Goal: Task Accomplishment & Management: Manage account settings

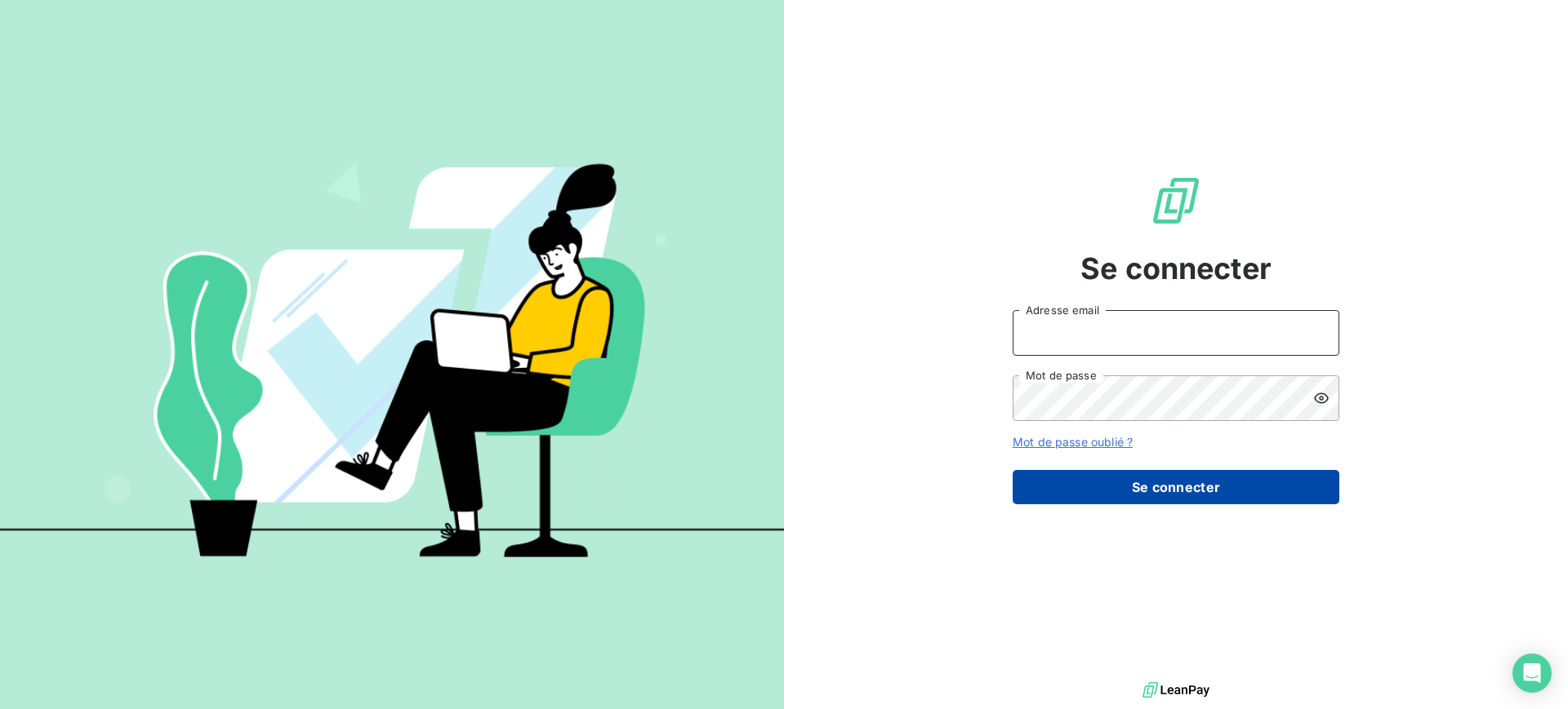
type input "[EMAIL_ADDRESS][DOMAIN_NAME]"
click at [1171, 501] on button "Se connecter" at bounding box center [1176, 488] width 326 height 35
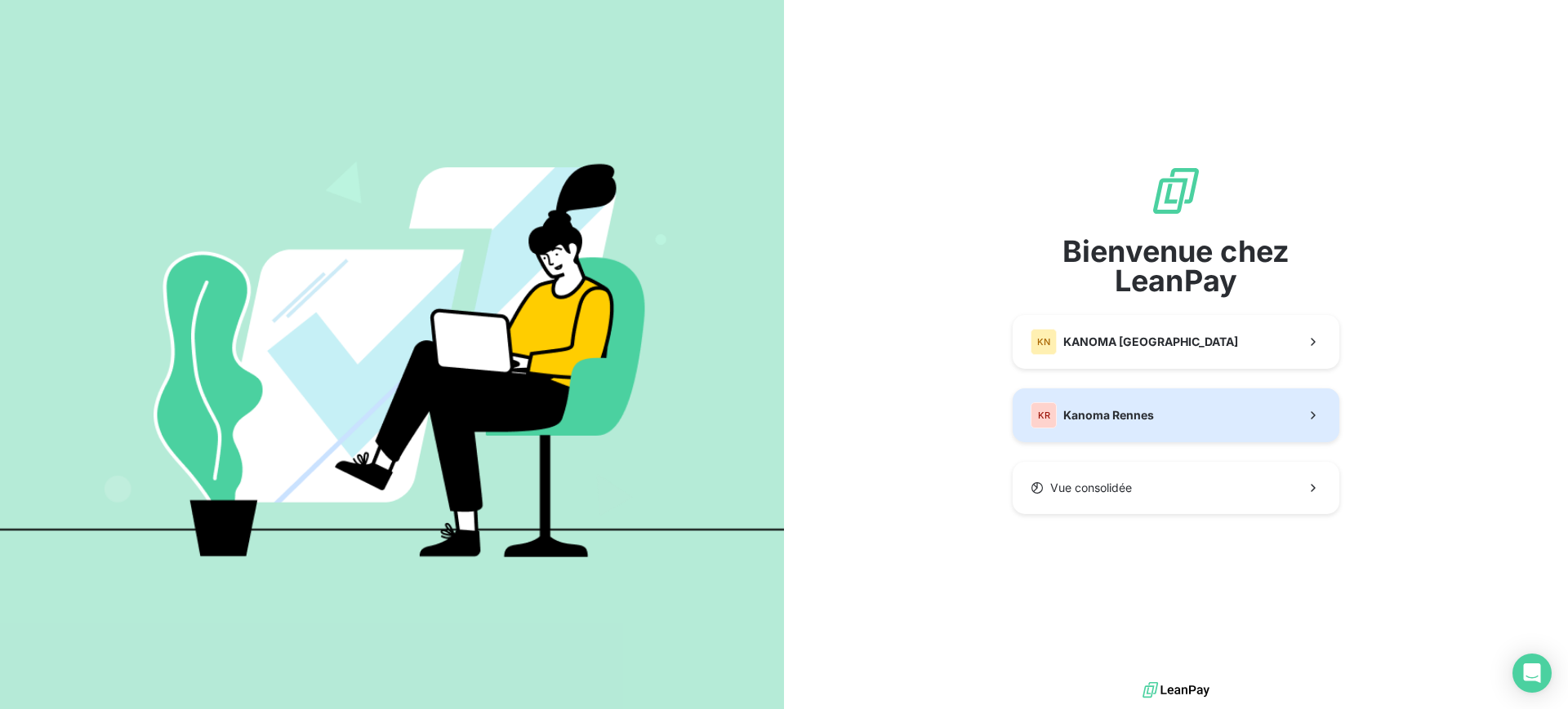
click at [1202, 420] on button "KR Kanoma Rennes" at bounding box center [1176, 416] width 326 height 54
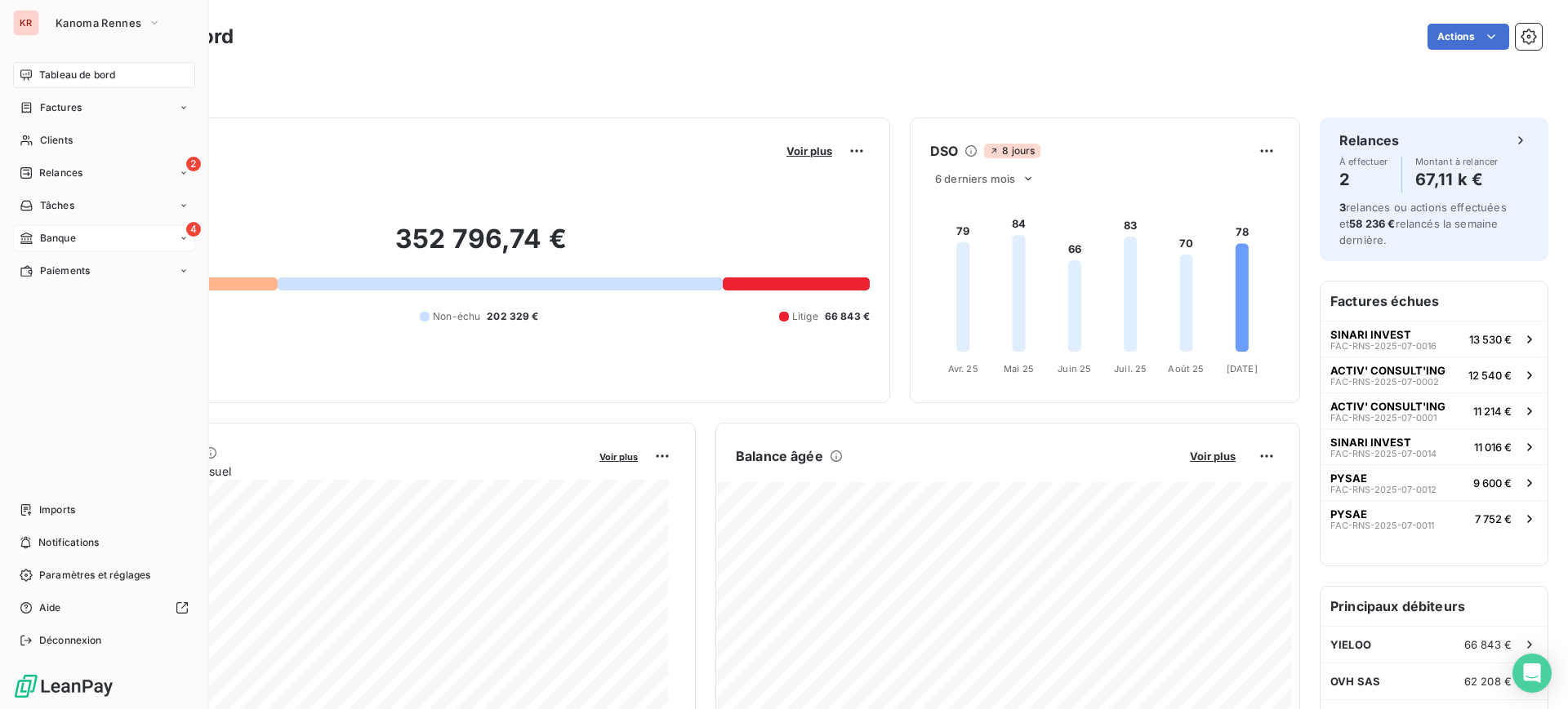
click at [40, 246] on div "4 Banque" at bounding box center [104, 239] width 182 height 26
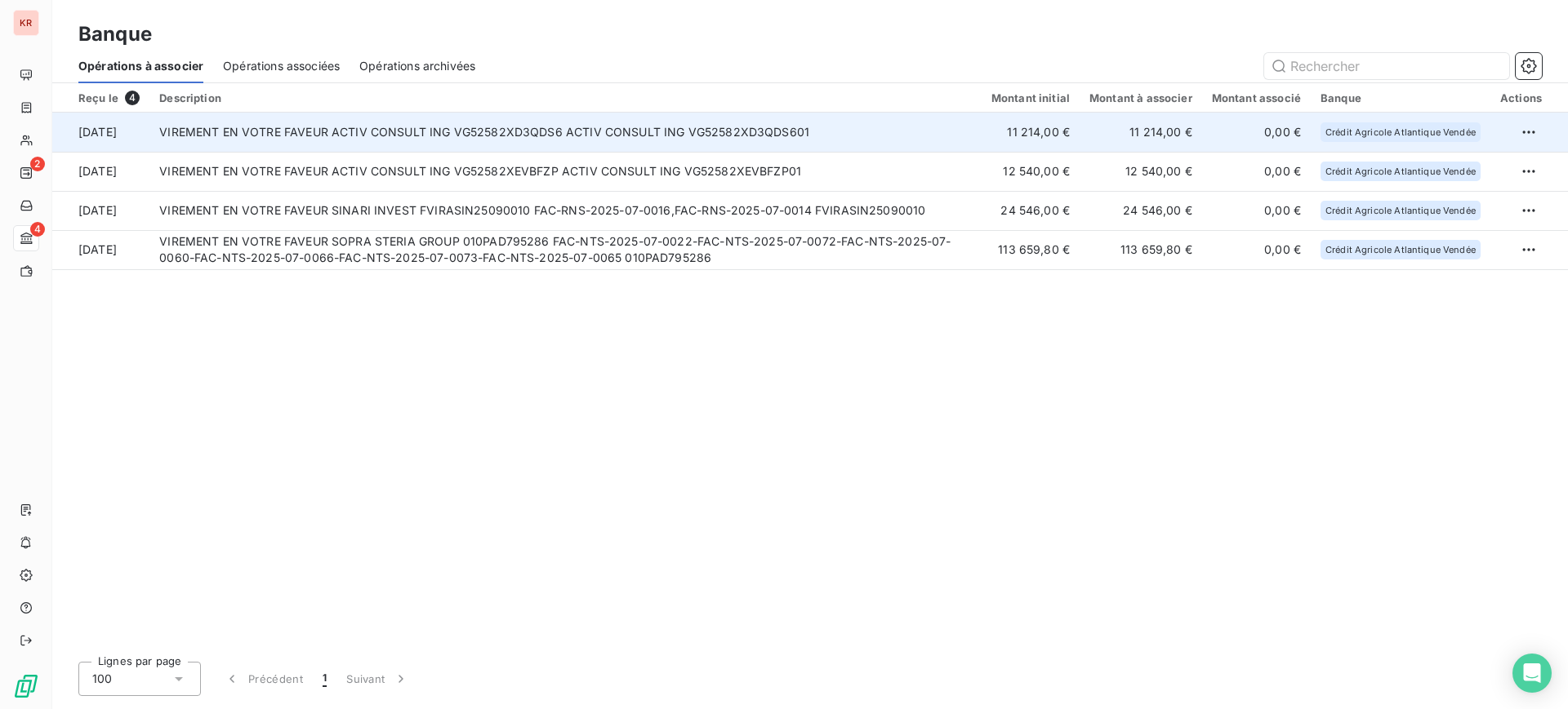
click at [493, 135] on td "VIREMENT EN VOTRE FAVEUR ACTIV CONSULT ING VG52582XD3QDS6 ACTIV CONSULT ING VG5…" at bounding box center [565, 132] width 832 height 39
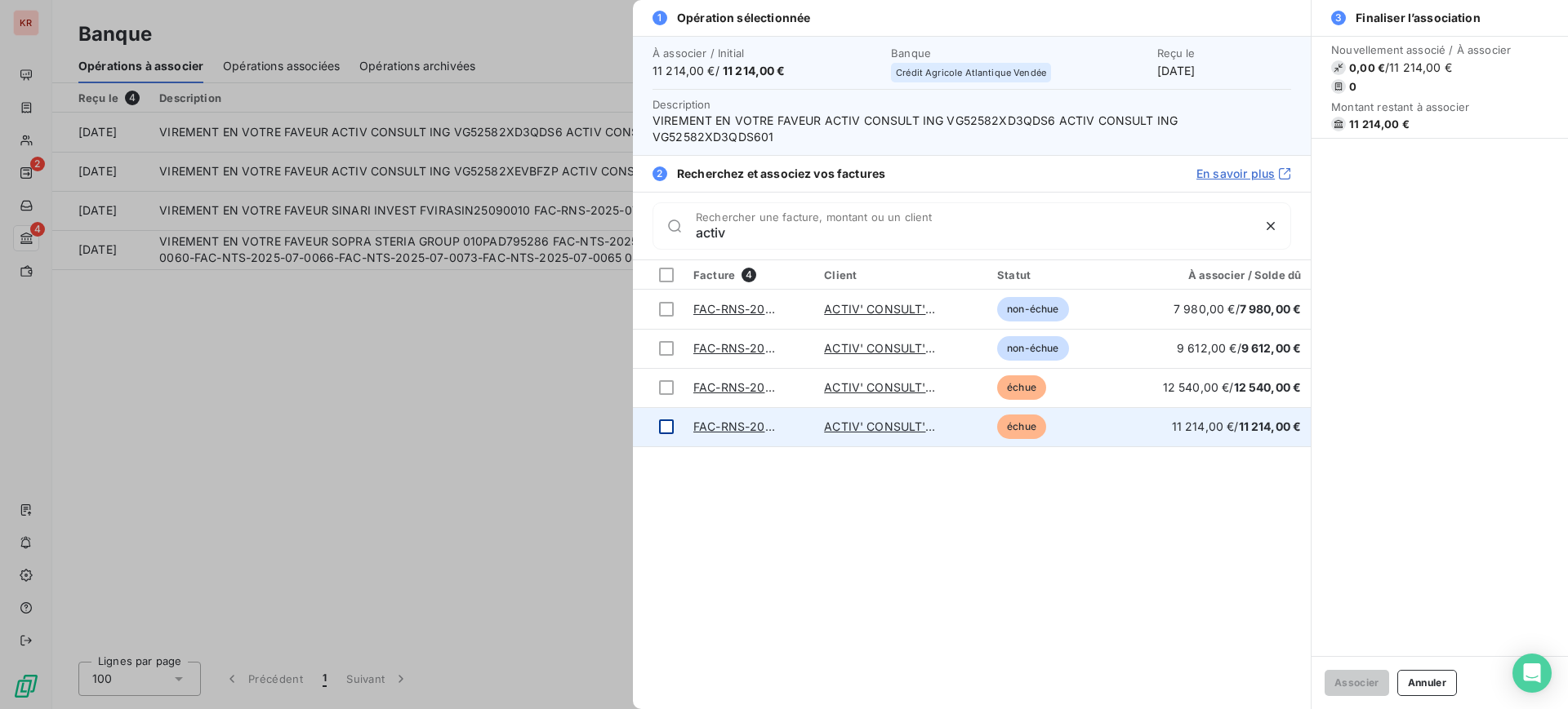
type input "activ"
click at [663, 436] on td at bounding box center [658, 426] width 50 height 39
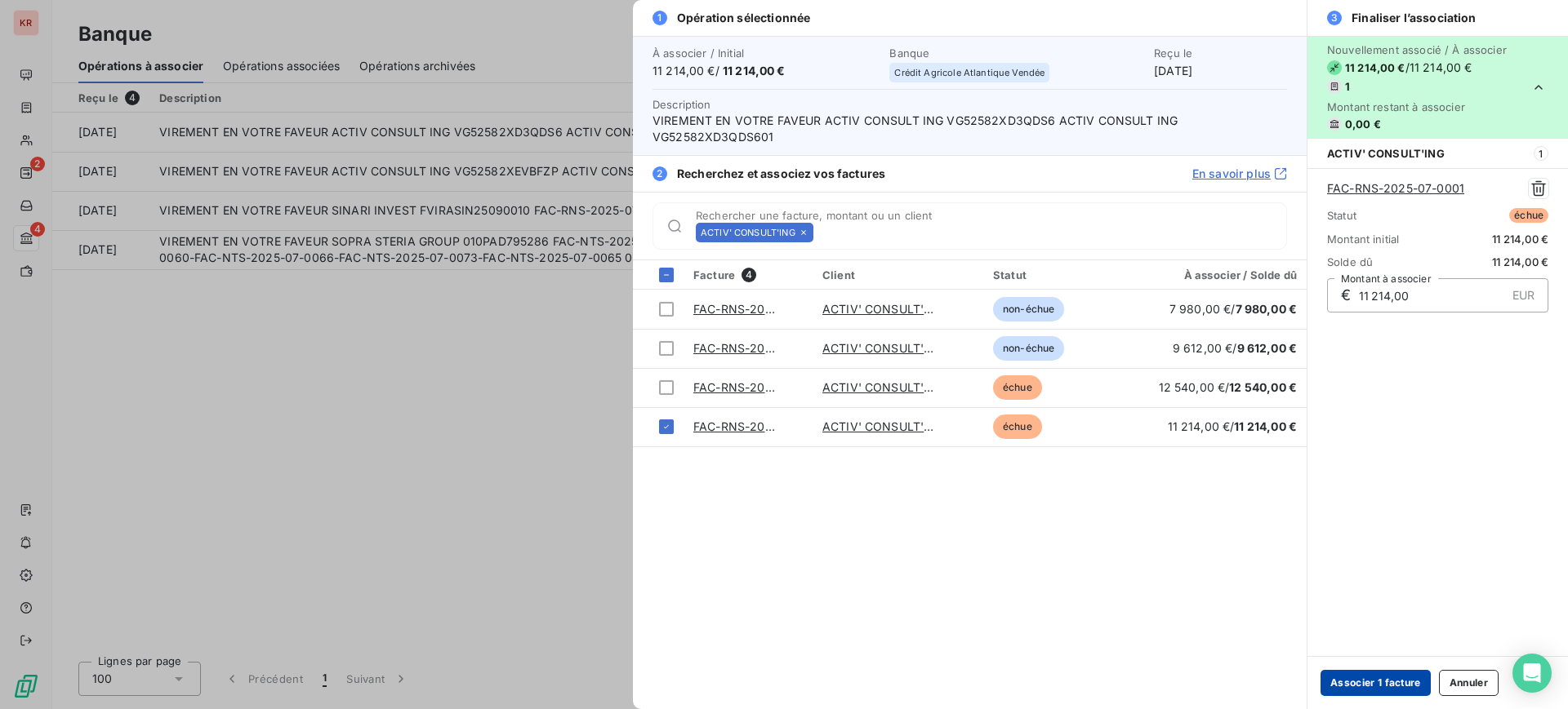
click at [1379, 686] on button "Associer 1 facture" at bounding box center [1375, 683] width 110 height 26
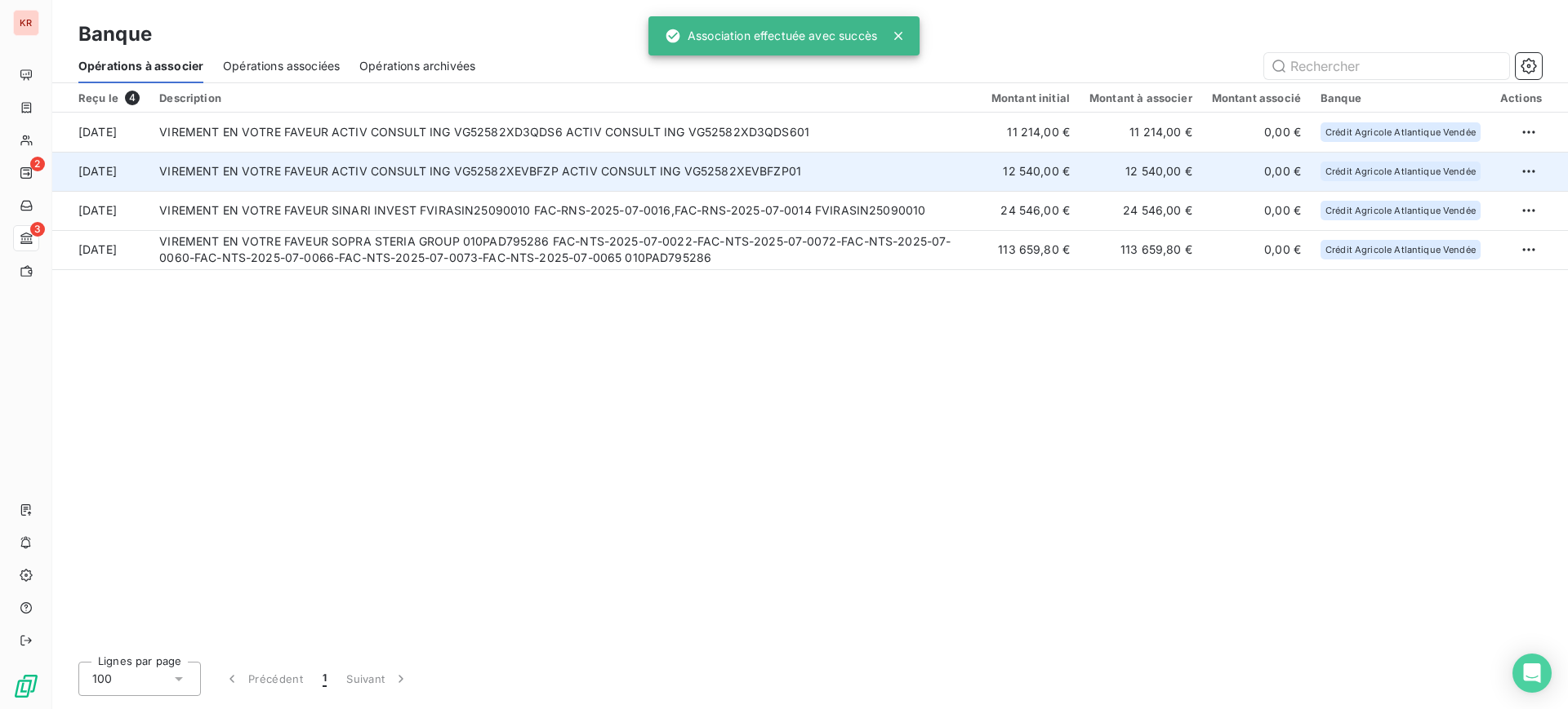
click at [571, 168] on td "VIREMENT EN VOTRE FAVEUR ACTIV CONSULT ING VG52582XEVBFZP ACTIV CONSULT ING VG5…" at bounding box center [565, 171] width 832 height 39
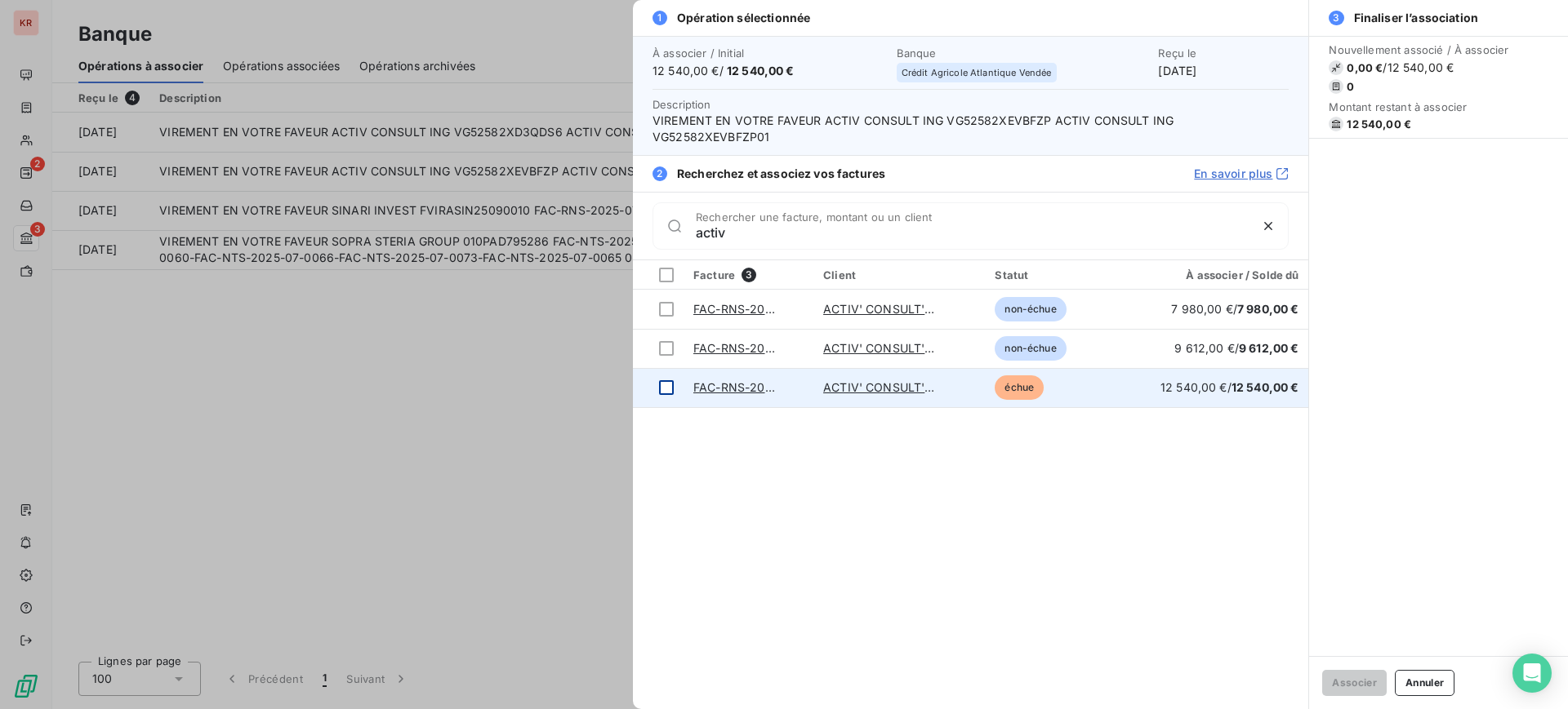
type input "activ"
click at [672, 380] on div at bounding box center [666, 387] width 15 height 15
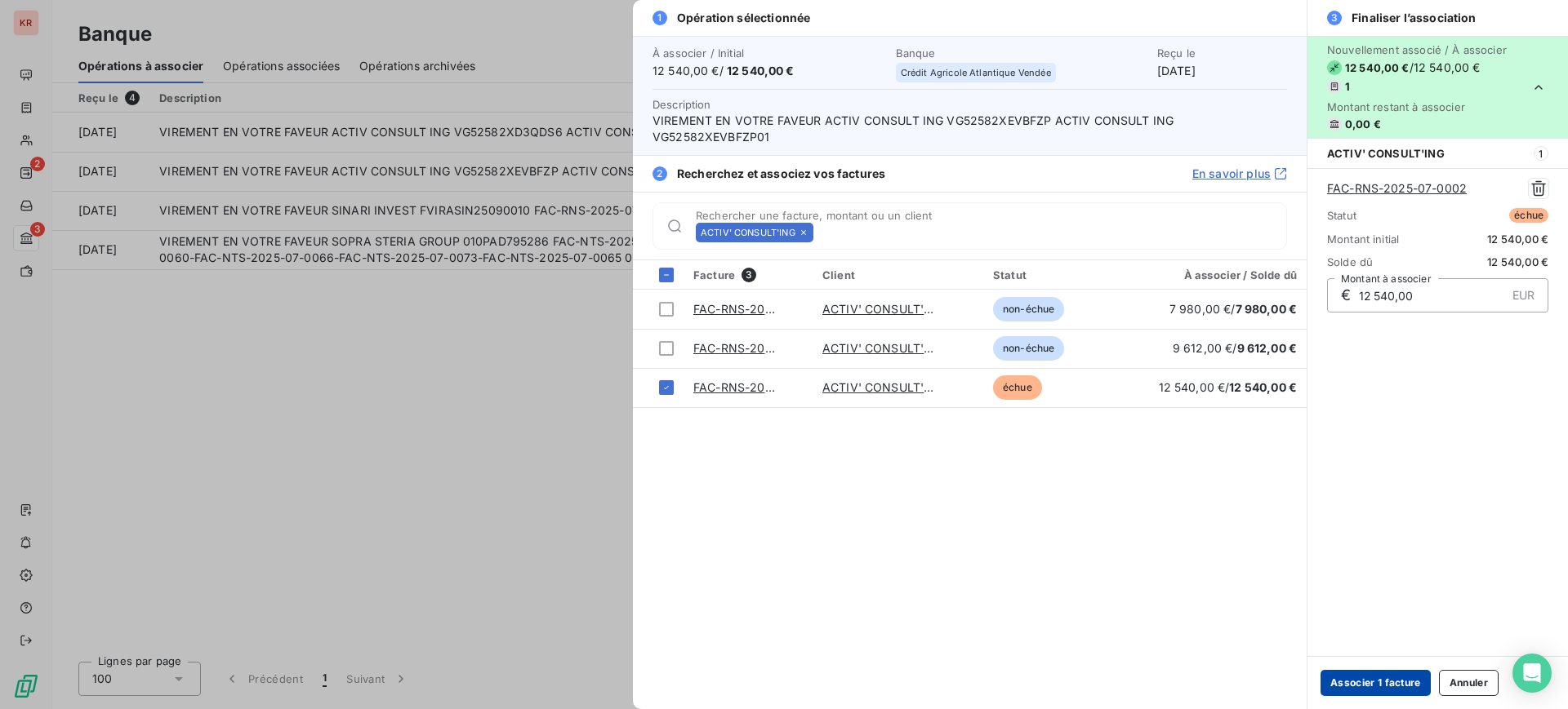
click at [1360, 695] on button "Associer 1 facture" at bounding box center [1375, 683] width 110 height 26
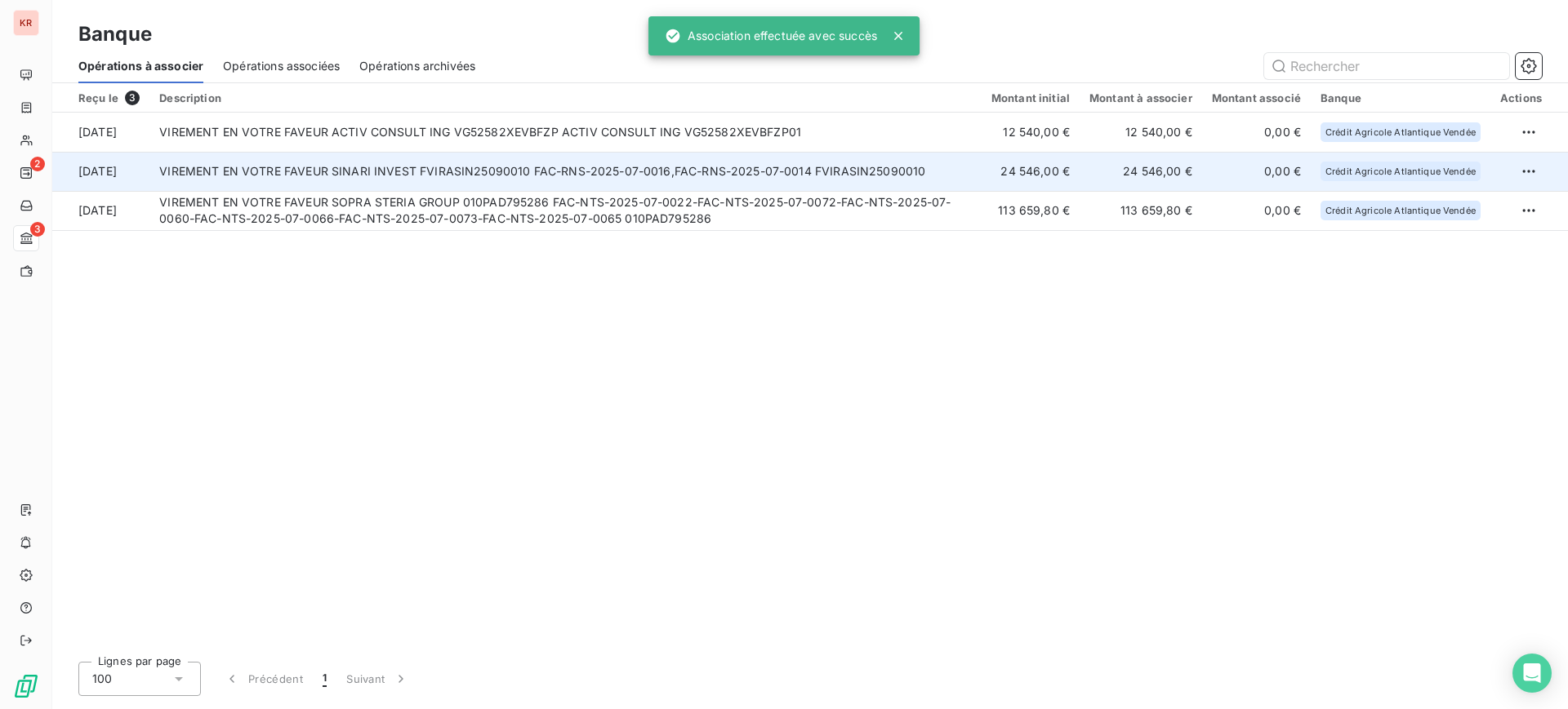
click at [813, 161] on td "VIREMENT EN VOTRE FAVEUR SINARI INVEST FVIRASIN25090010 FAC-RNS-2025-07-0016,FA…" at bounding box center [565, 171] width 832 height 39
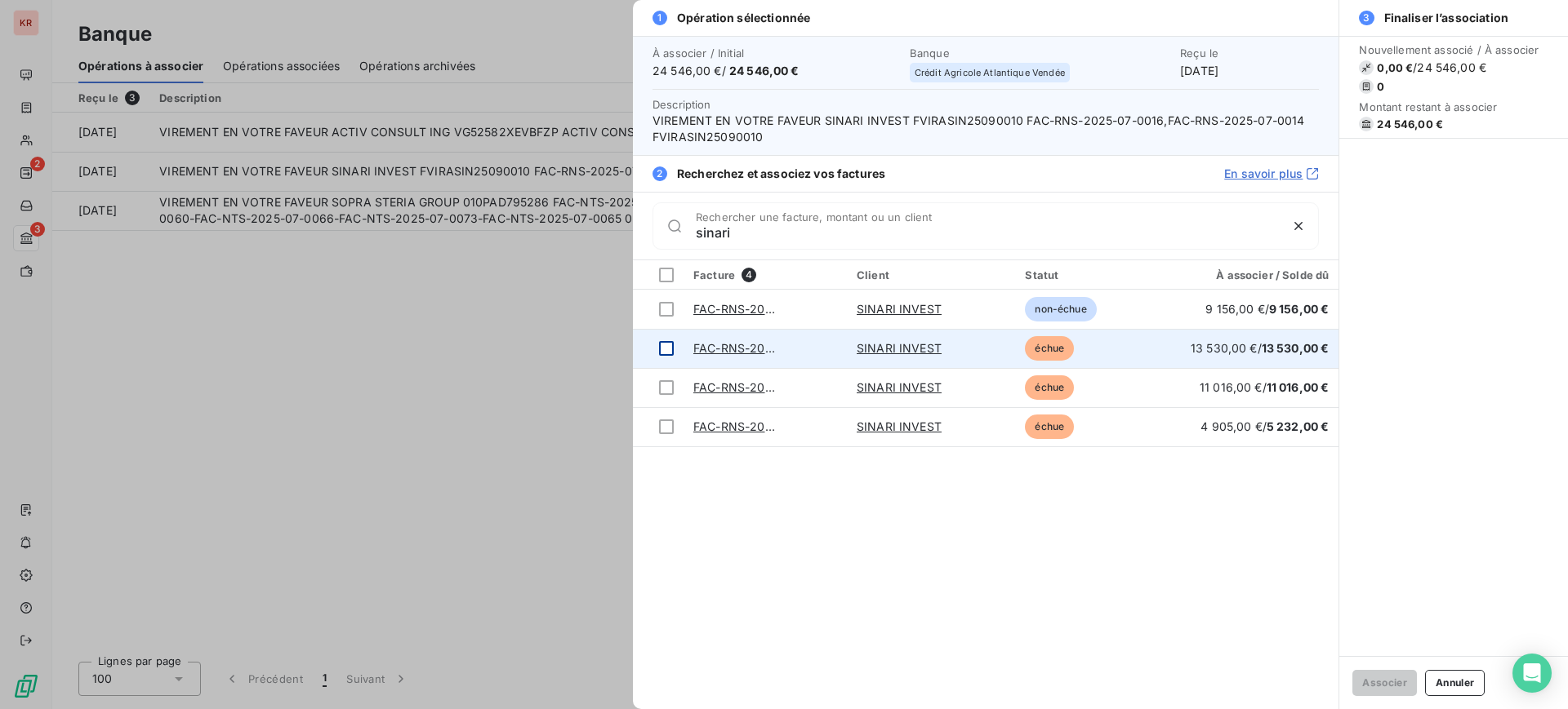
type input "sinari"
click at [666, 353] on div at bounding box center [666, 348] width 15 height 15
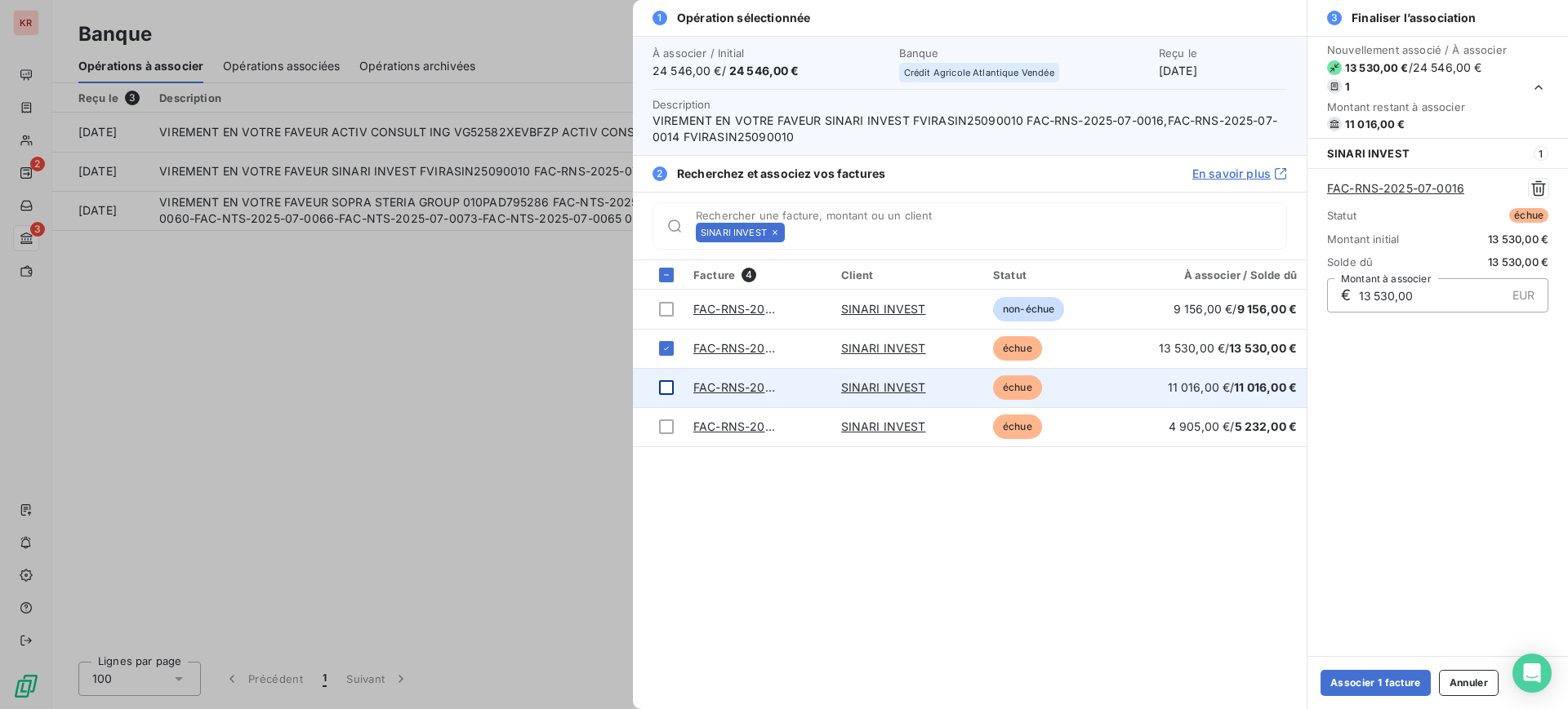
click at [666, 384] on div at bounding box center [666, 387] width 15 height 15
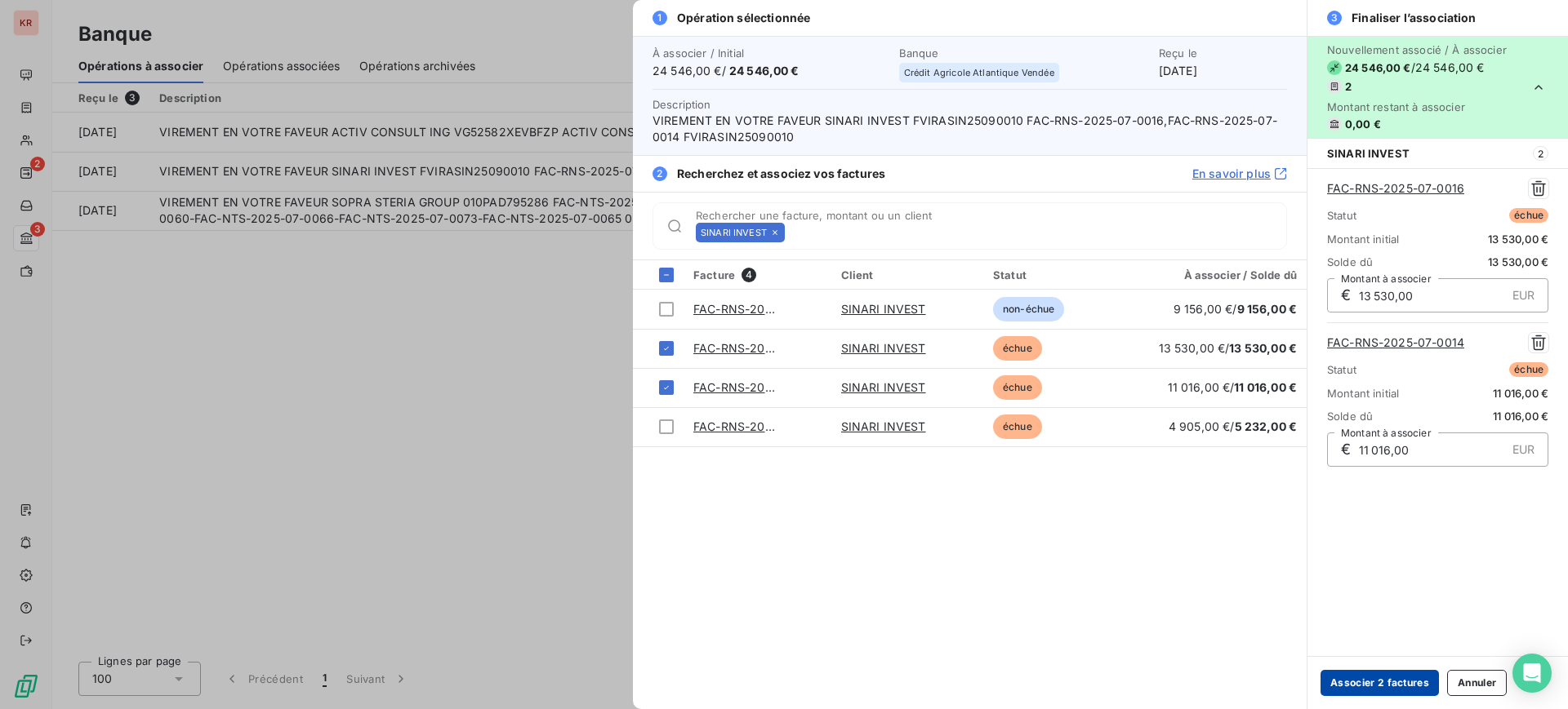
click at [1375, 682] on button "Associer 2 factures" at bounding box center [1380, 683] width 118 height 26
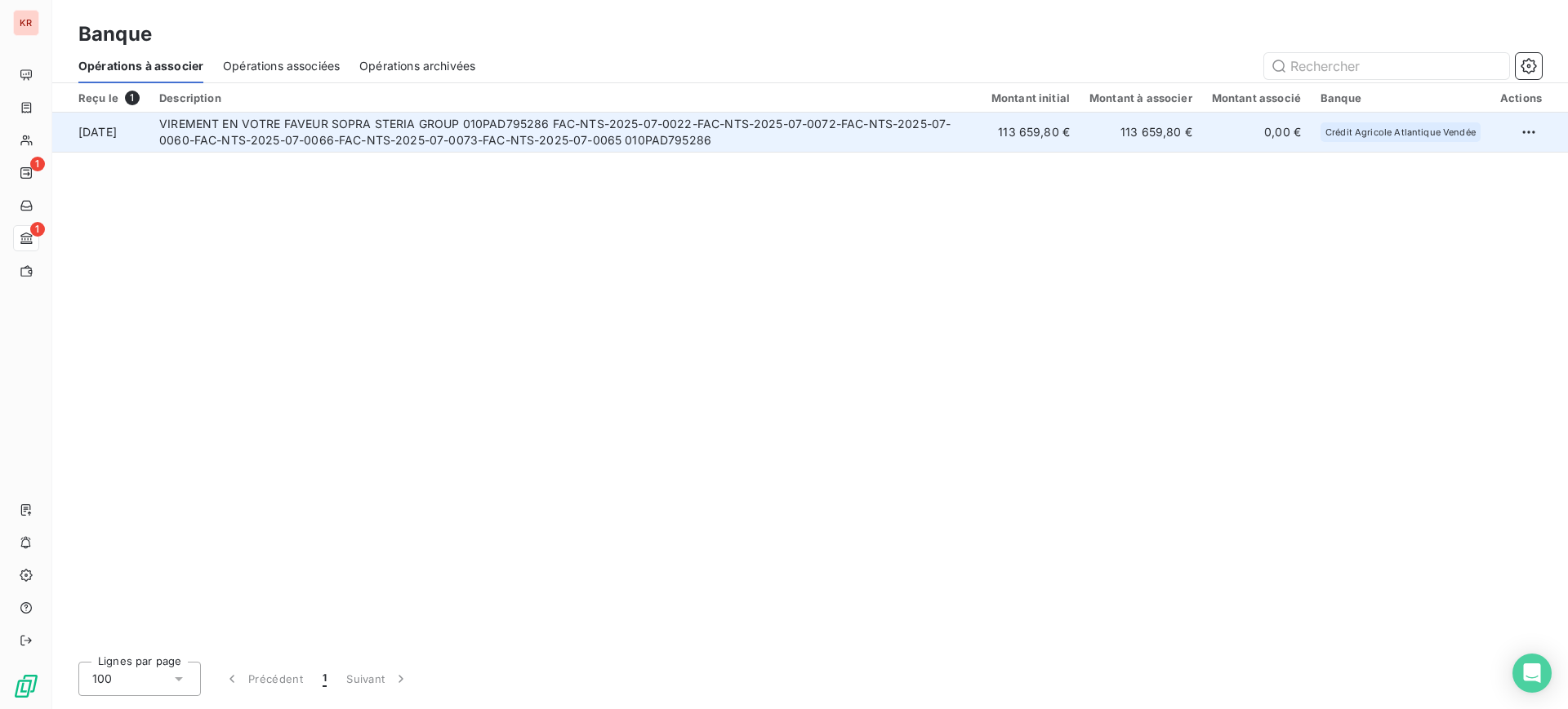
click at [524, 141] on td "VIREMENT EN VOTRE FAVEUR SOPRA STERIA GROUP 010PAD795286 FAC-NTS-2025-07-0022-F…" at bounding box center [565, 132] width 832 height 39
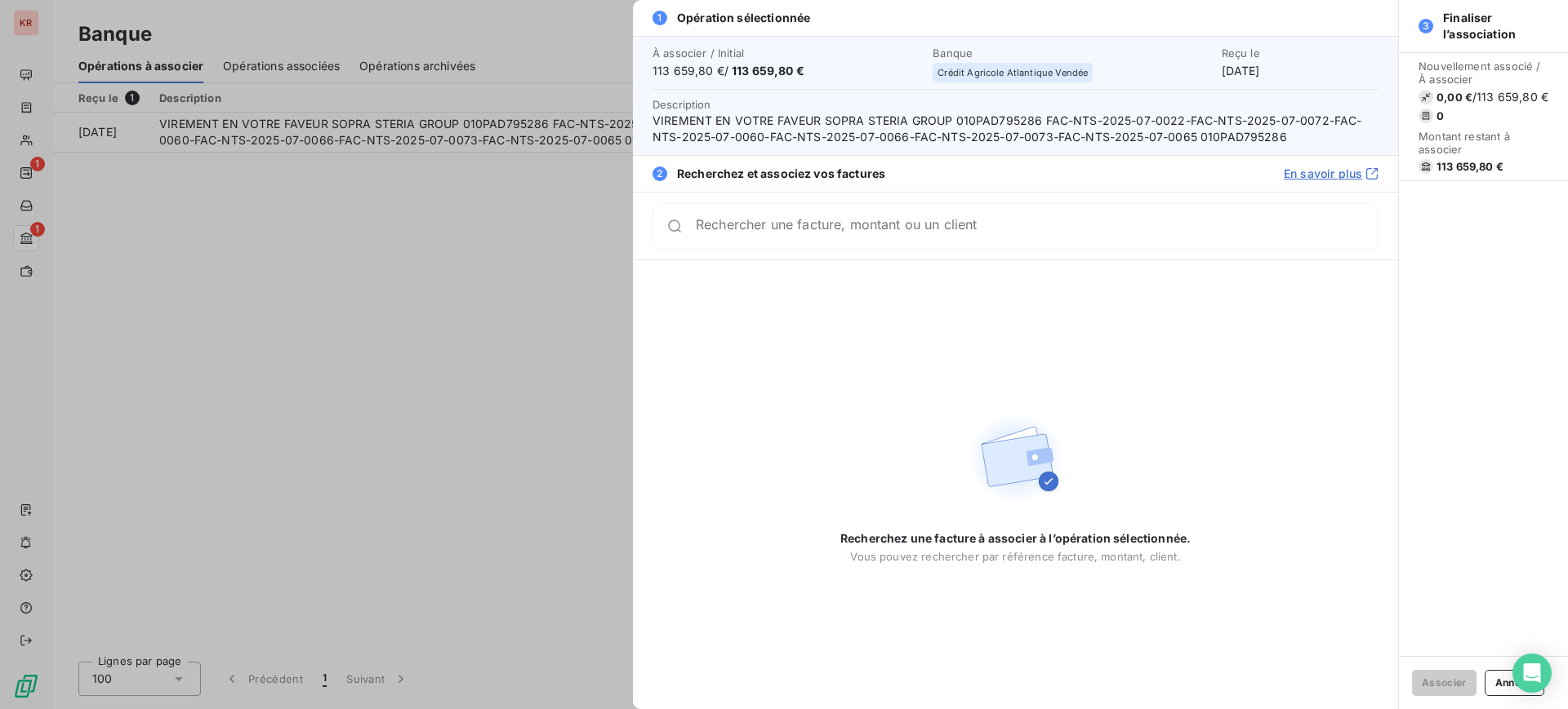
click at [425, 406] on div at bounding box center [784, 354] width 1568 height 709
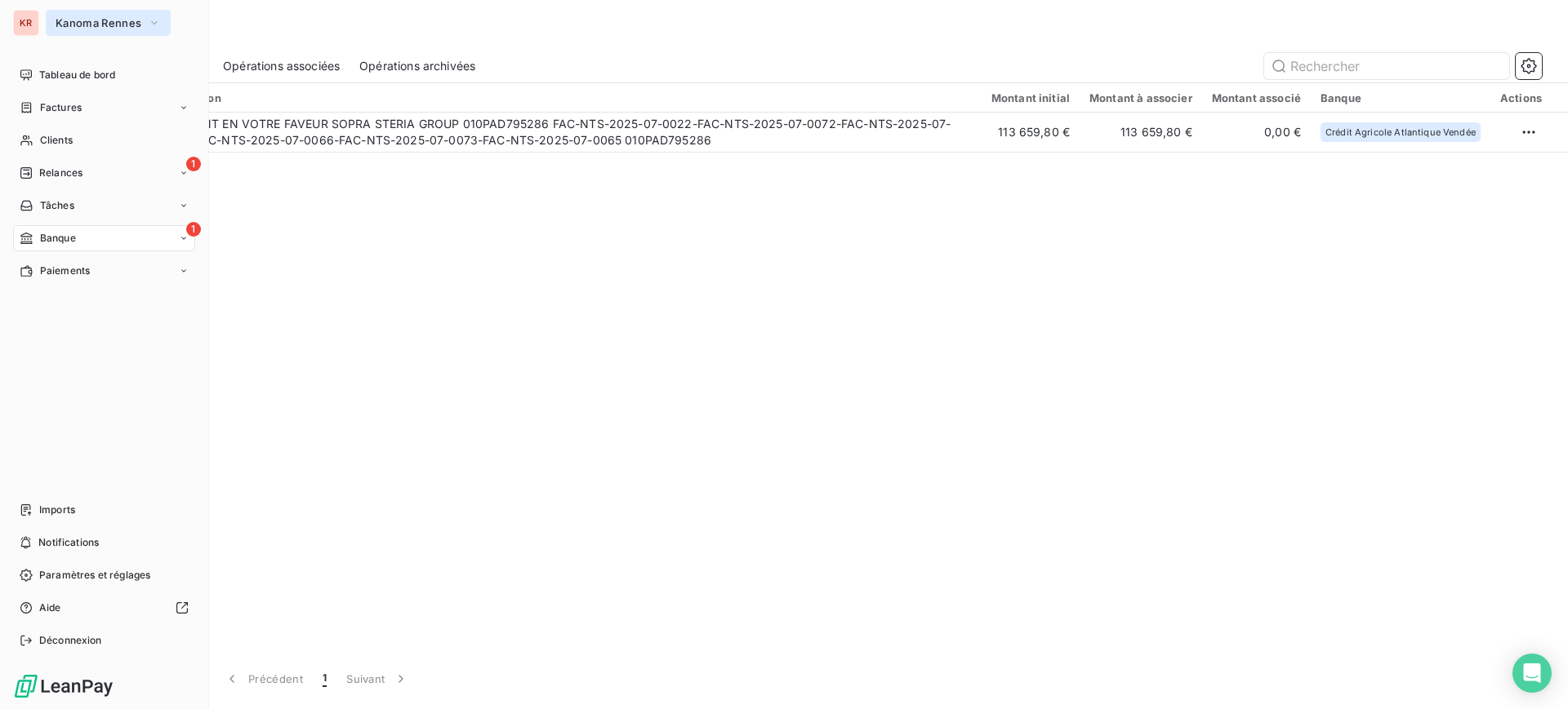
click at [54, 27] on button "Kanoma Rennes" at bounding box center [109, 23] width 125 height 26
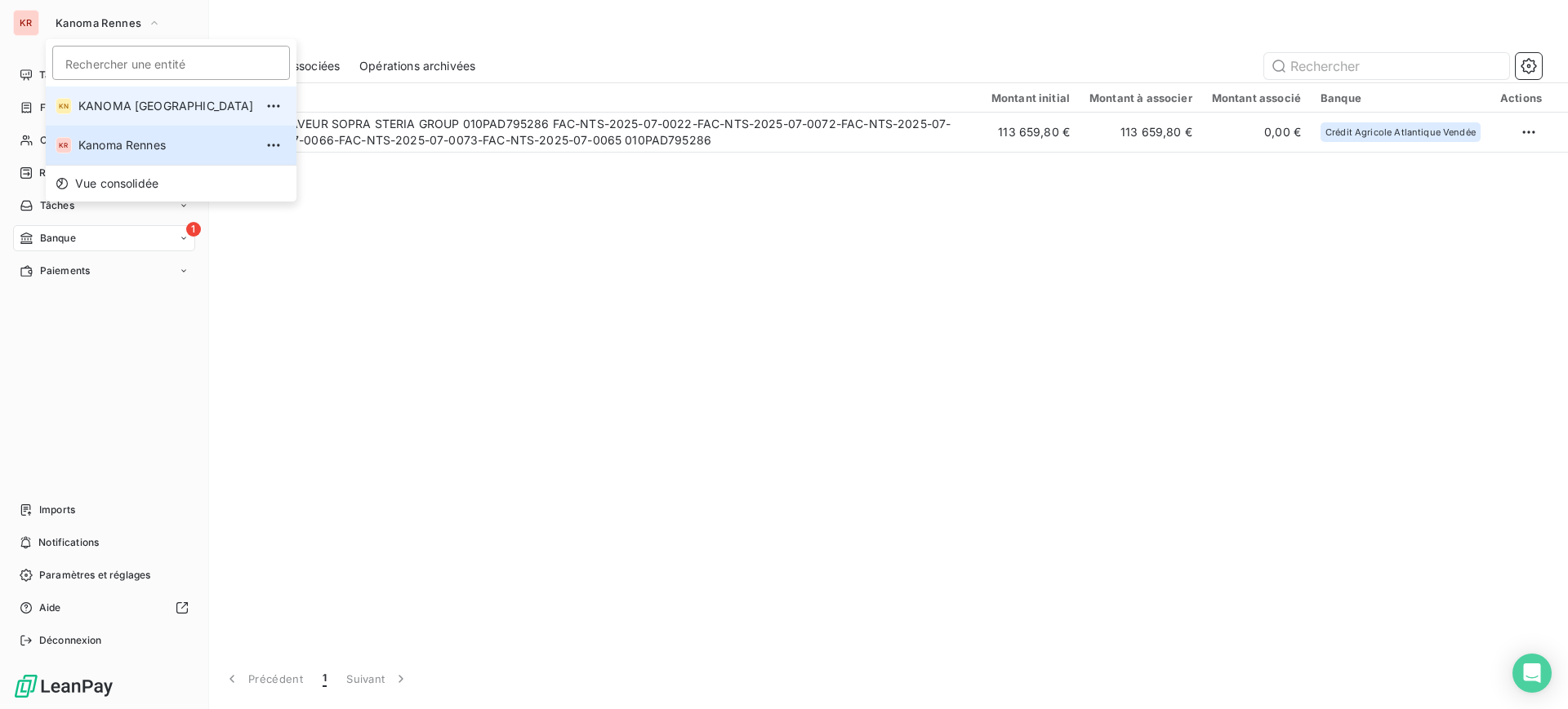
click at [103, 105] on span "KANOMA [GEOGRAPHIC_DATA]" at bounding box center [166, 106] width 175 height 16
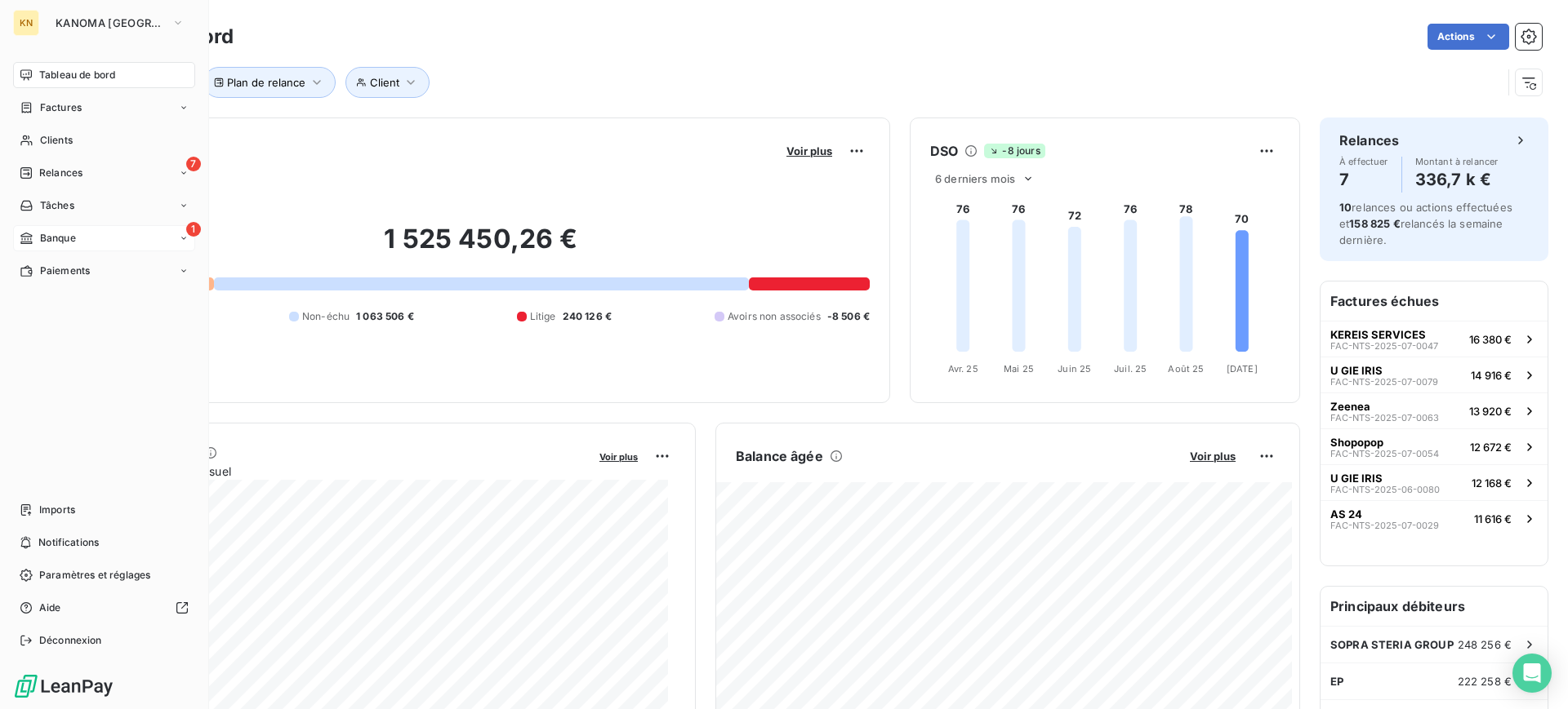
click at [44, 239] on span "Banque" at bounding box center [57, 238] width 36 height 15
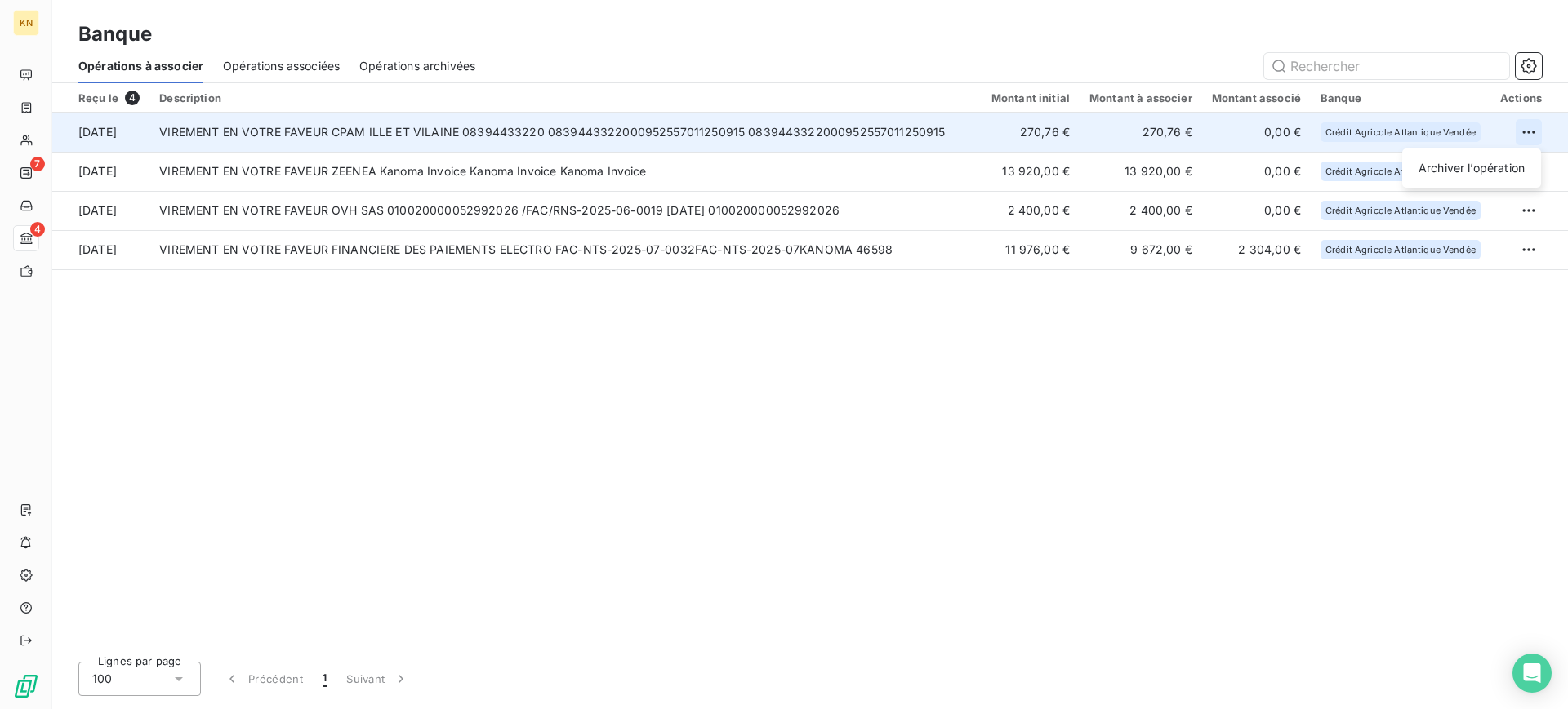
click at [1537, 140] on html "KN 7 4 Banque Opérations à associer Opérations associées Opérations archivées R…" at bounding box center [784, 354] width 1568 height 709
click at [1499, 164] on div "Archiver l’opération" at bounding box center [1471, 168] width 126 height 26
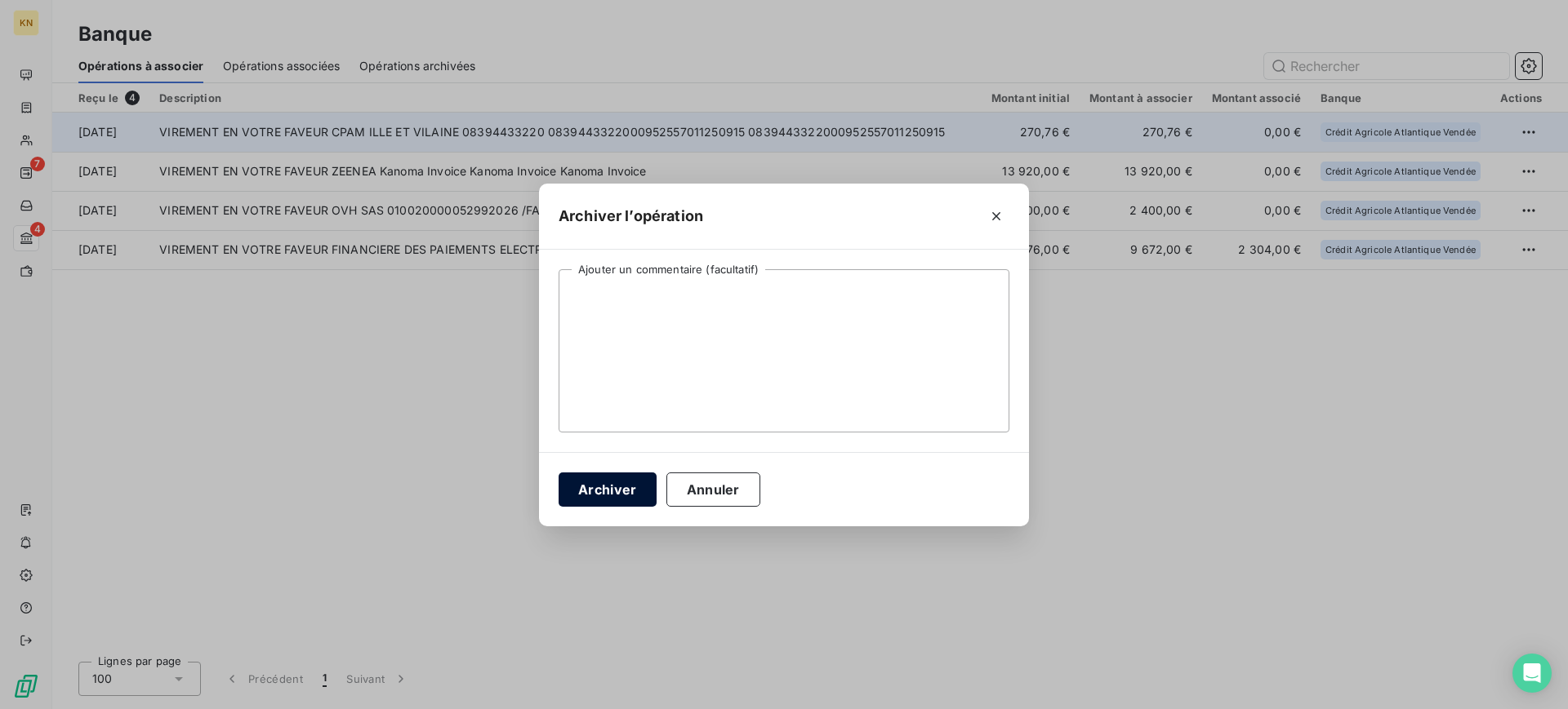
click at [623, 501] on button "Archiver" at bounding box center [607, 490] width 98 height 35
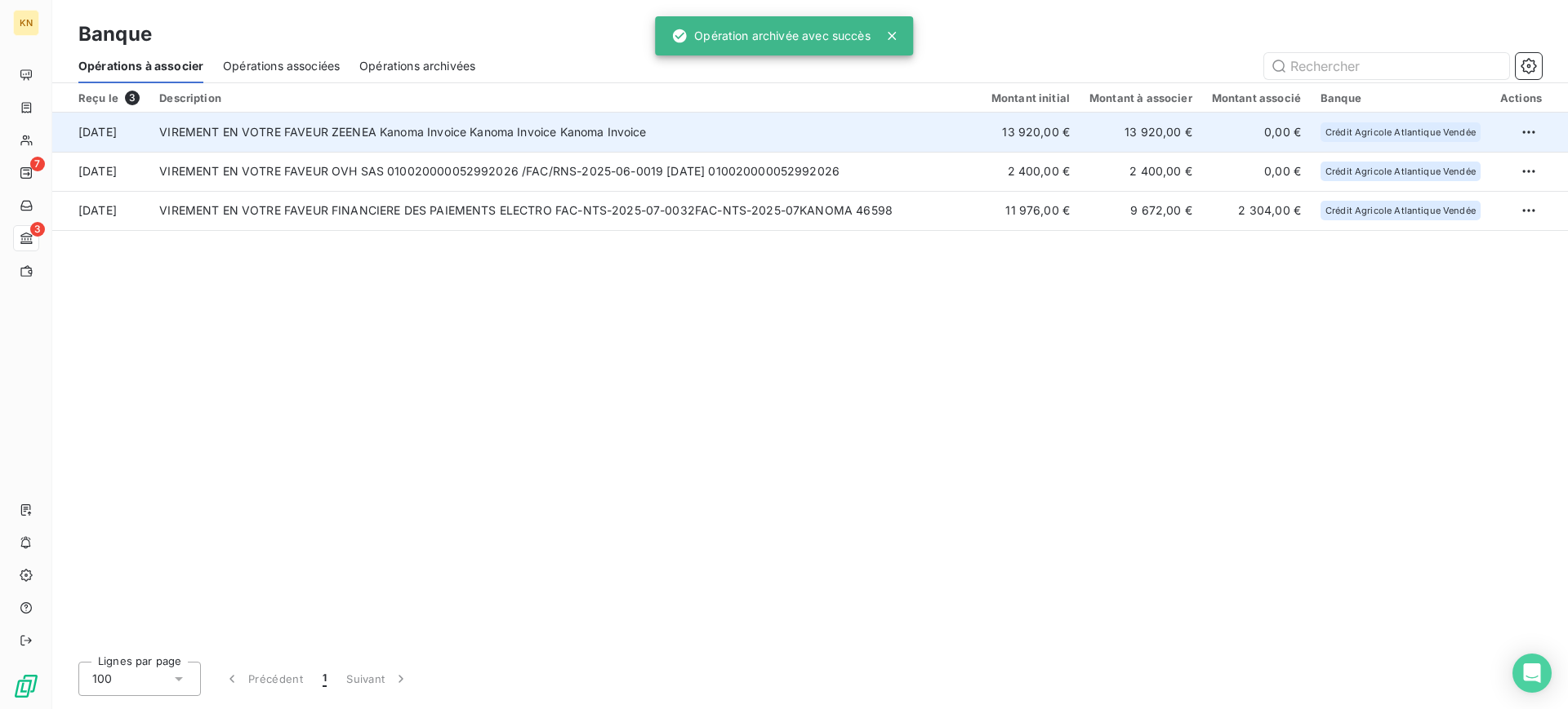
click at [407, 141] on td "VIREMENT EN VOTRE FAVEUR ZEENEA Kanoma Invoice Kanoma Invoice Kanoma Invoice" at bounding box center [565, 132] width 832 height 39
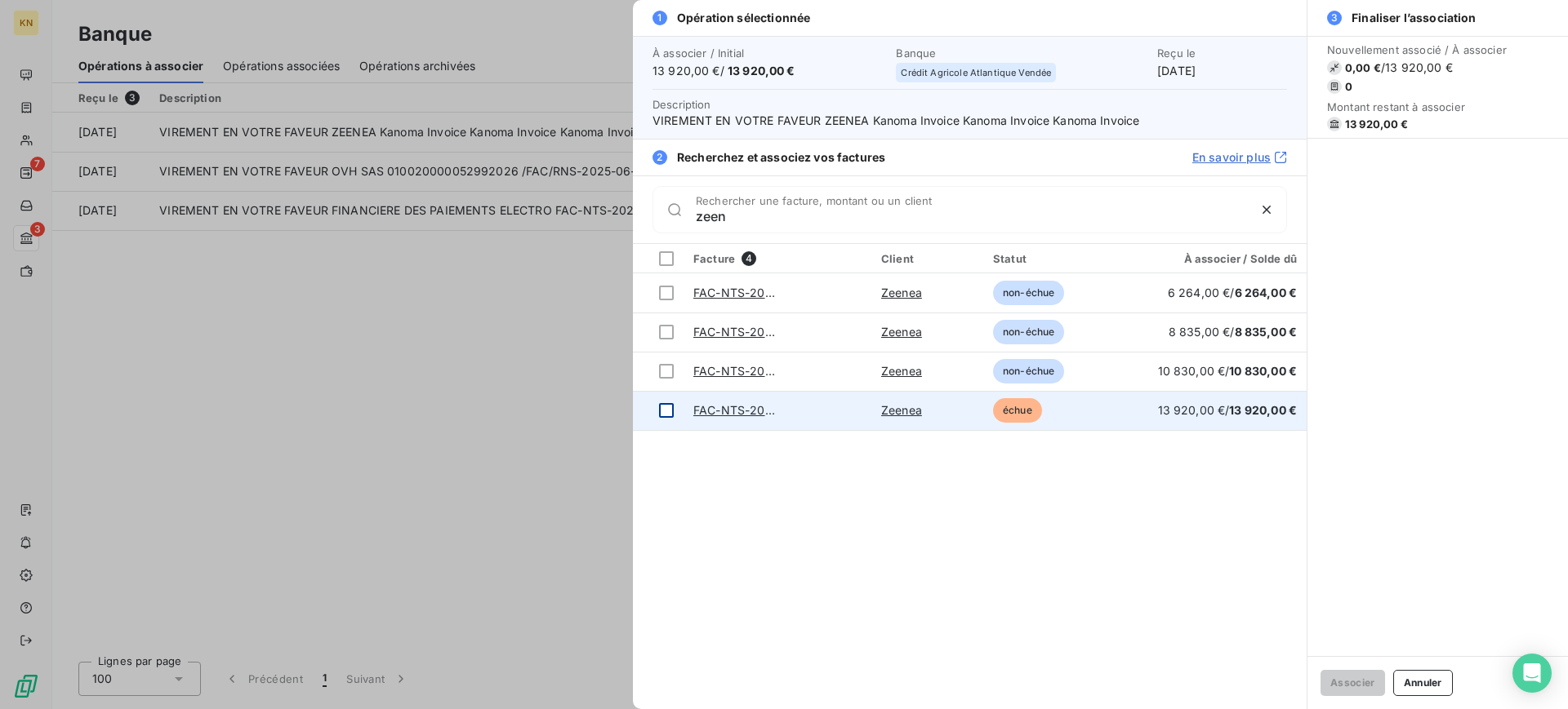
type input "zeen"
click at [671, 408] on div at bounding box center [666, 410] width 15 height 15
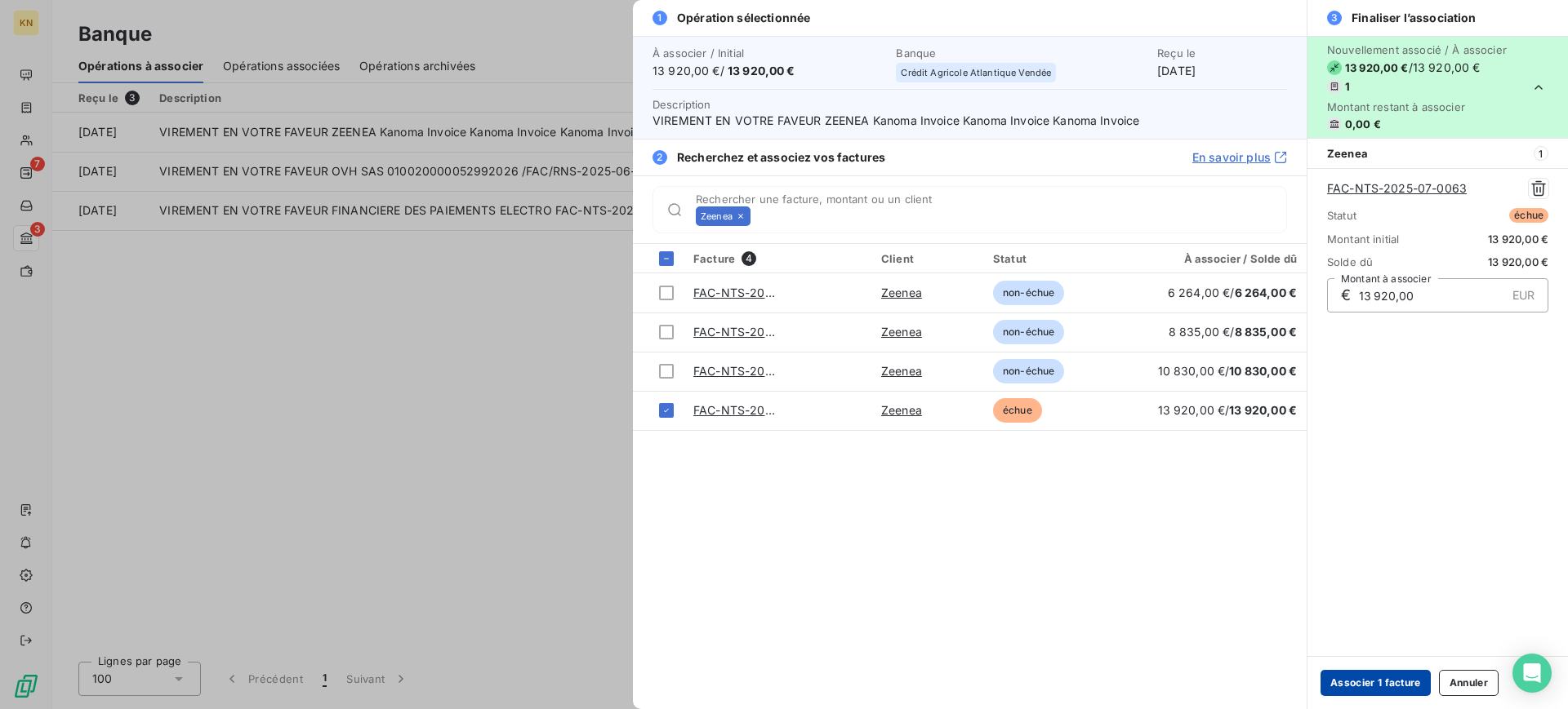
click at [1395, 686] on button "Associer 1 facture" at bounding box center [1375, 683] width 110 height 26
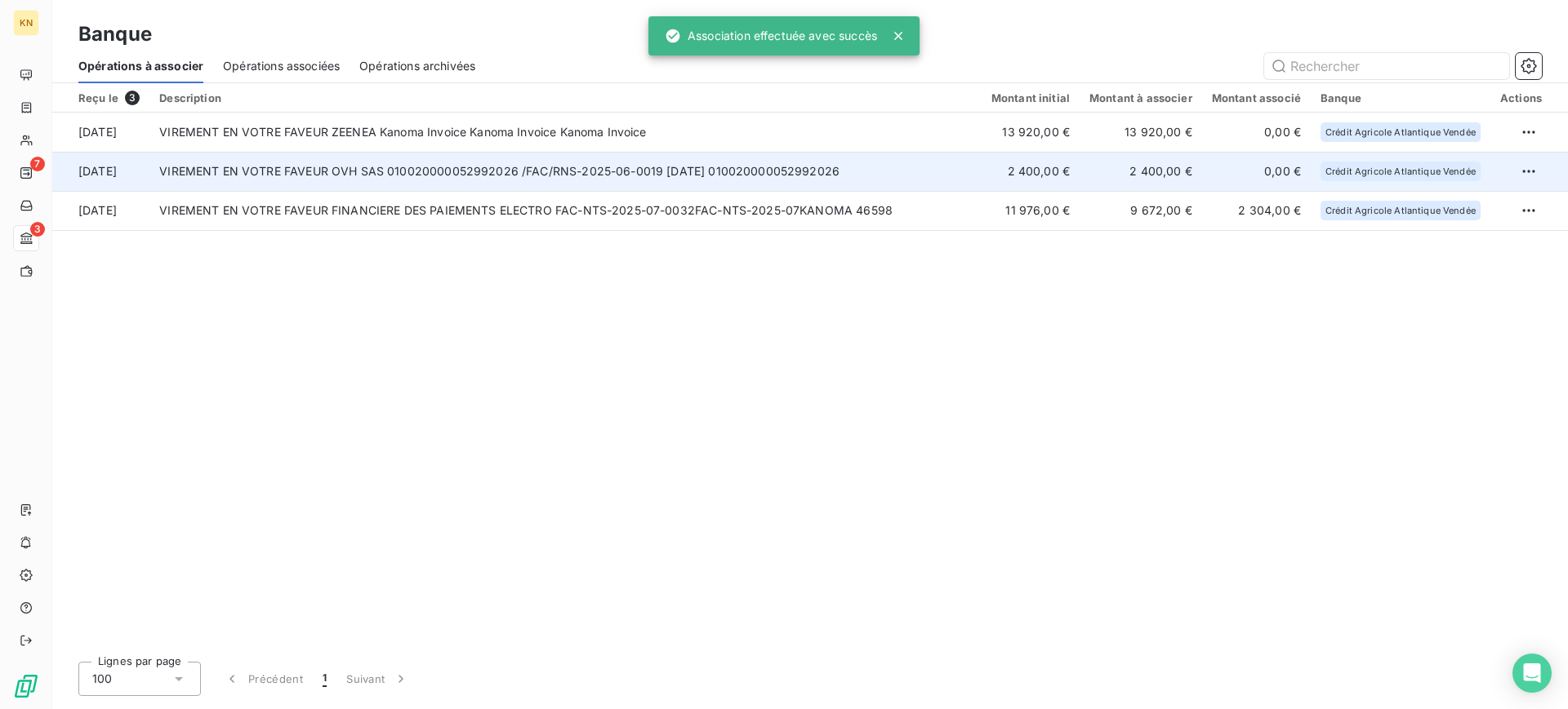
click at [603, 175] on td "VIREMENT EN VOTRE FAVEUR OVH SAS 010020000052992026 /FAC/RNS-2025-06-0019 [DATE…" at bounding box center [565, 171] width 832 height 39
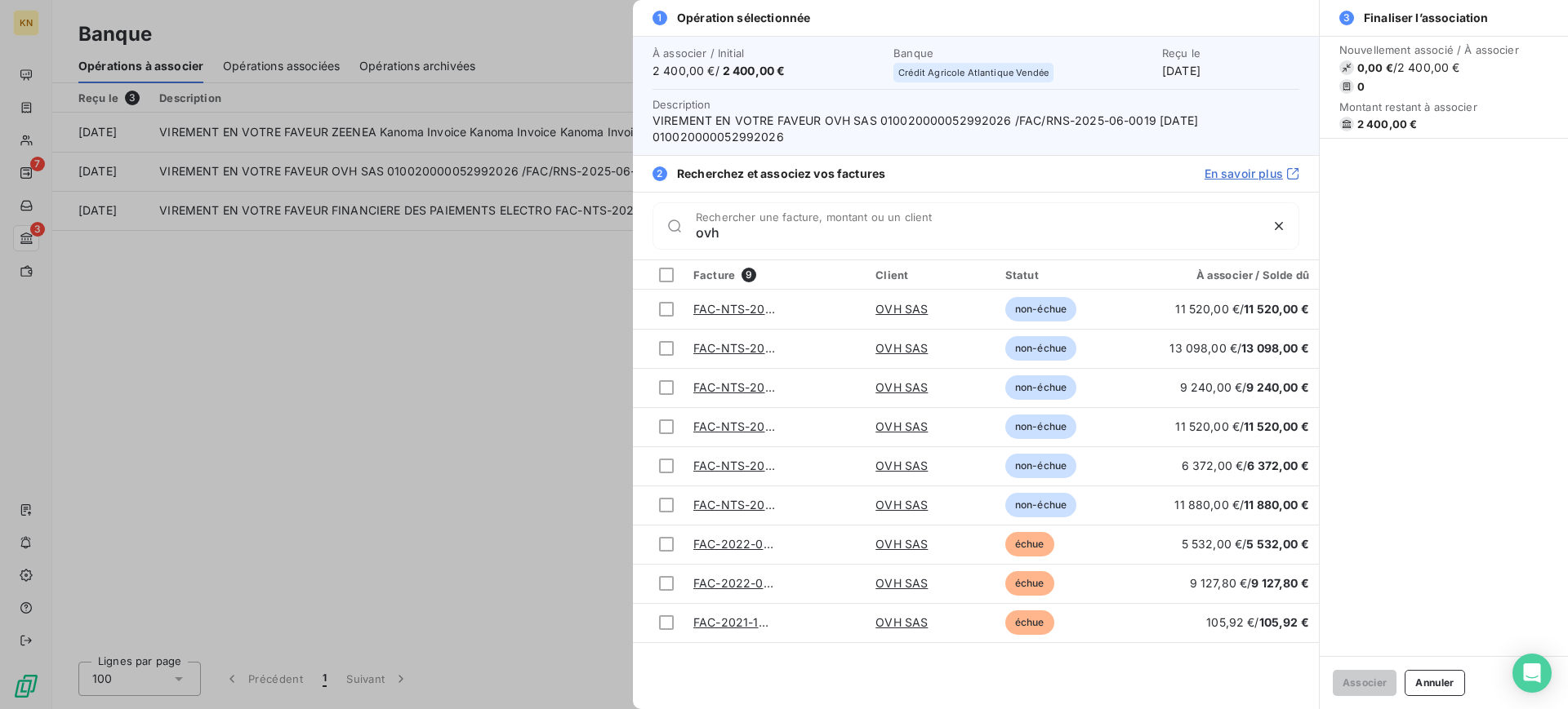
type input "ovh"
click at [471, 417] on div at bounding box center [784, 354] width 1568 height 709
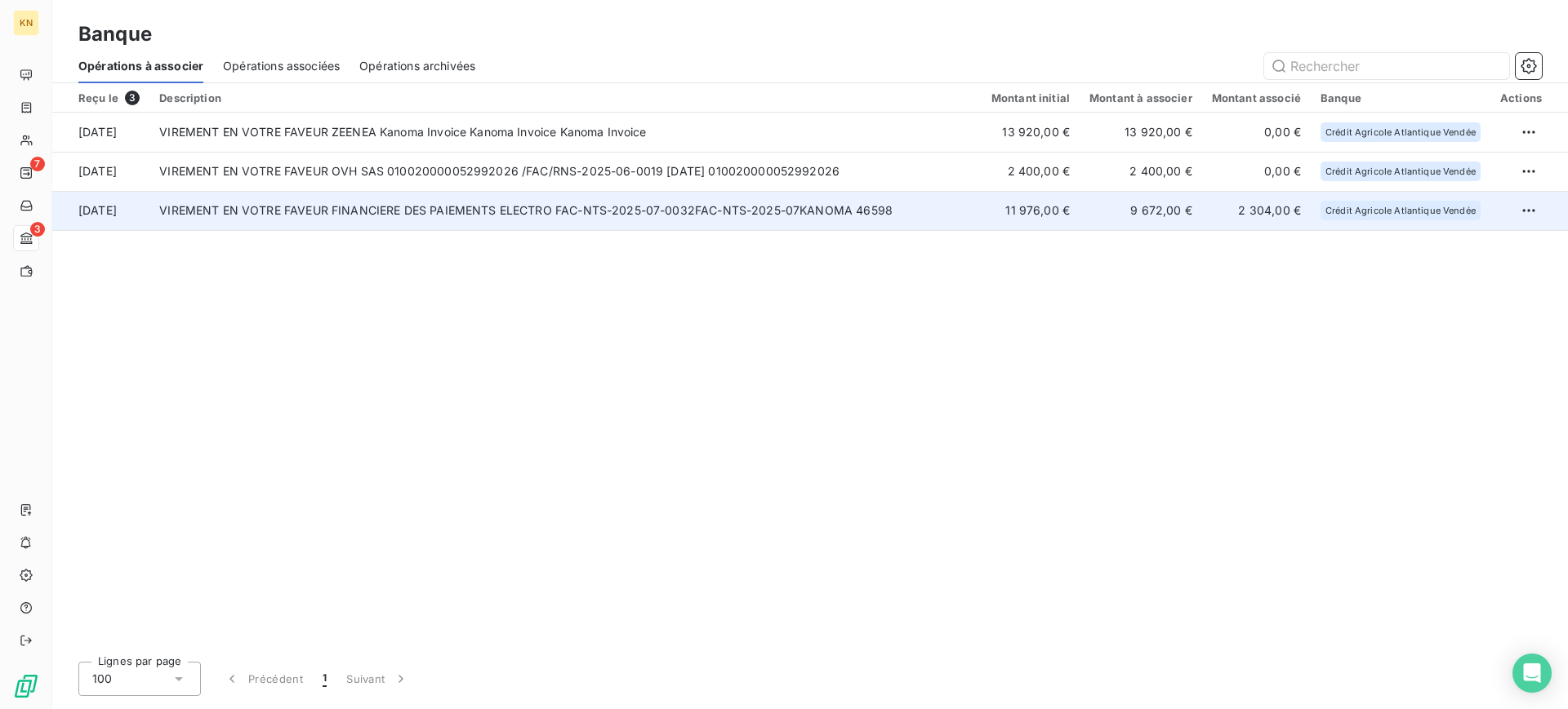
click at [404, 228] on td "VIREMENT EN VOTRE FAVEUR FINANCIERE DES PAIEMENTS ELECTRO FAC-NTS-2025-07-0032F…" at bounding box center [565, 210] width 832 height 39
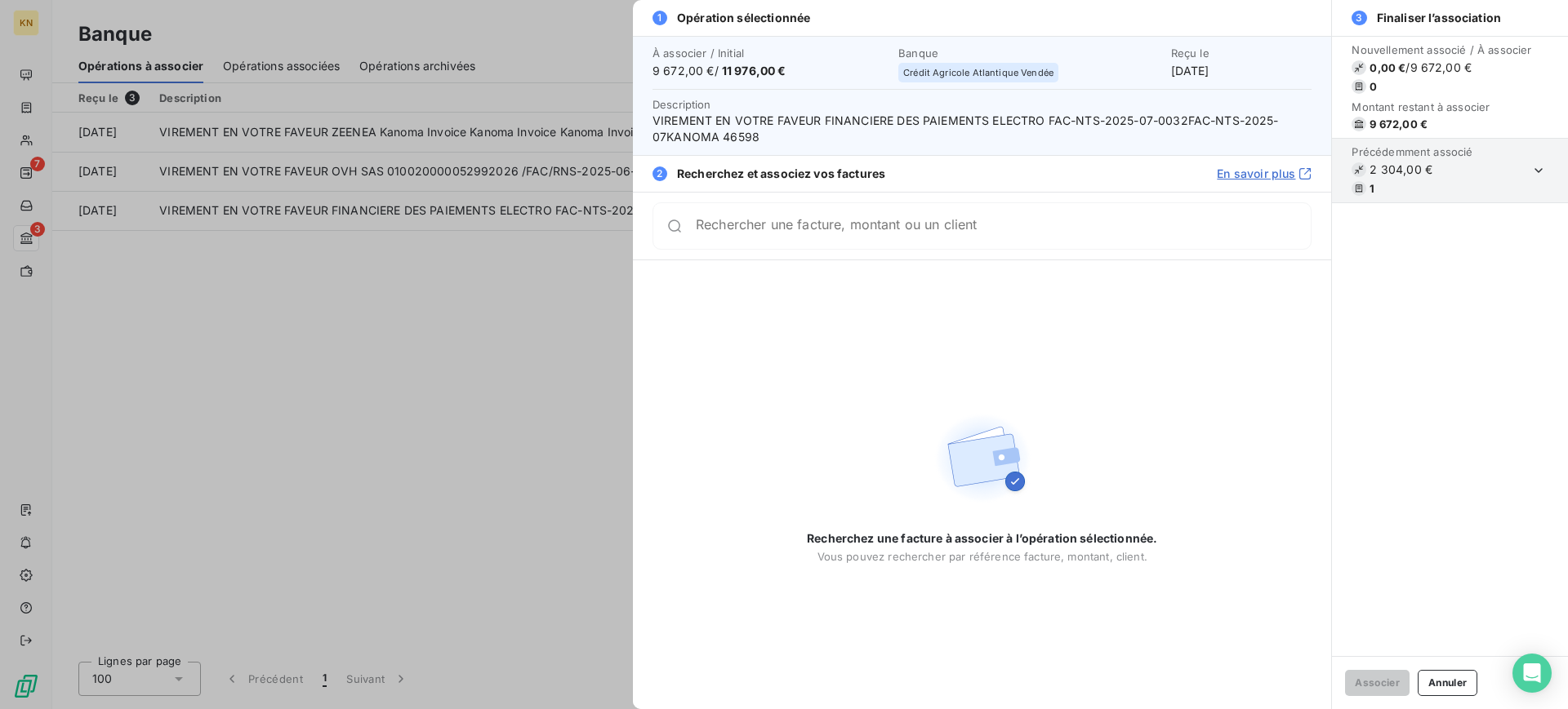
type input "i"
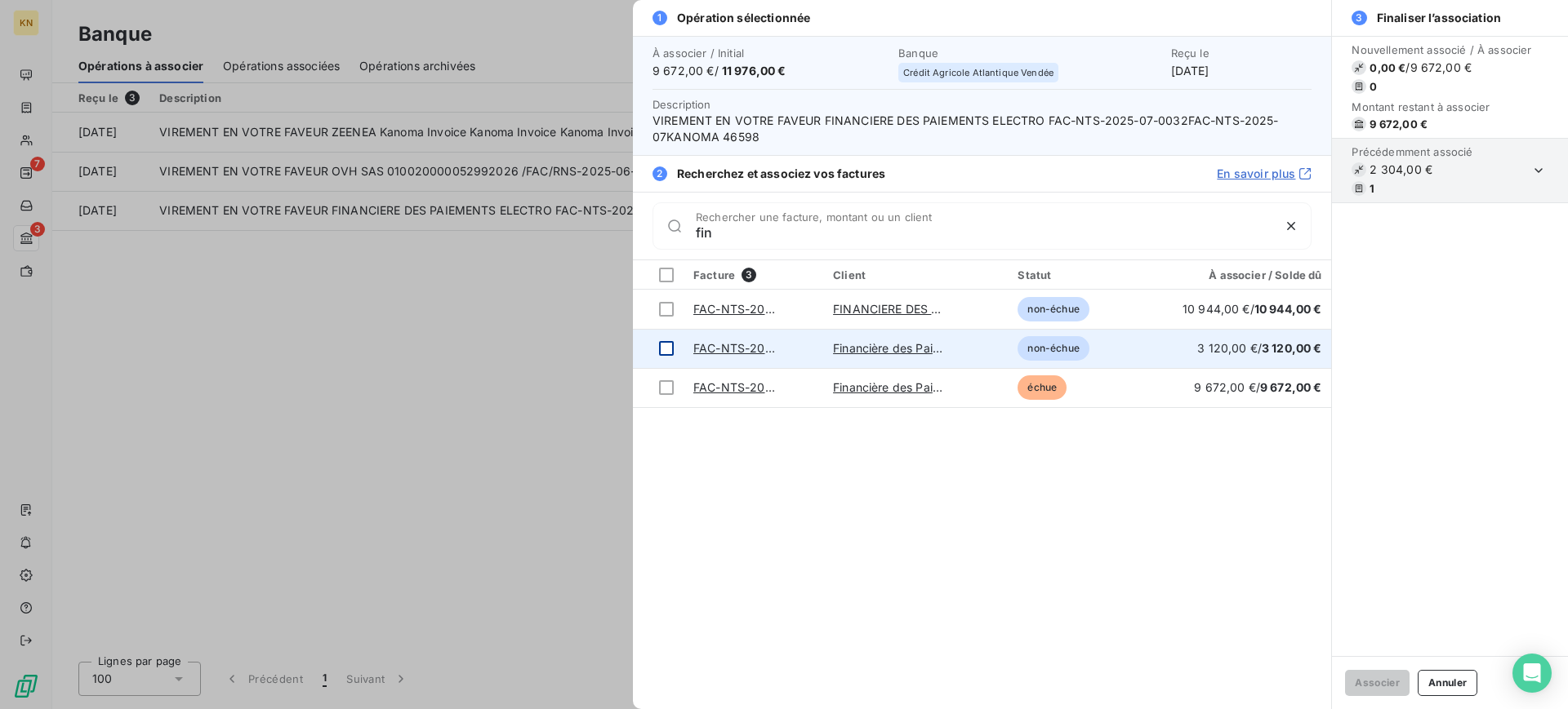
type input "fin"
click at [665, 353] on div at bounding box center [666, 348] width 15 height 15
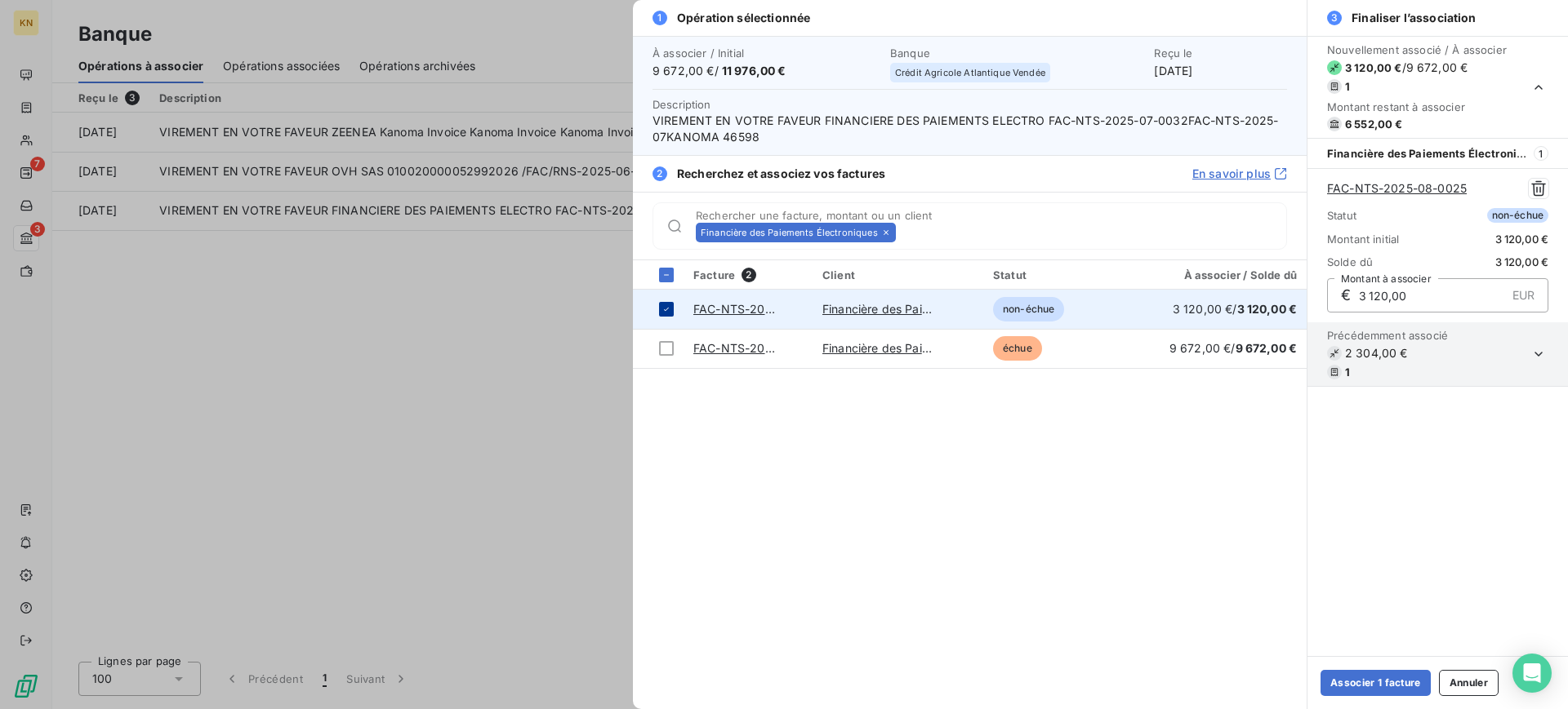
click at [664, 317] on td at bounding box center [658, 309] width 50 height 39
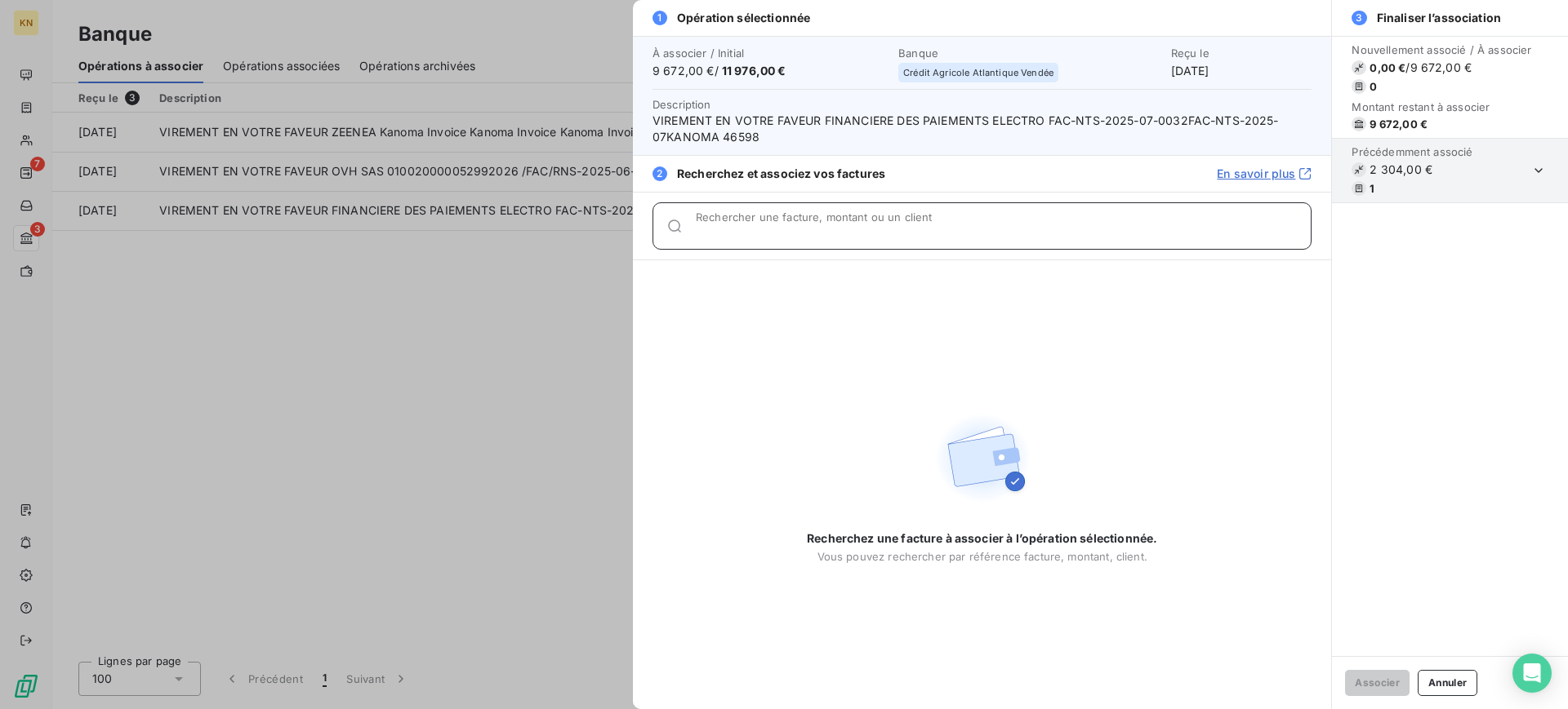
click at [785, 231] on input "Rechercher une facture, montant ou un client" at bounding box center [1003, 233] width 615 height 16
click at [1538, 166] on icon "button" at bounding box center [1538, 170] width 16 height 16
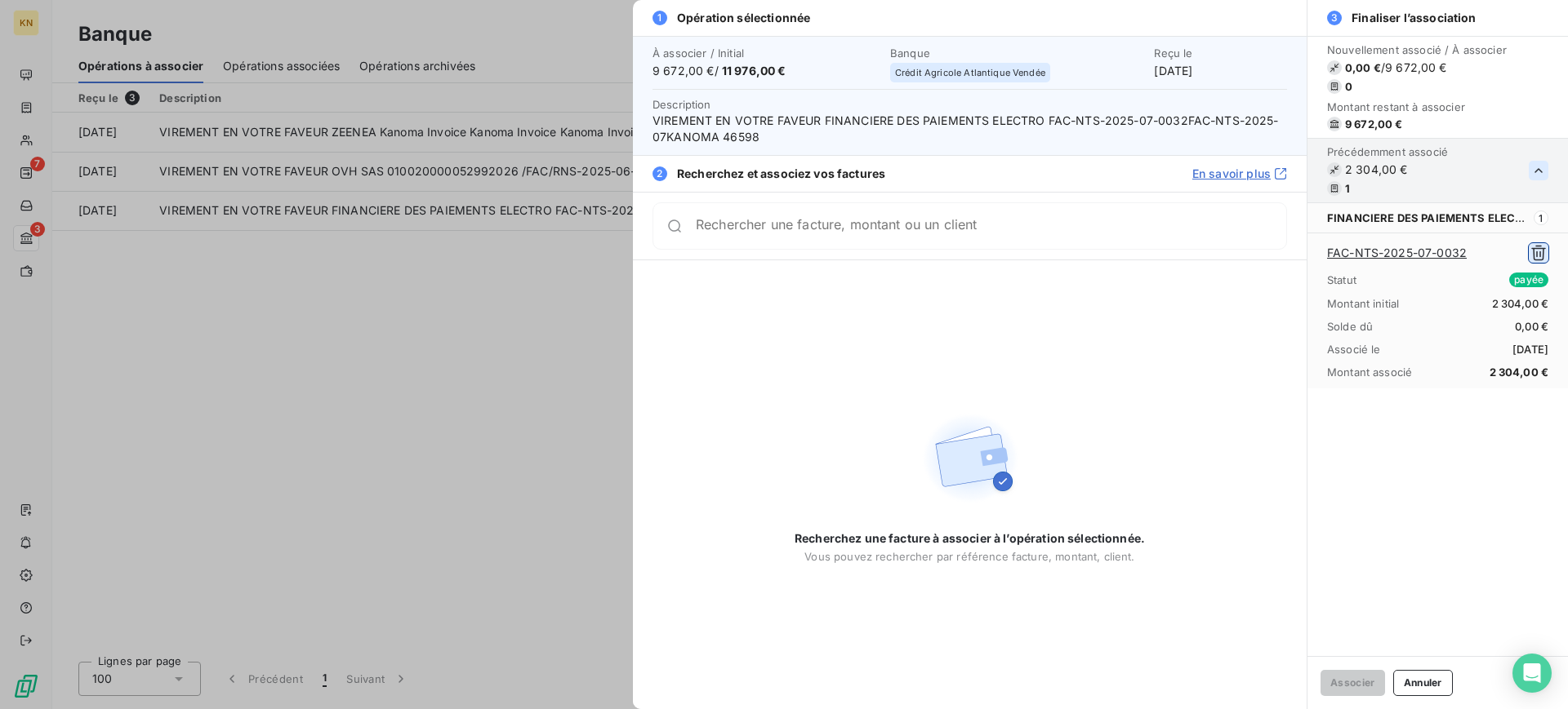
click at [1537, 257] on icon "button" at bounding box center [1538, 253] width 16 height 16
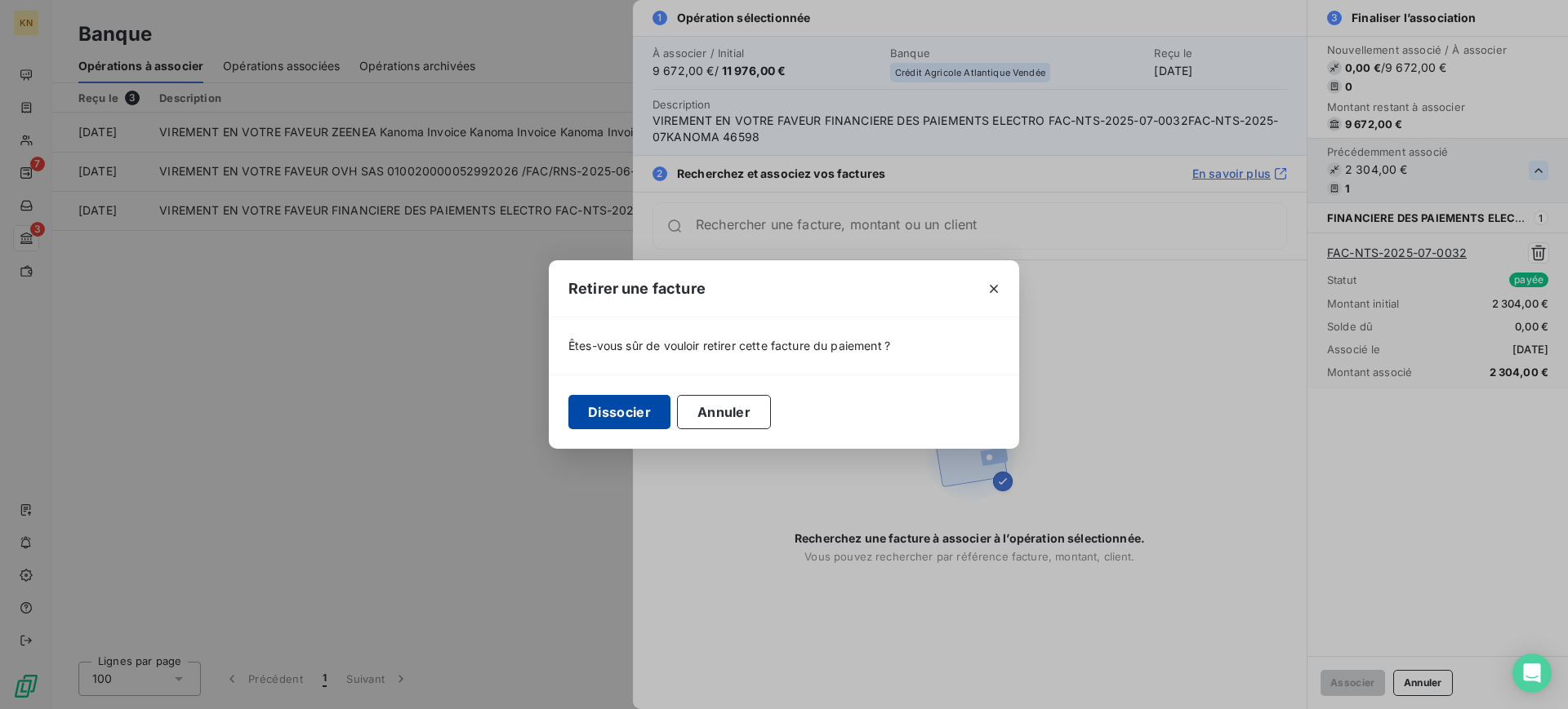
click at [645, 419] on button "Dissocier" at bounding box center [620, 412] width 102 height 35
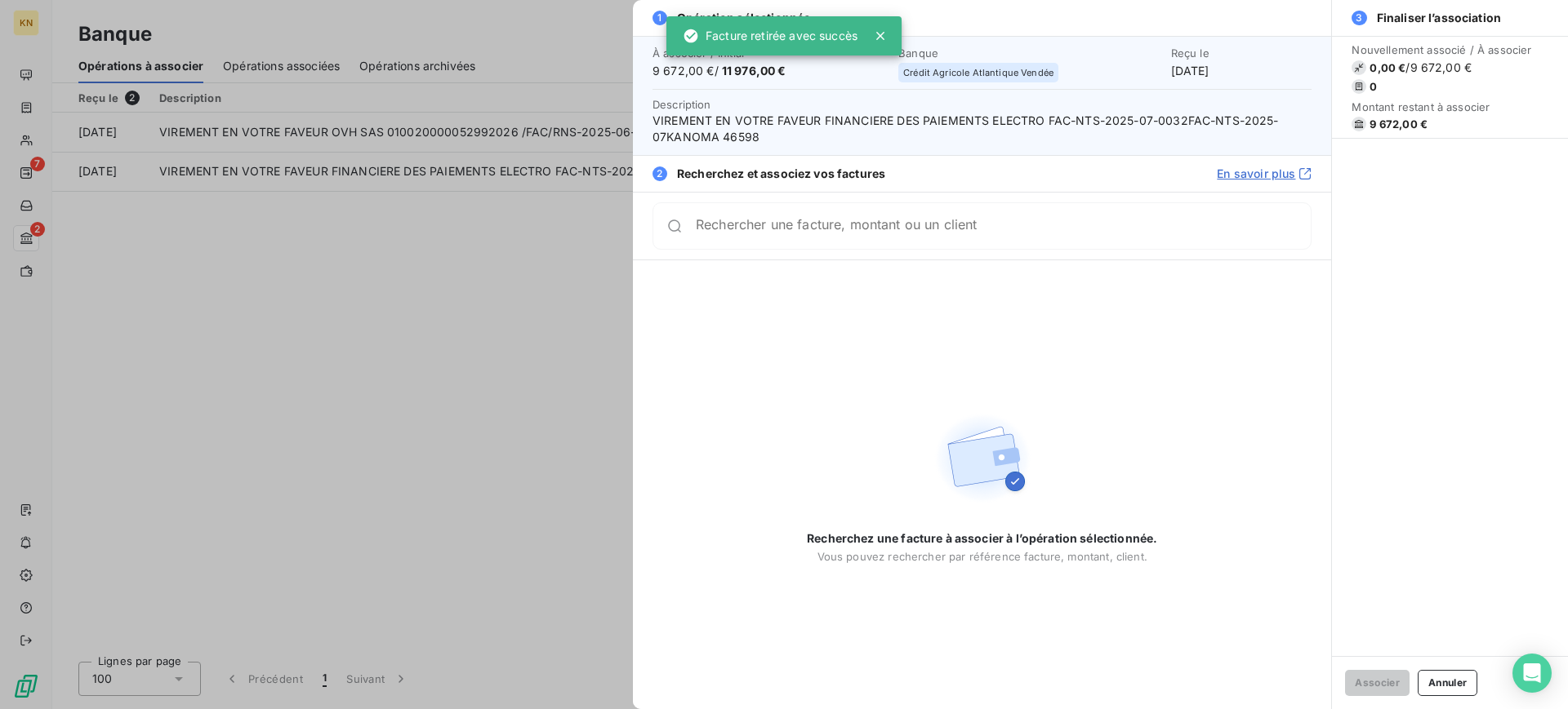
click at [748, 216] on div "Rechercher une facture, montant ou un client" at bounding box center [982, 226] width 659 height 48
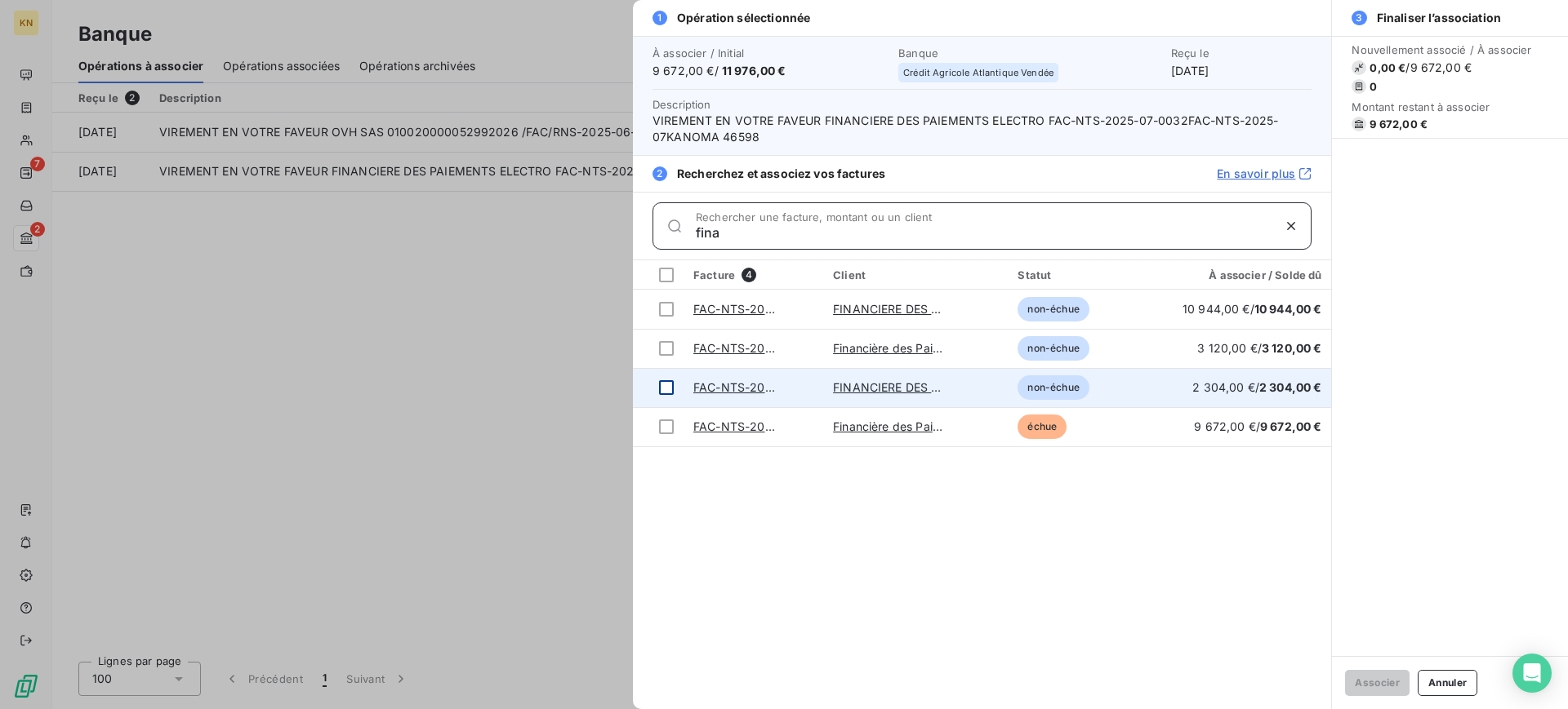
type input "fina"
click at [665, 387] on div at bounding box center [666, 387] width 15 height 15
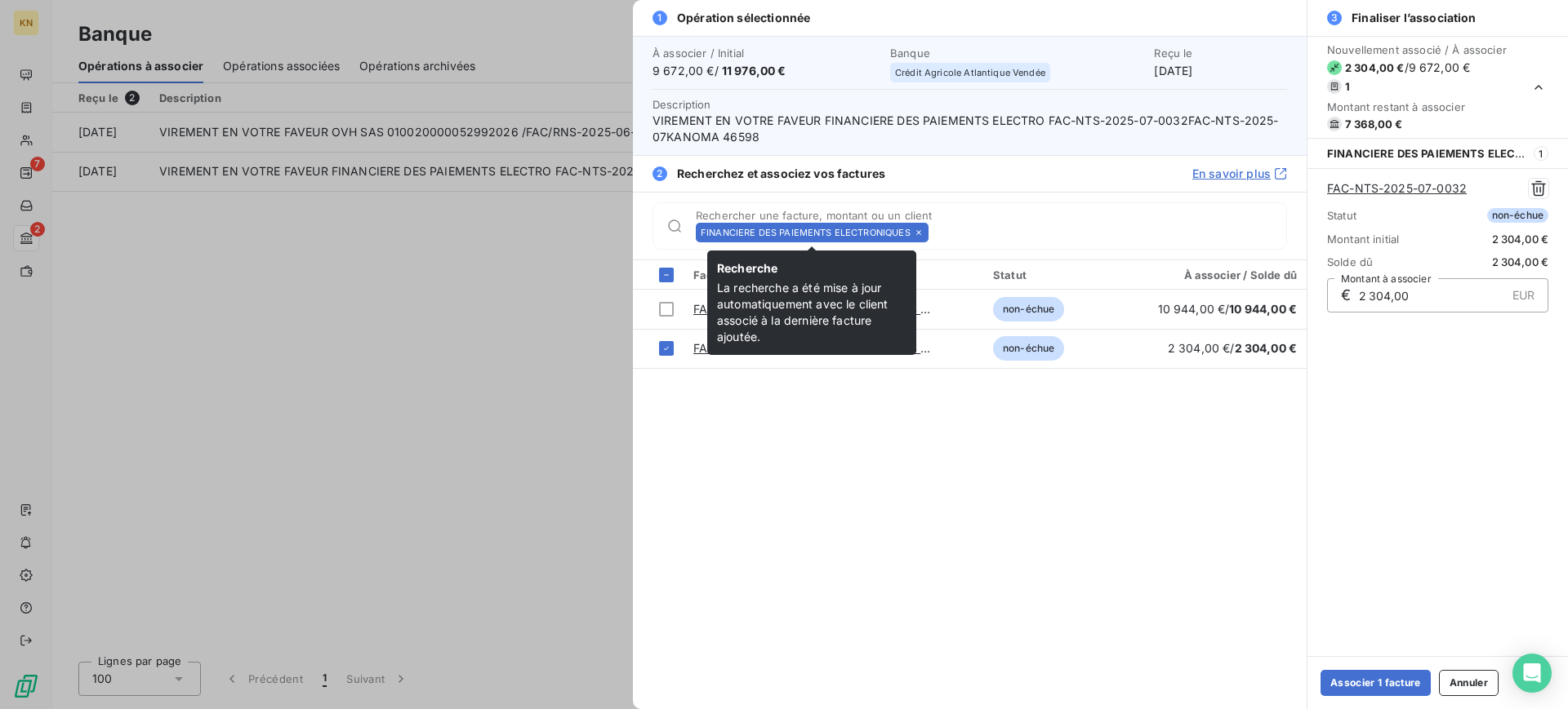
click at [920, 231] on icon at bounding box center [918, 232] width 10 height 10
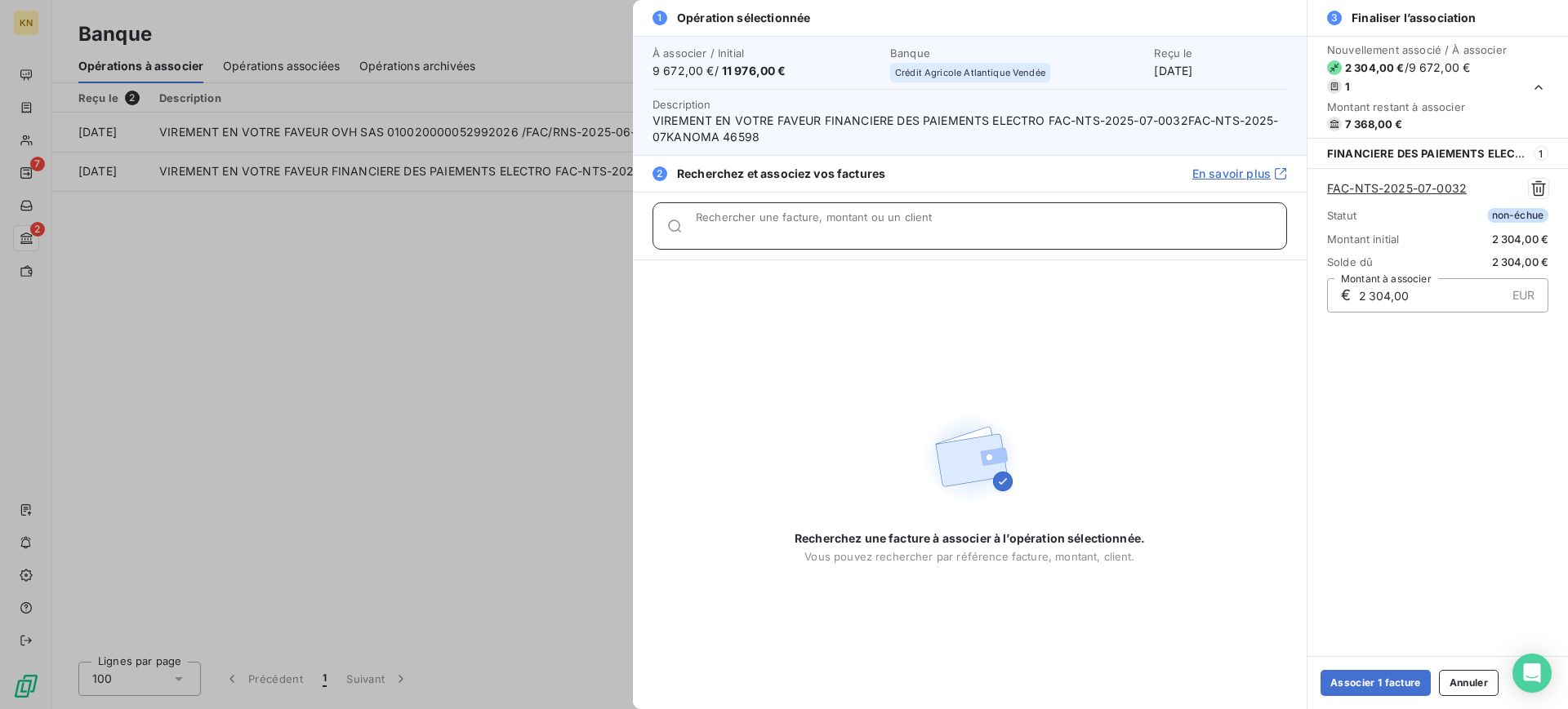
click at [920, 232] on input "Rechercher une facture, montant ou un client" at bounding box center [991, 233] width 590 height 16
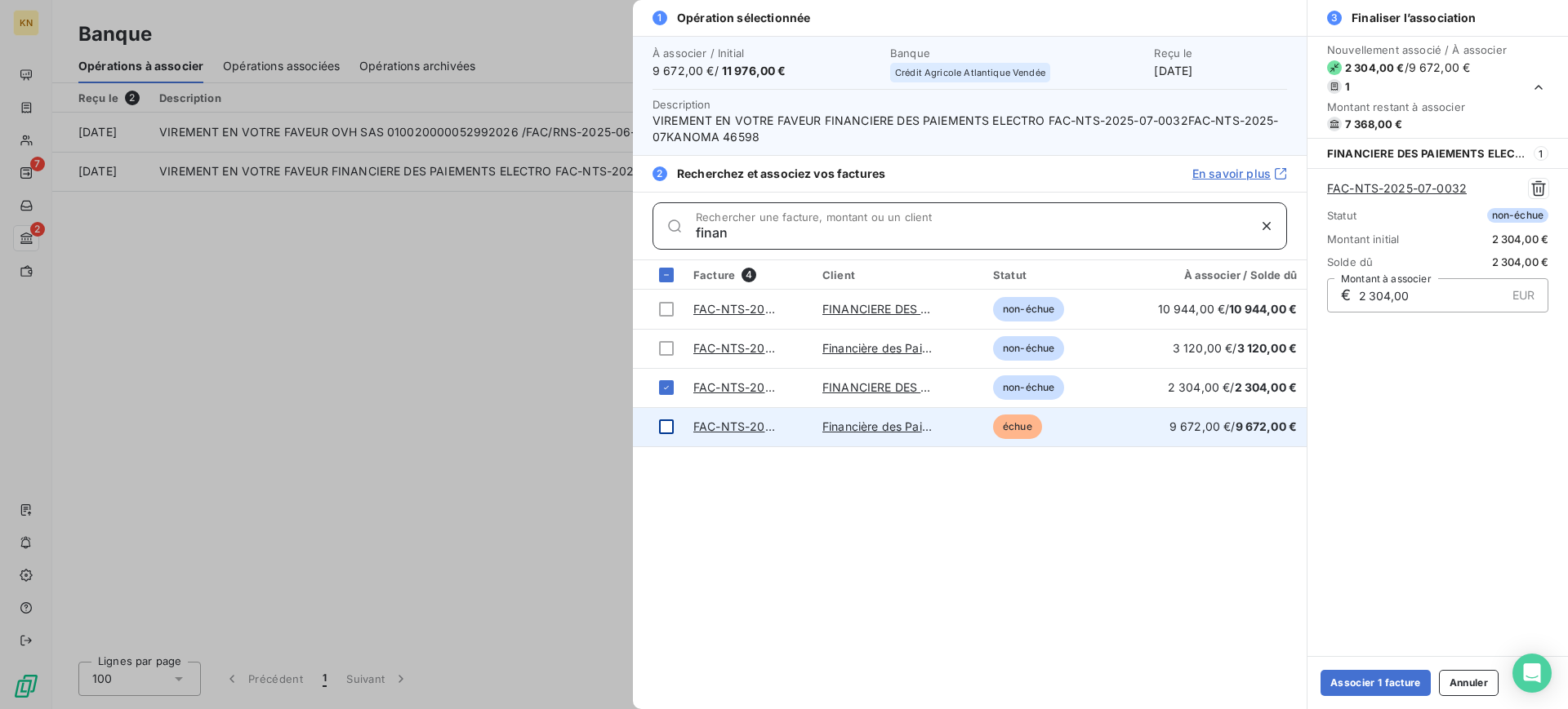
type input "finan"
click at [666, 430] on div at bounding box center [666, 426] width 15 height 15
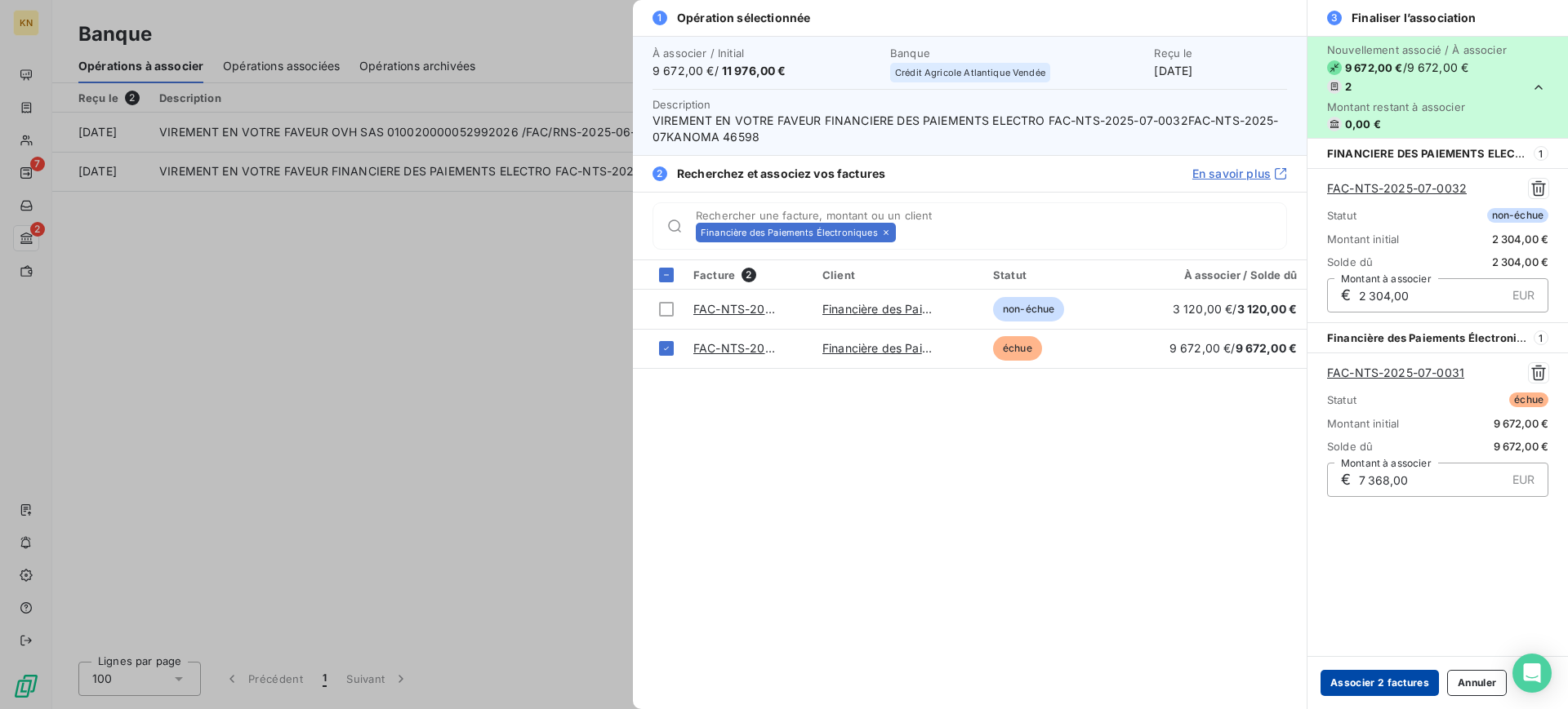
click at [1395, 683] on button "Associer 2 factures" at bounding box center [1380, 683] width 118 height 26
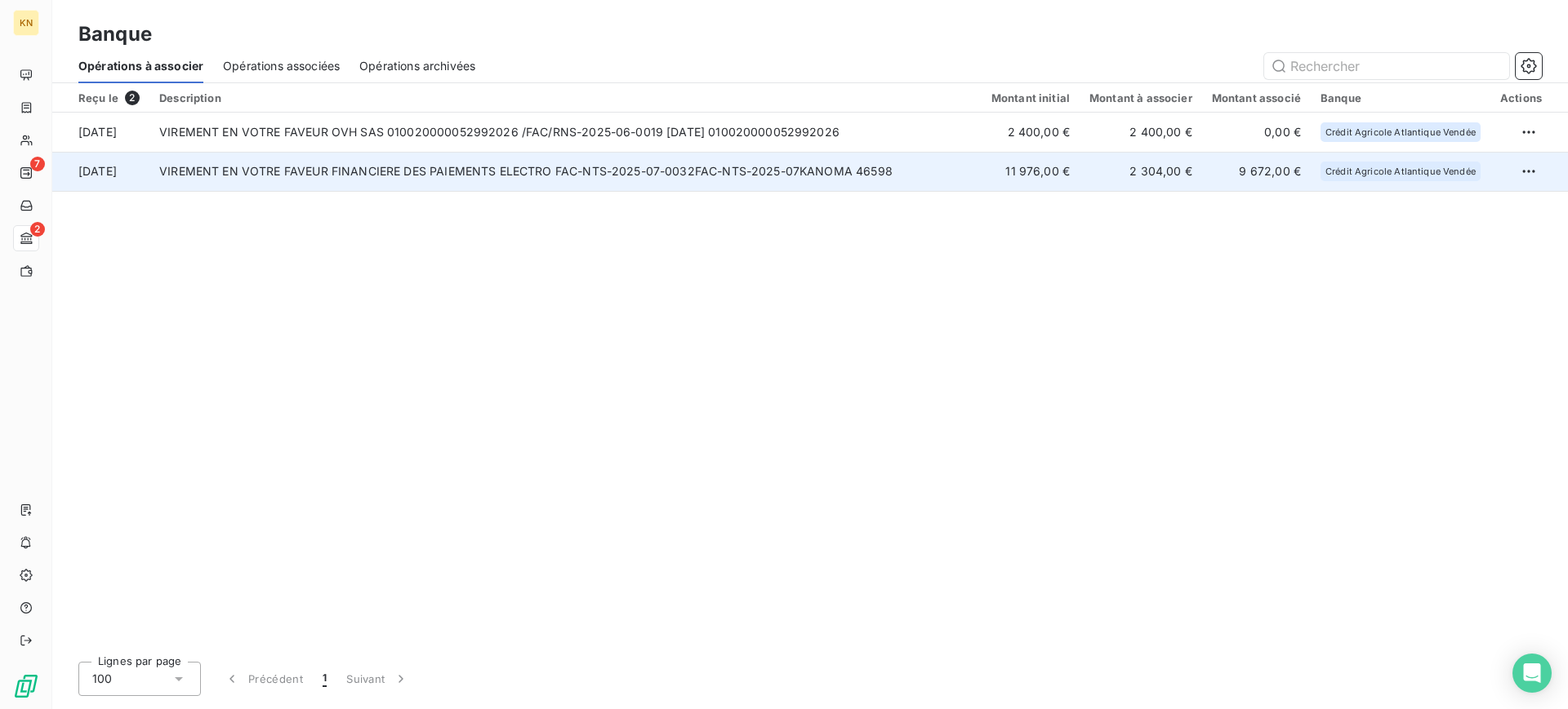
click at [301, 169] on td "VIREMENT EN VOTRE FAVEUR FINANCIERE DES PAIEMENTS ELECTRO FAC-NTS-2025-07-0032F…" at bounding box center [565, 171] width 832 height 39
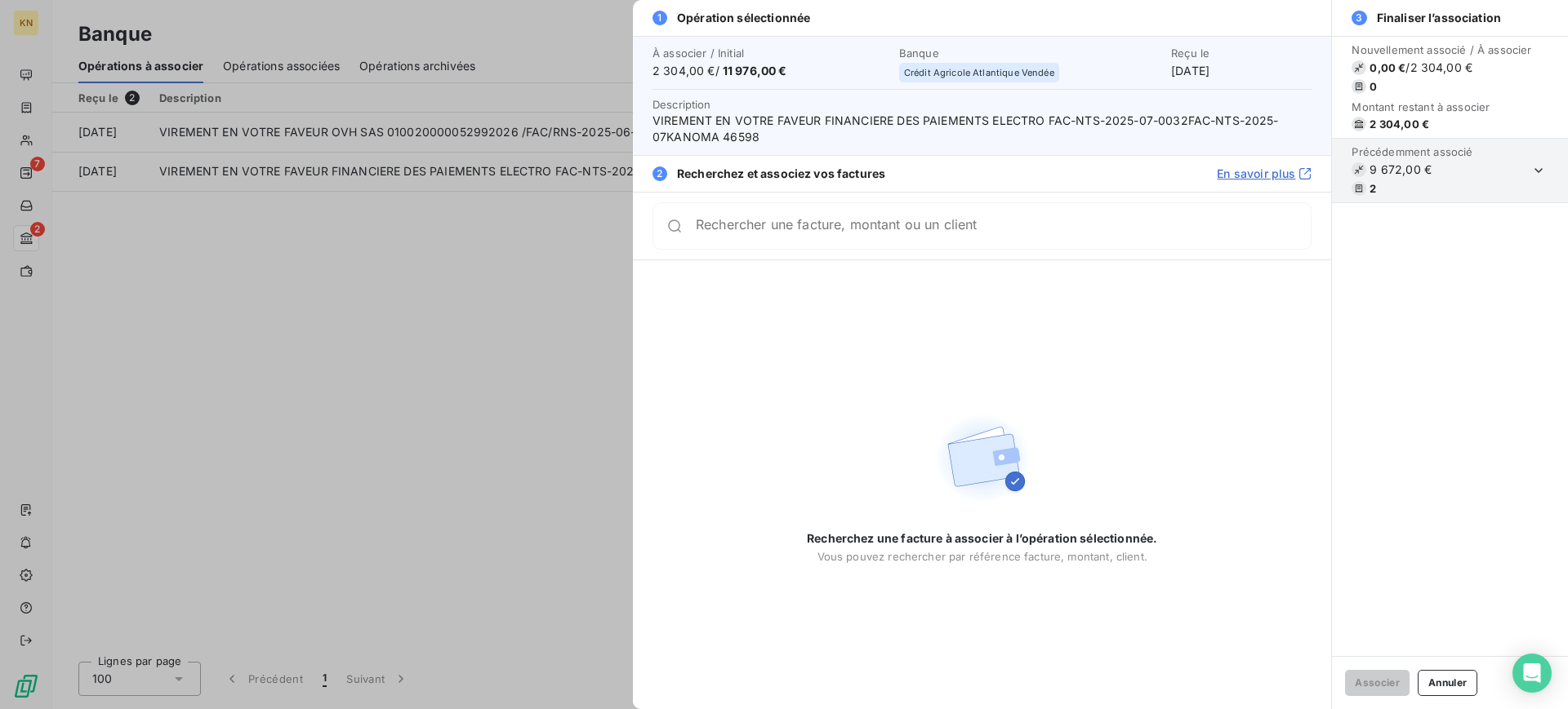
click at [1527, 168] on section "Précédemment associé 9 672,00 € 2" at bounding box center [1450, 171] width 236 height 64
click at [1538, 172] on icon "button" at bounding box center [1538, 171] width 8 height 5
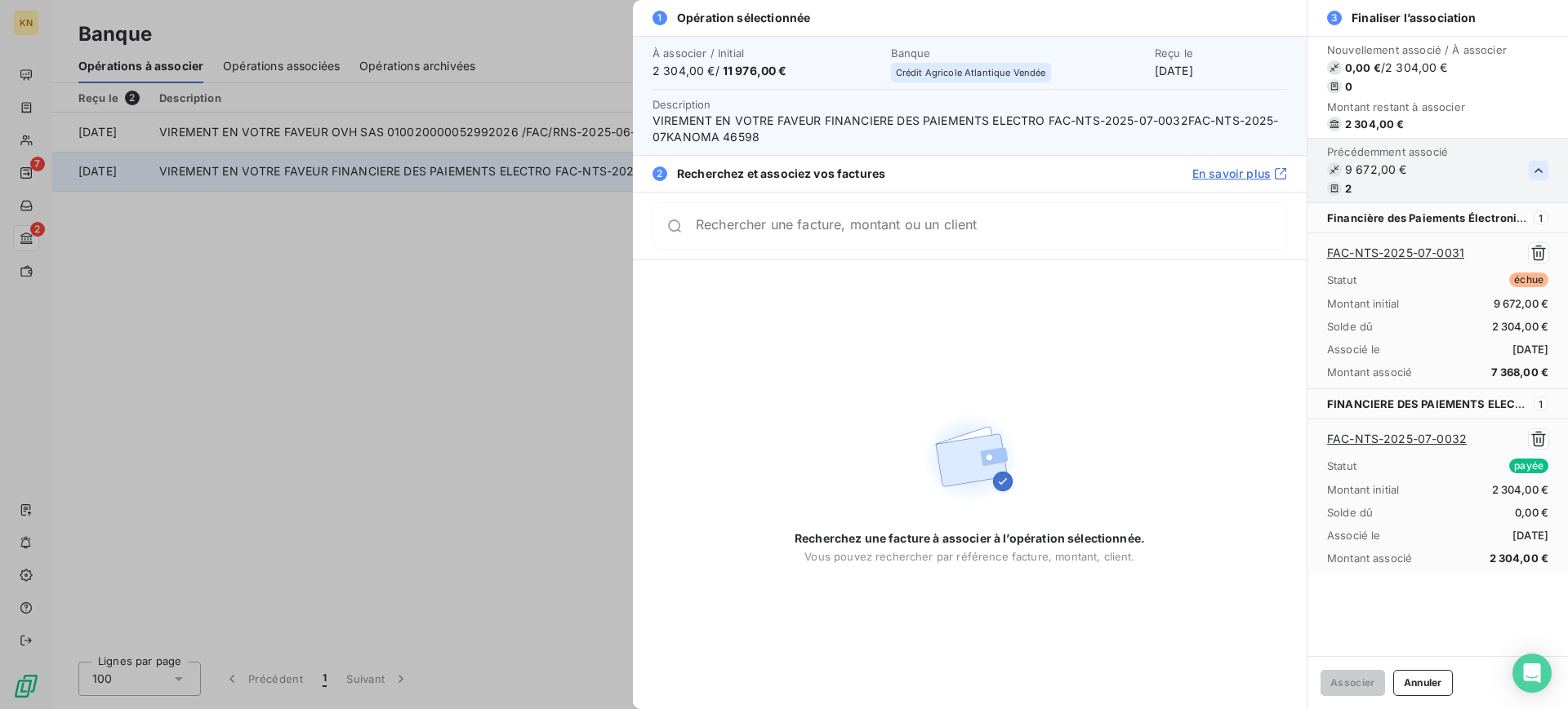
drag, startPoint x: 125, startPoint y: 255, endPoint x: 105, endPoint y: 184, distance: 73.8
click at [126, 252] on div at bounding box center [784, 354] width 1568 height 709
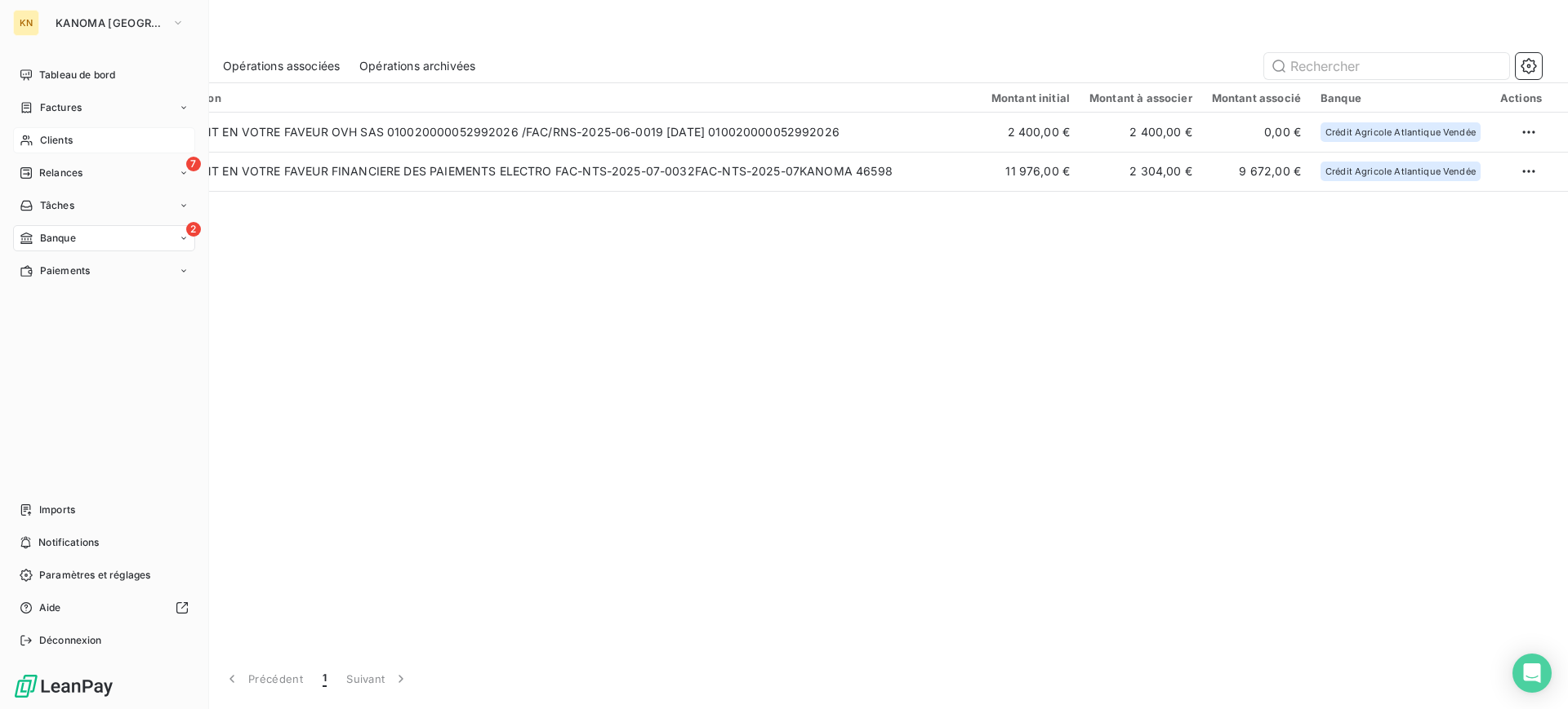
click at [65, 146] on span "Clients" at bounding box center [56, 140] width 33 height 15
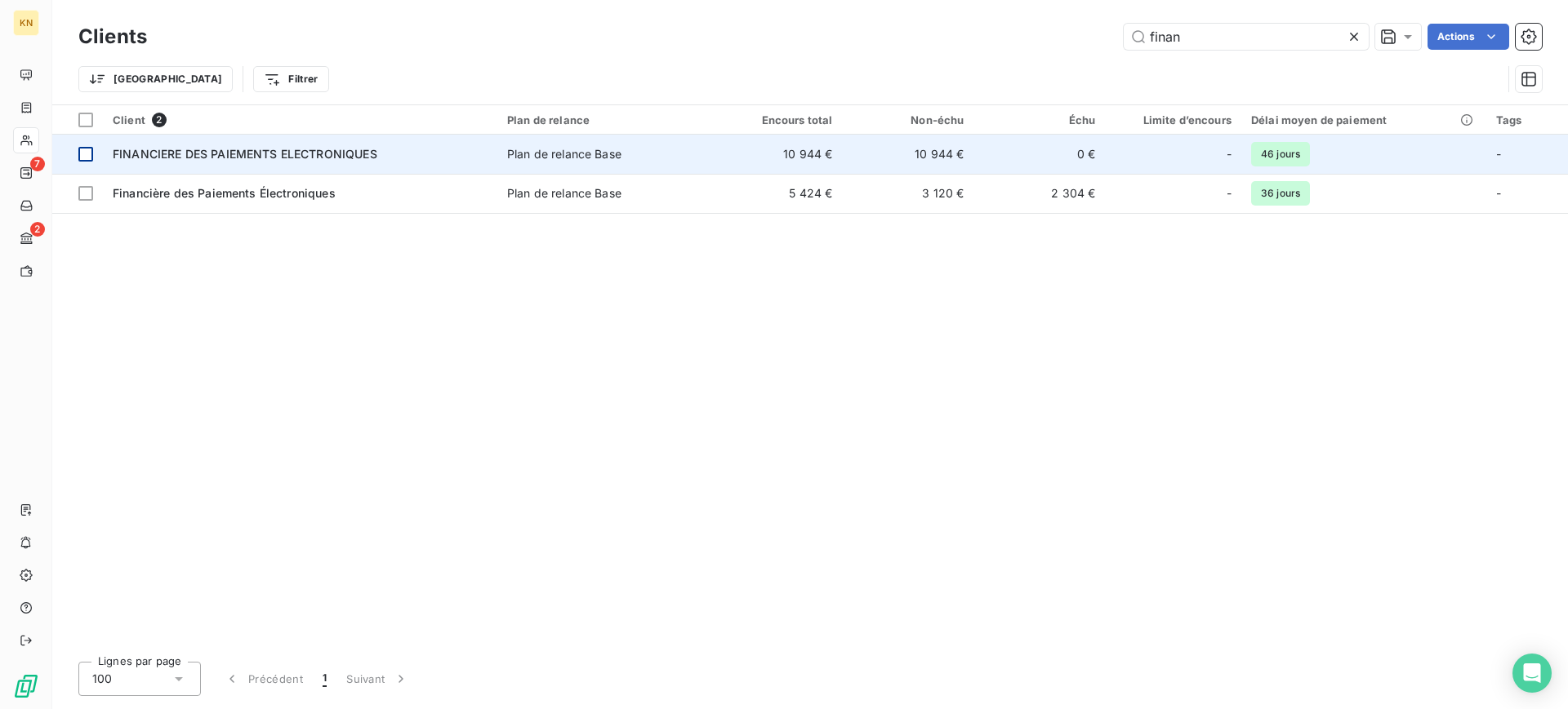
type input "finan"
click at [88, 145] on td at bounding box center [77, 154] width 50 height 39
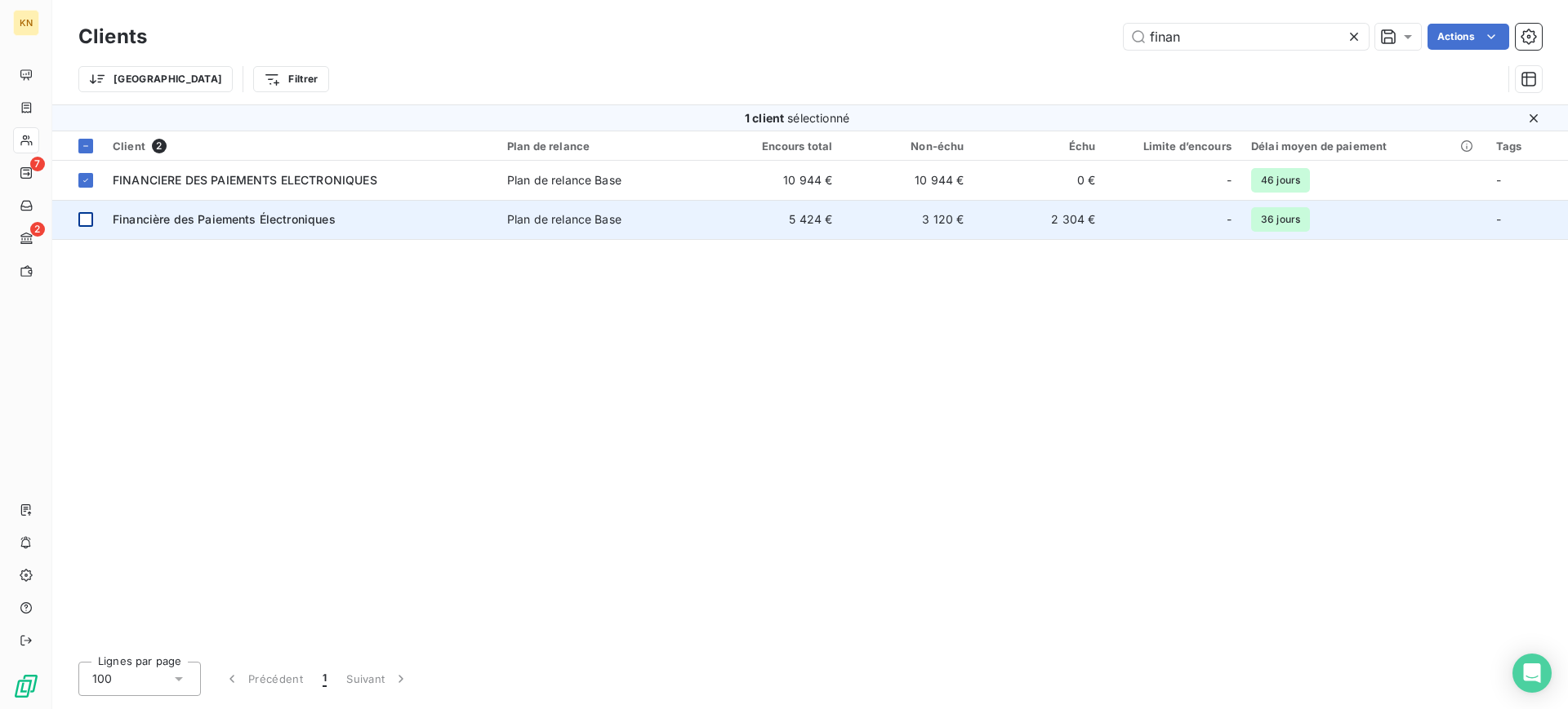
click at [81, 214] on div at bounding box center [85, 220] width 15 height 15
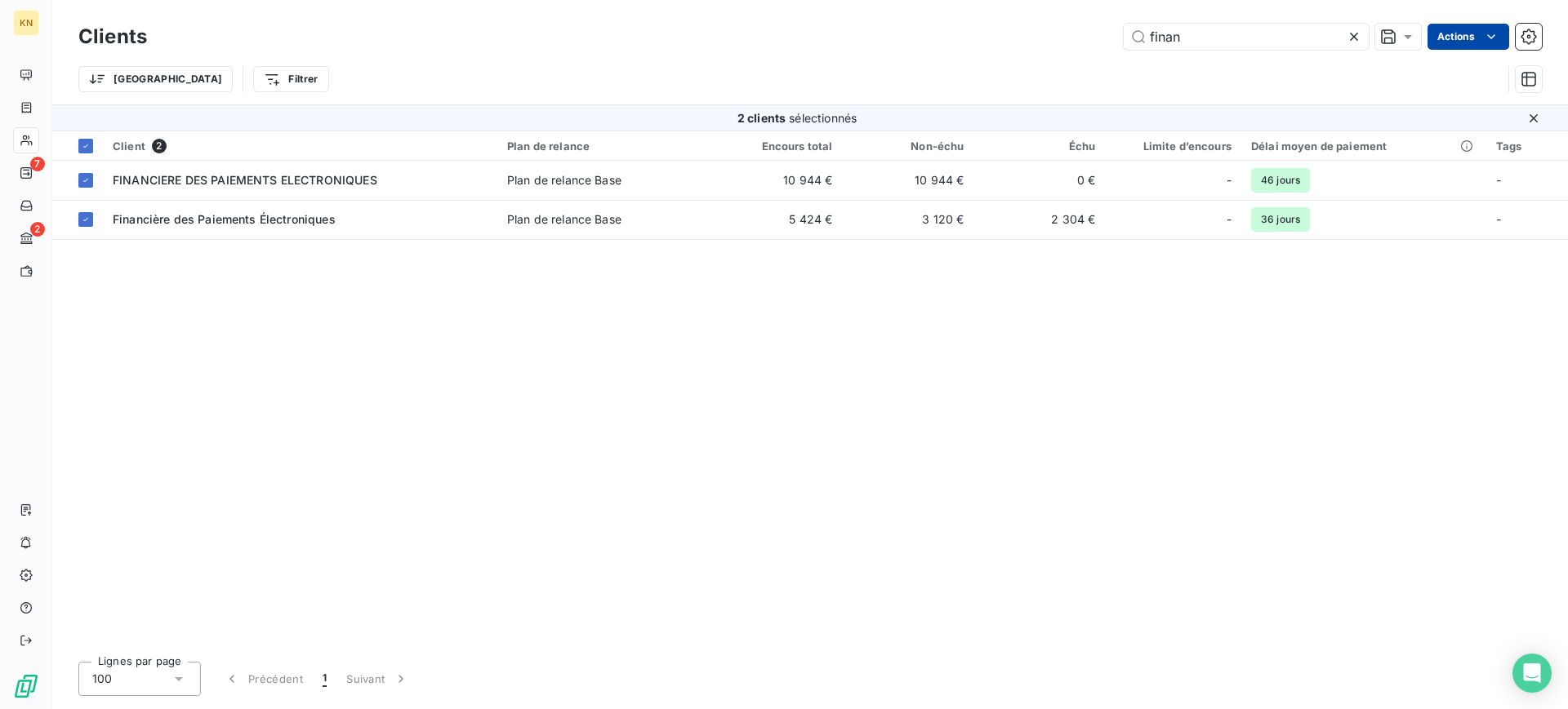
click at [1474, 36] on html "KN 7 2 Clients finan Actions Trier Filtrer 2 clients sélectionnés Client 2 Plan…" at bounding box center [784, 354] width 1568 height 709
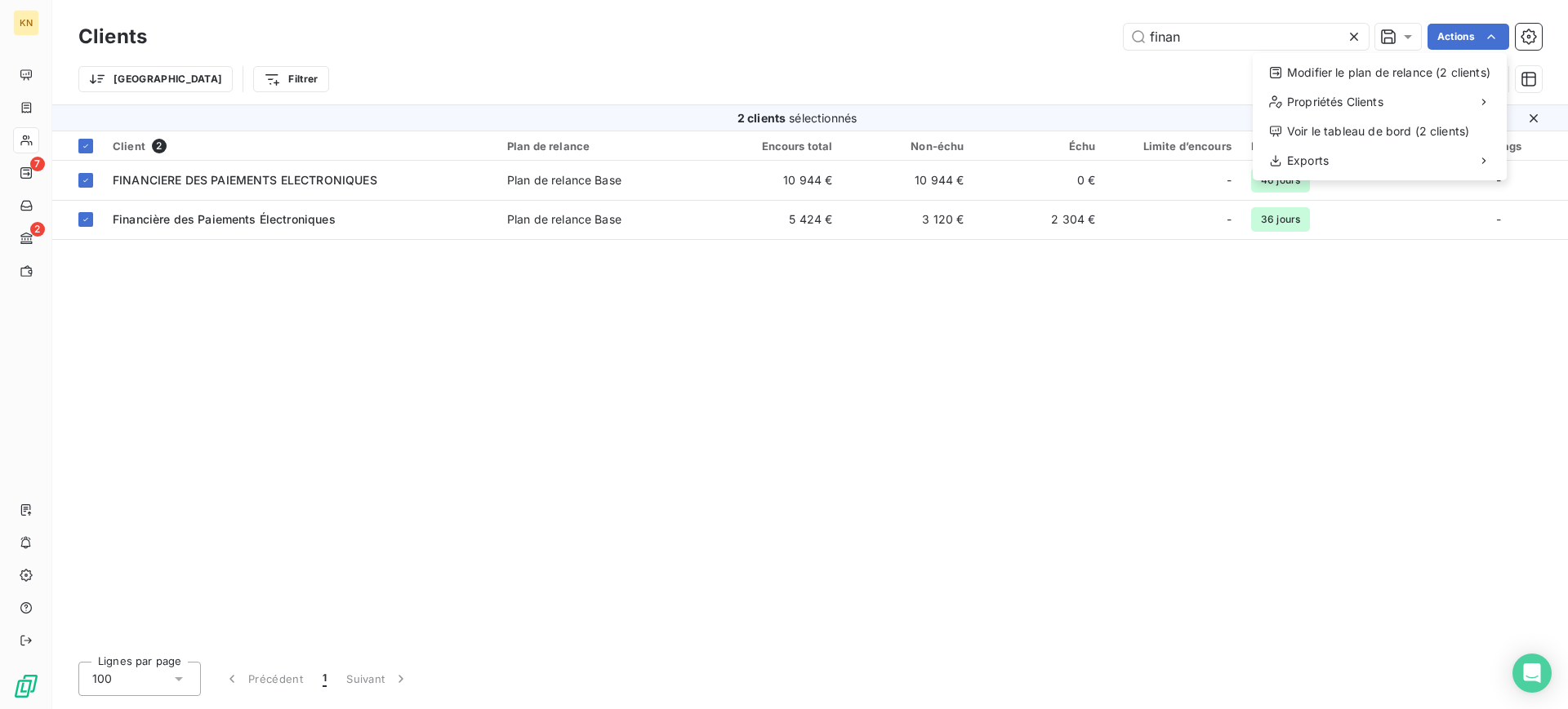
drag, startPoint x: 1498, startPoint y: 333, endPoint x: 1500, endPoint y: 306, distance: 27.1
click at [1497, 331] on html "KN 7 2 Clients finan Actions Modifier le plan de relance (2 clients) Propriétés…" at bounding box center [784, 354] width 1568 height 709
click at [1530, 40] on icon "button" at bounding box center [1528, 36] width 16 height 16
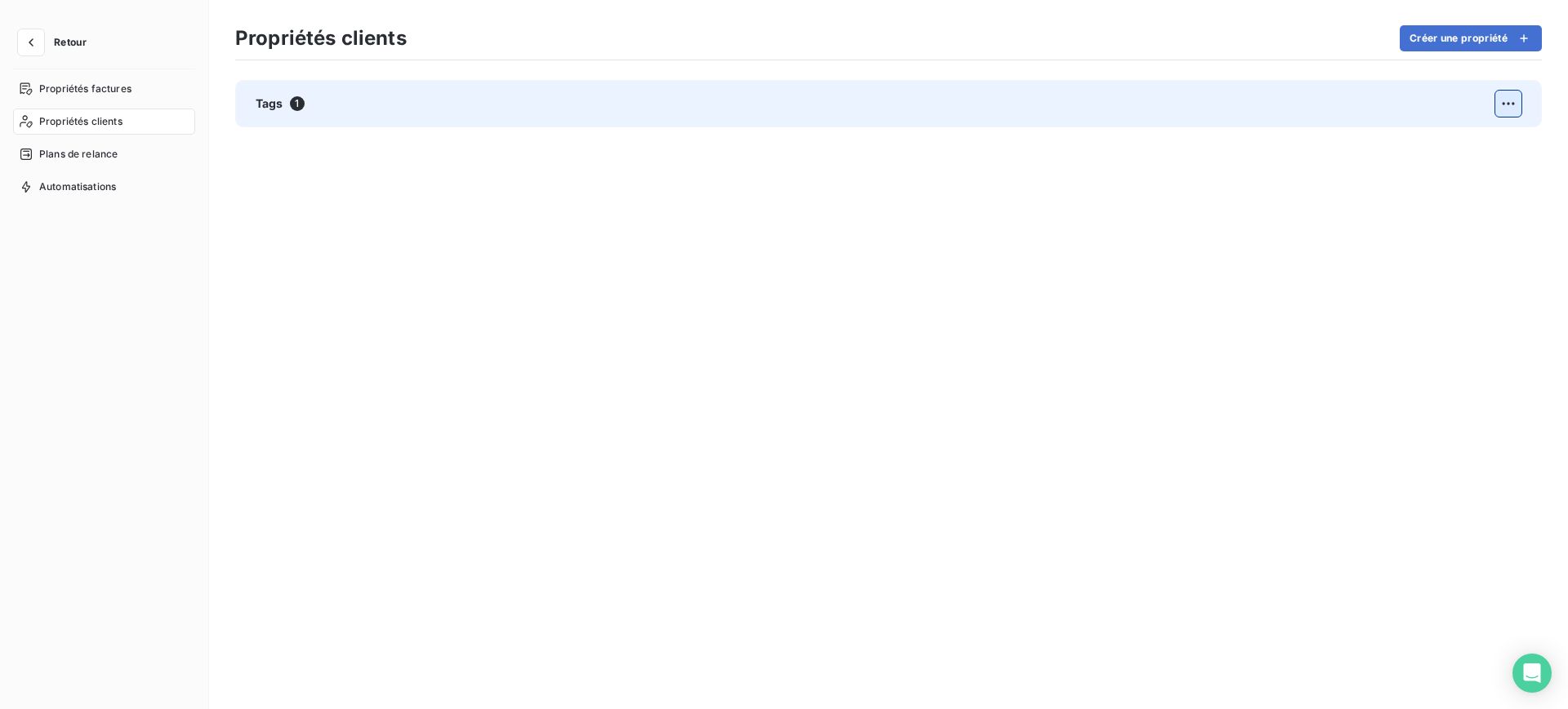
click at [1512, 102] on html "Retour Propriétés factures Propriétés clients Plans de relance Automatisations …" at bounding box center [784, 354] width 1568 height 709
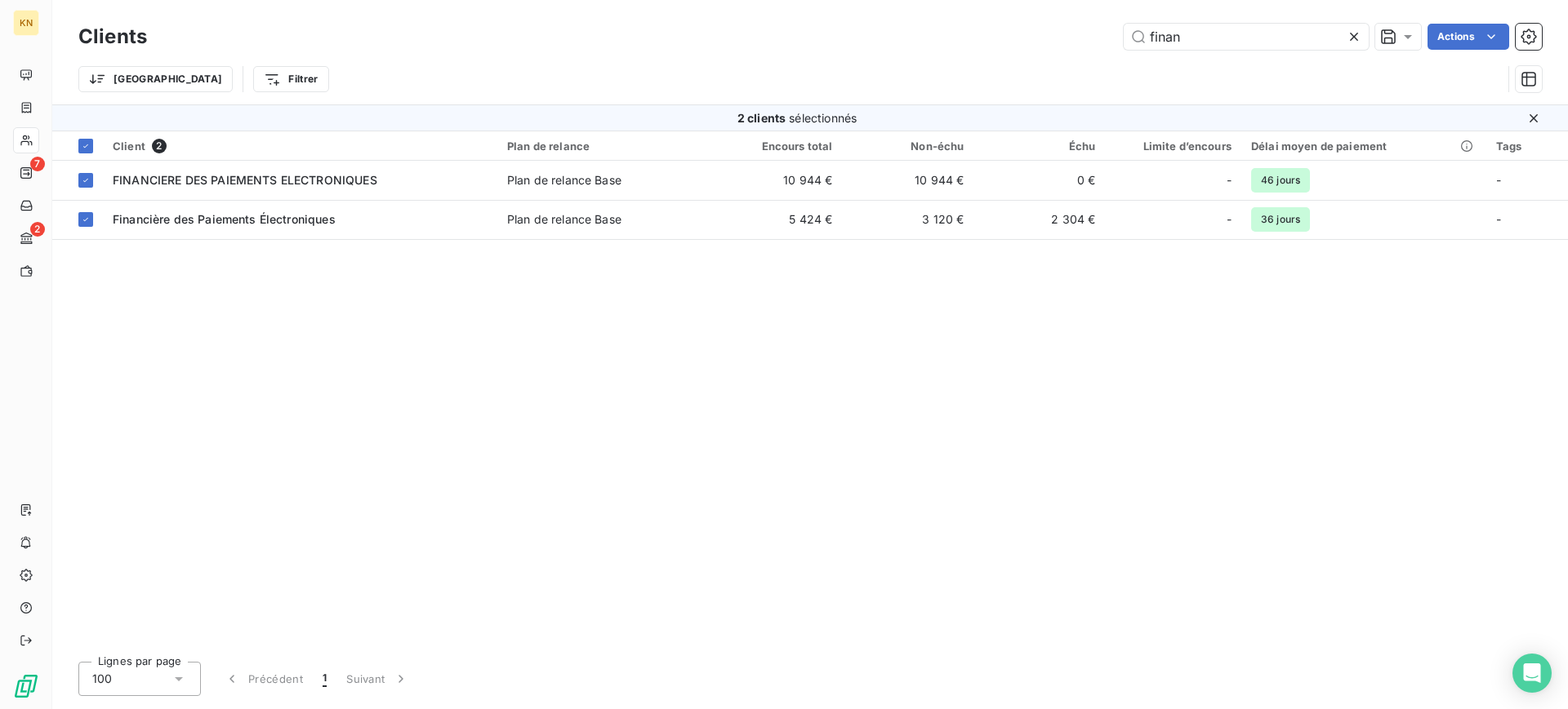
drag, startPoint x: 277, startPoint y: 221, endPoint x: 200, endPoint y: 292, distance: 104.7
click at [200, 292] on div "Client 2 Plan de relance Encours total Non-échu Échu Limite d’encours Délai moy…" at bounding box center [810, 390] width 1516 height 517
click at [1530, 37] on icon "button" at bounding box center [1529, 36] width 4 height 4
click at [1407, 40] on icon at bounding box center [1407, 36] width 16 height 16
click at [866, 386] on div "Client 2 Plan de relance Encours total Non-échu Échu Limite d’encours Délai moy…" at bounding box center [810, 390] width 1516 height 517
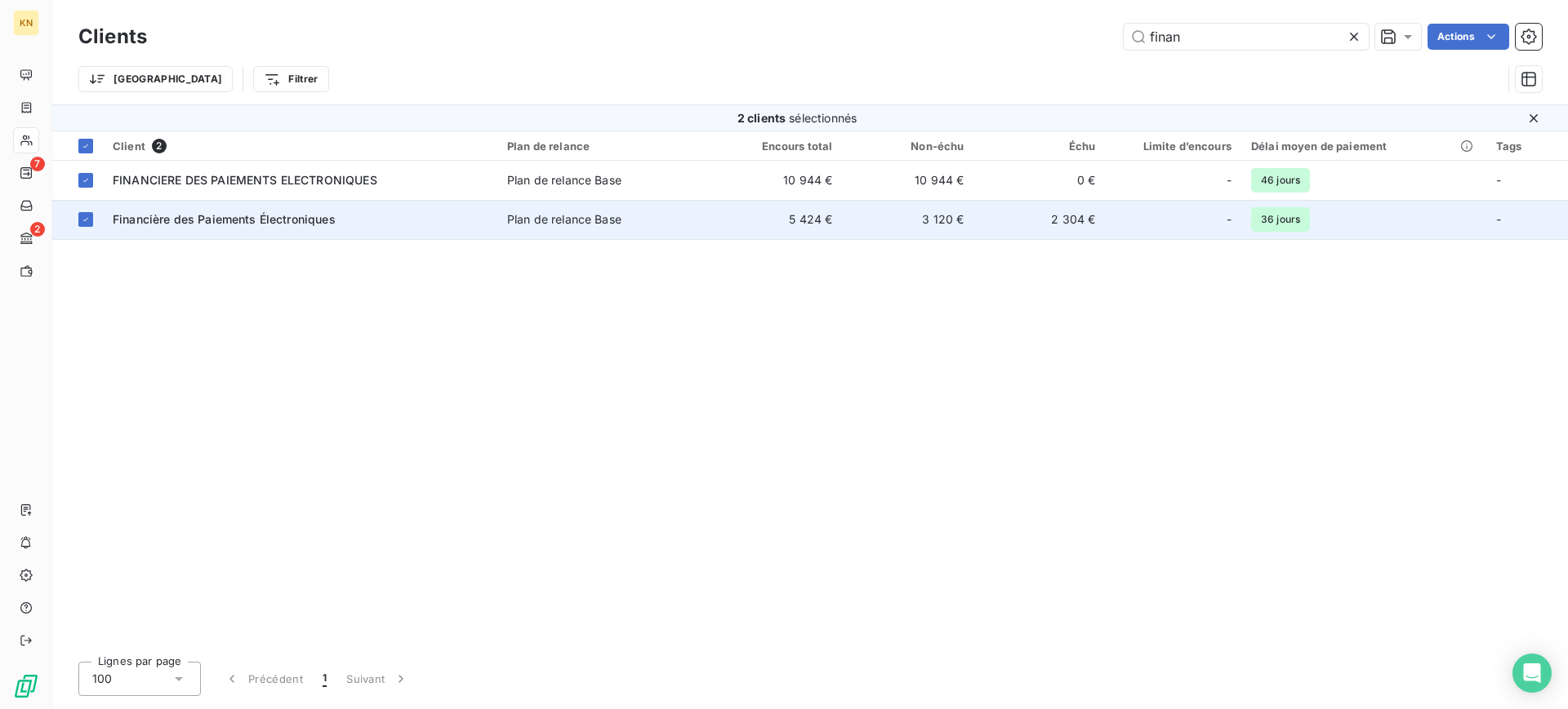
click at [431, 222] on div "Financière des Paiements Électroniques" at bounding box center [300, 220] width 375 height 16
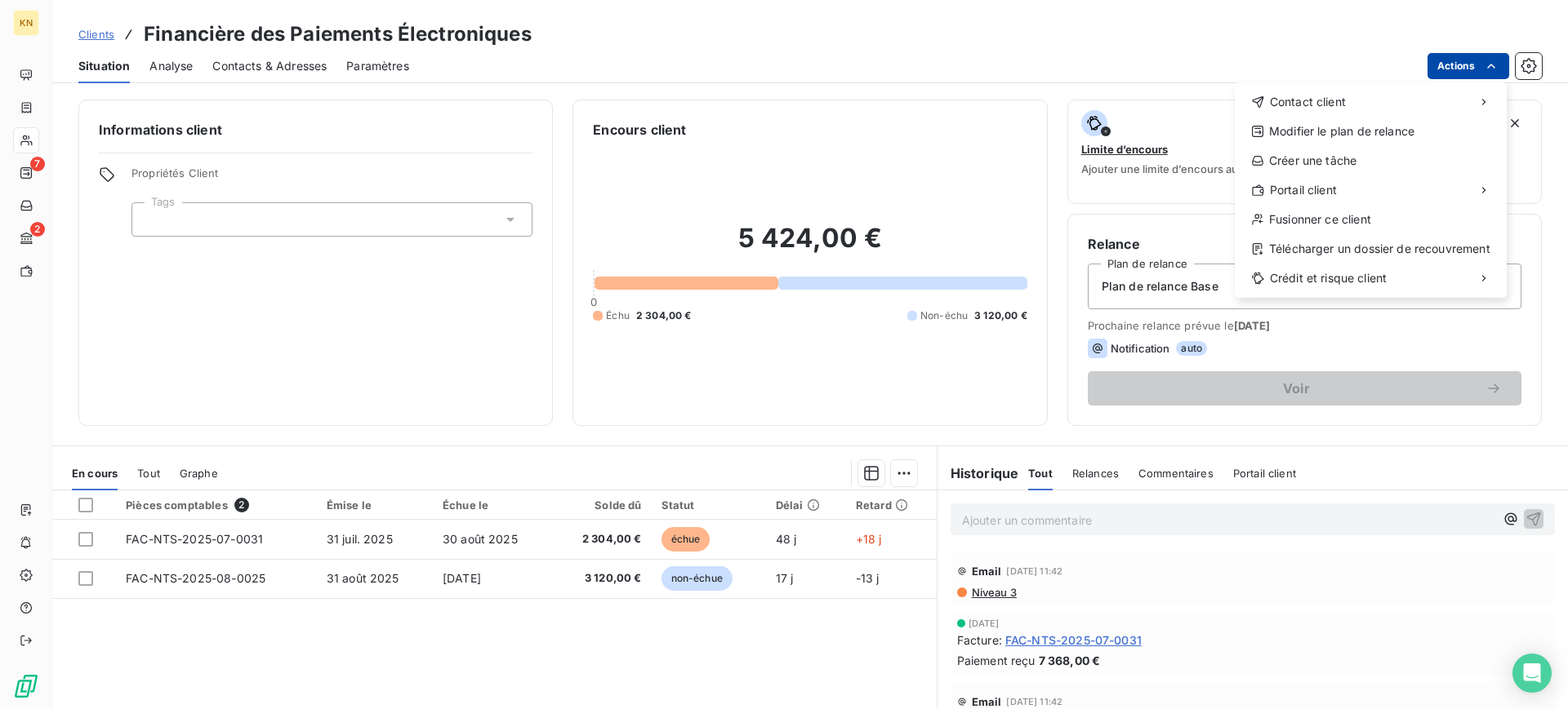
click at [1500, 64] on html "KN 7 2 Clients Financière des Paiements Électroniques Situation Analyse Contact…" at bounding box center [784, 354] width 1568 height 709
click at [1366, 222] on div "Fusionner ce client" at bounding box center [1371, 220] width 259 height 26
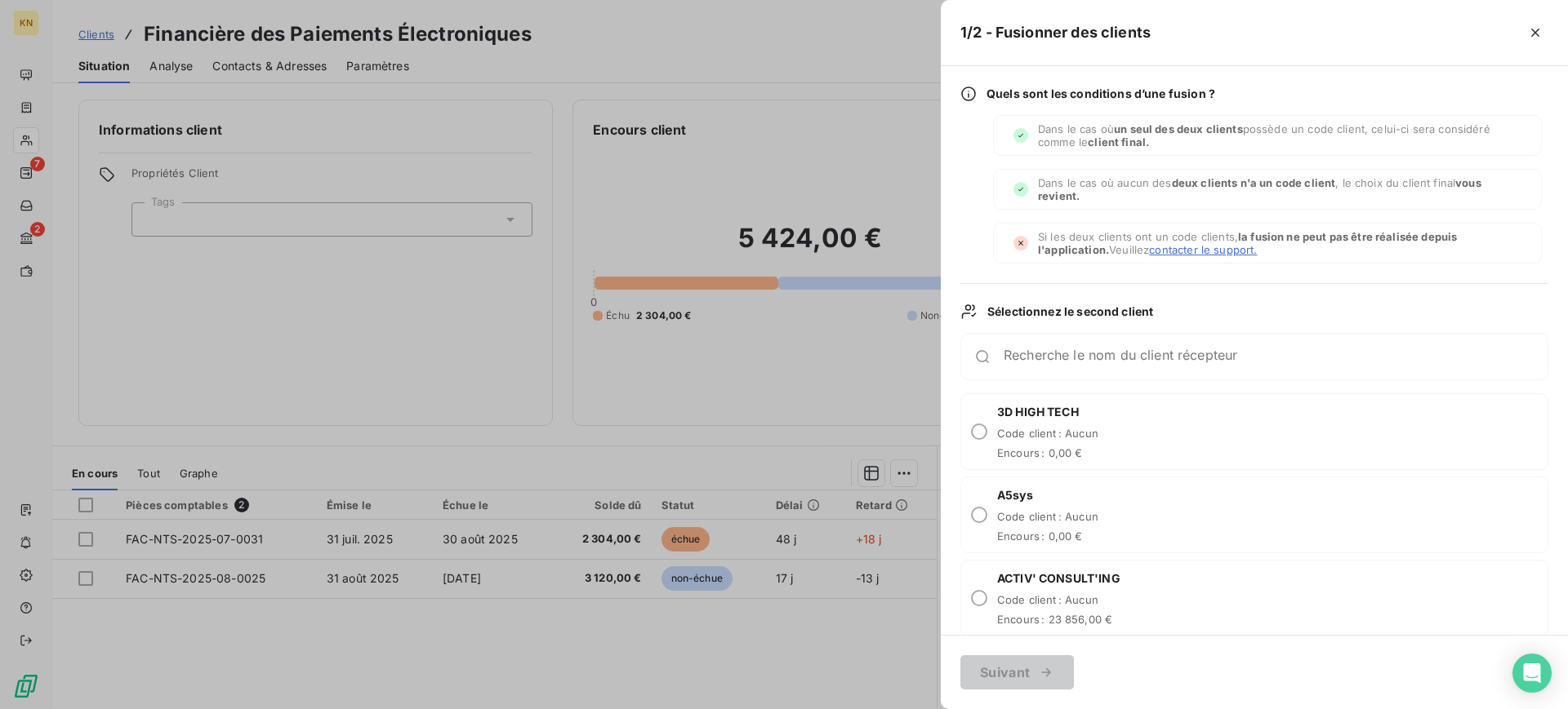
click at [1183, 367] on div "Recherche le nom du client récepteur" at bounding box center [1254, 357] width 588 height 48
click at [1196, 345] on div "Recherche le nom du client récepteur" at bounding box center [1254, 357] width 588 height 48
click at [986, 347] on div "Recherche le nom du client récepteur" at bounding box center [1254, 357] width 588 height 48
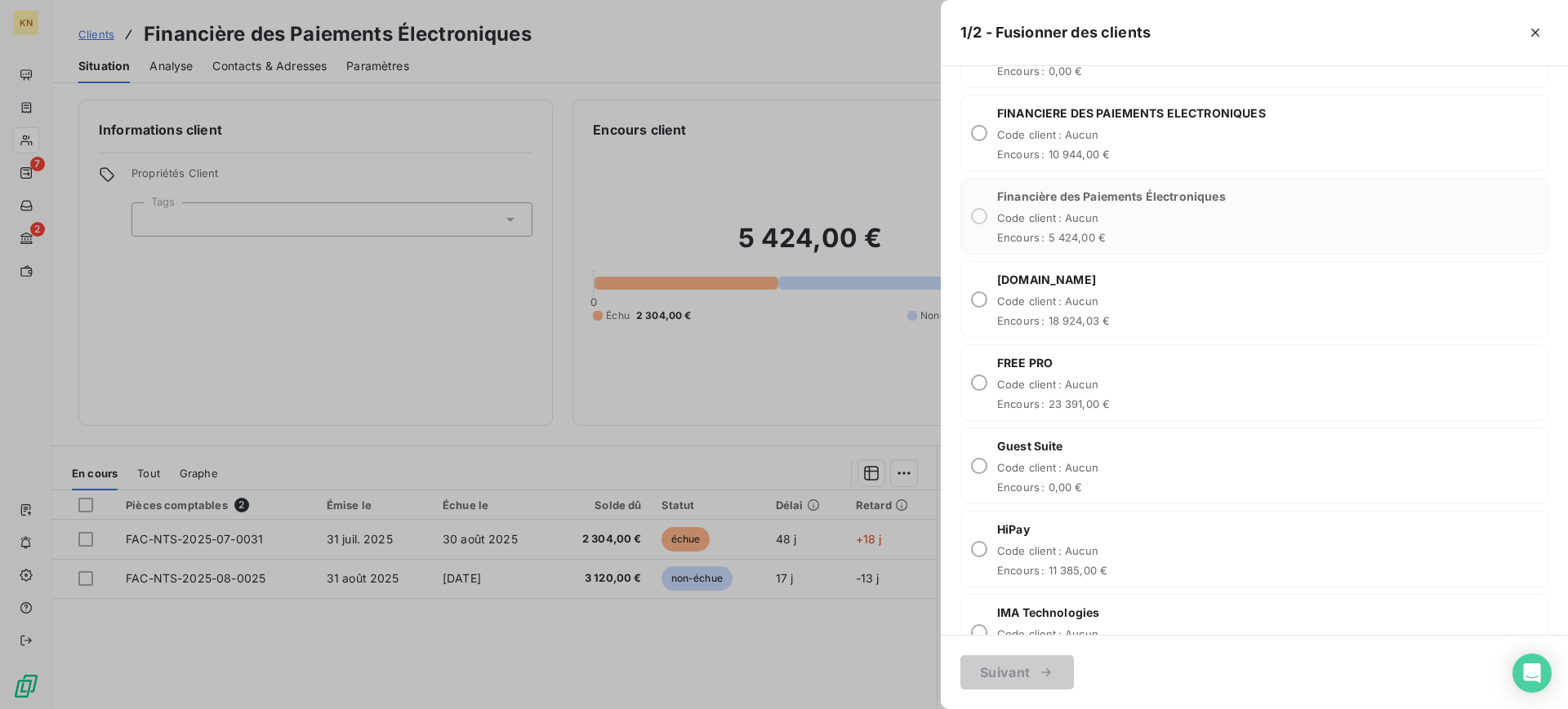
scroll to position [2347, 0]
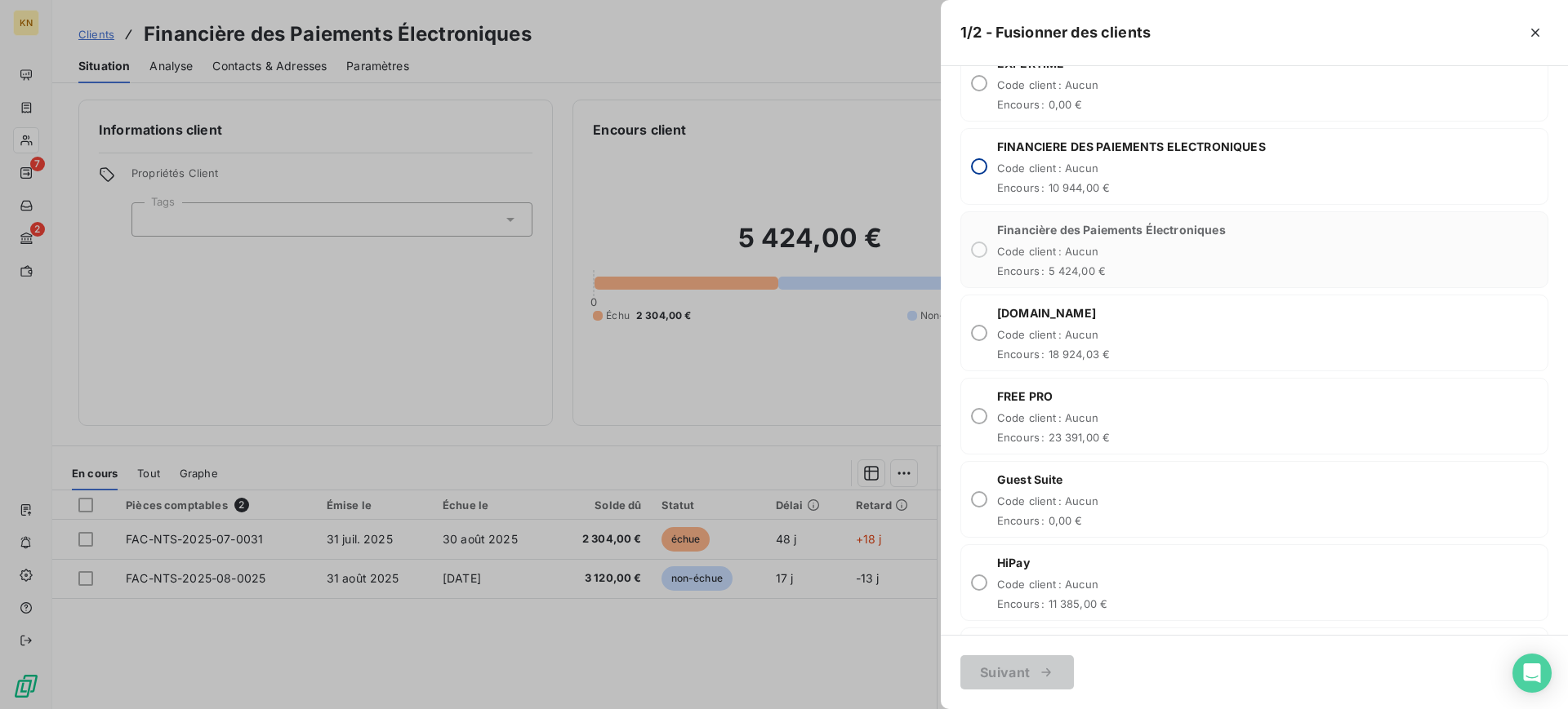
click at [983, 168] on input "radio" at bounding box center [978, 166] width 16 height 16
radio input "true"
click at [1007, 668] on button "Suivant" at bounding box center [1017, 673] width 114 height 35
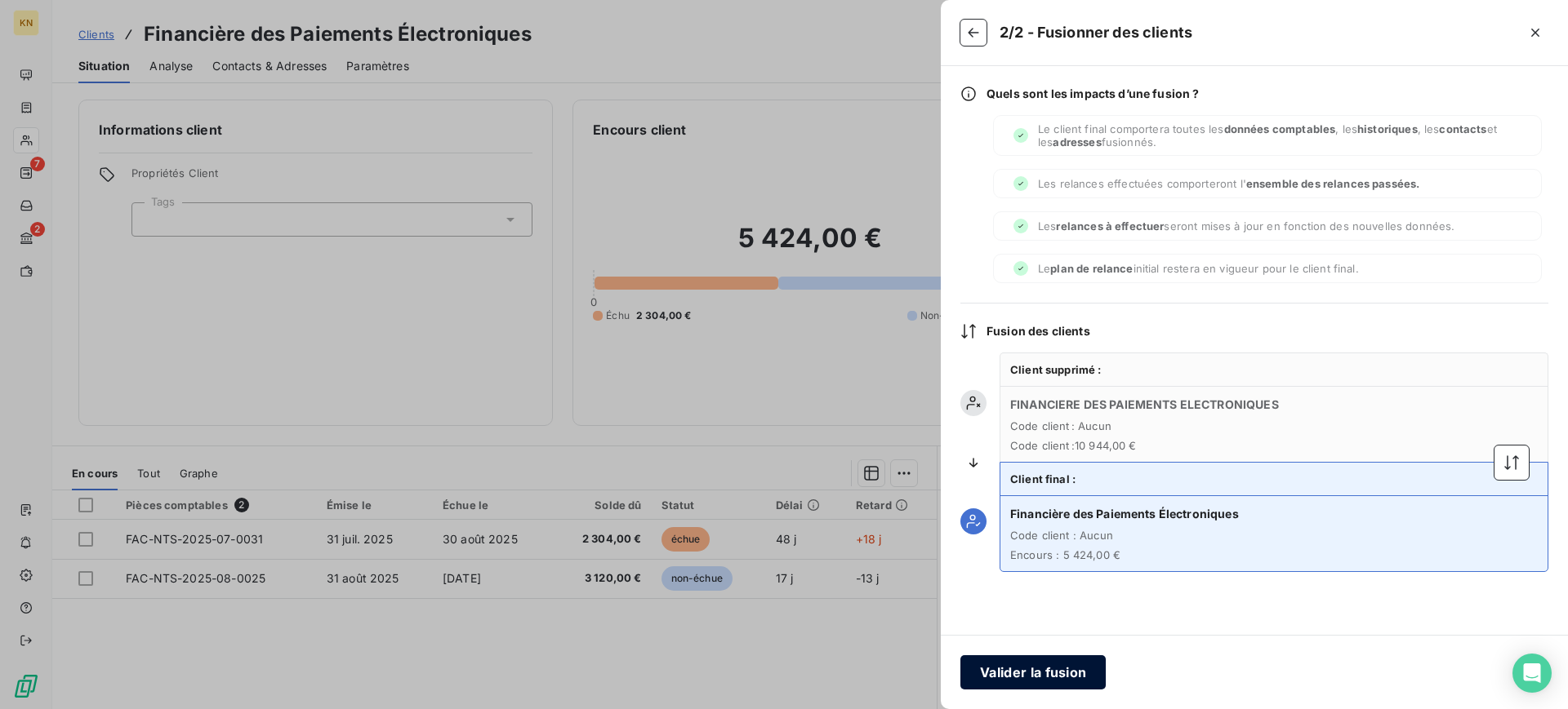
click at [1046, 667] on button "Valider la fusion" at bounding box center [1032, 673] width 145 height 35
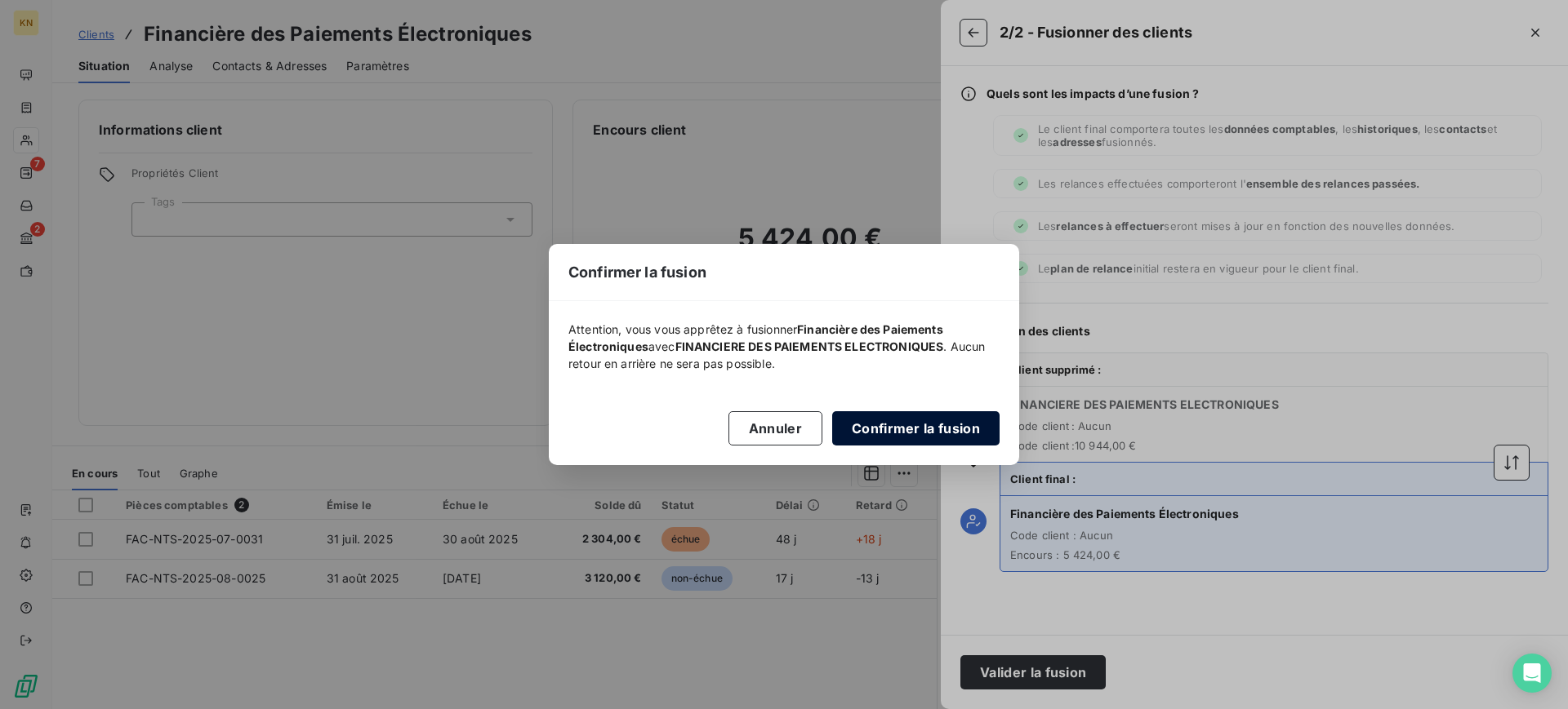
click at [940, 429] on button "Confirmer la fusion" at bounding box center [915, 429] width 168 height 35
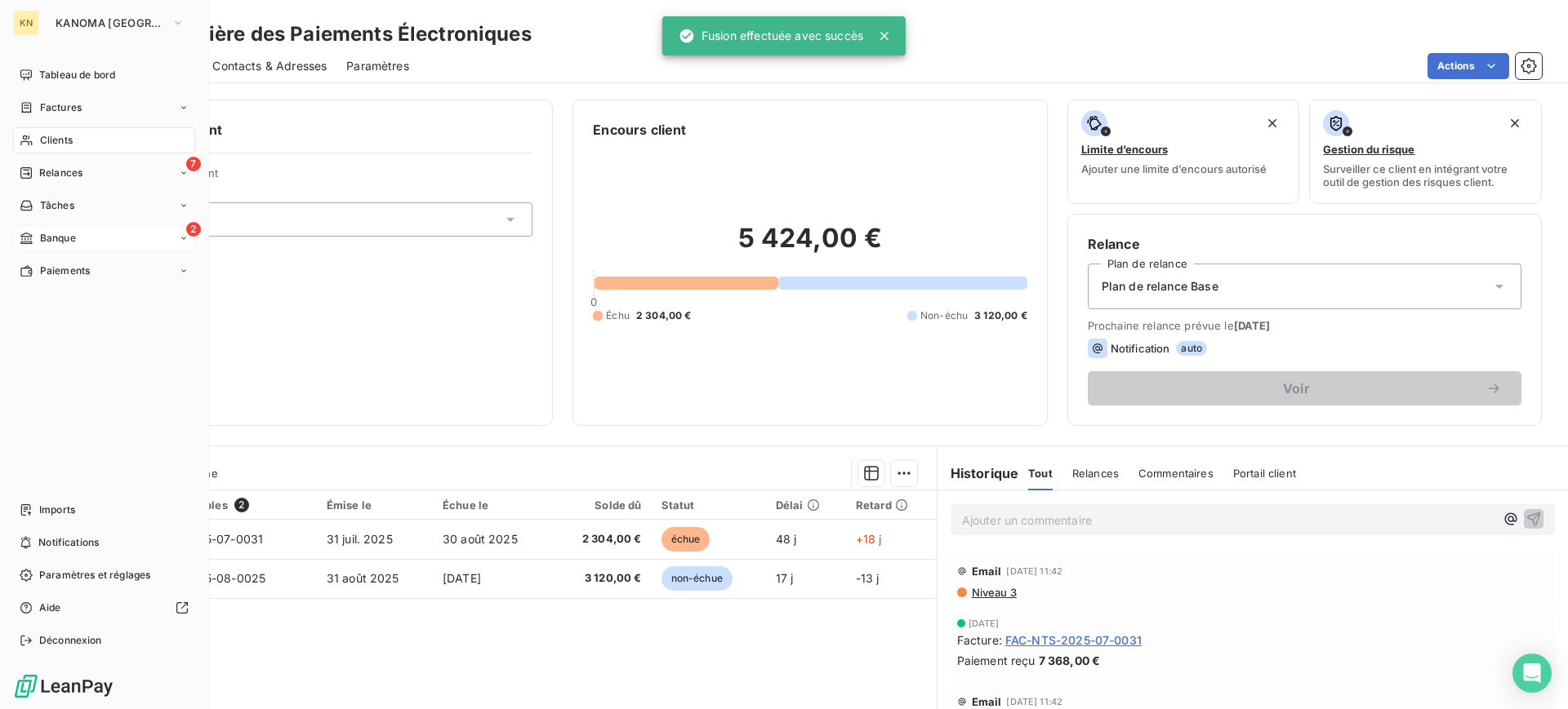
click at [46, 246] on div "2 Banque" at bounding box center [104, 239] width 182 height 26
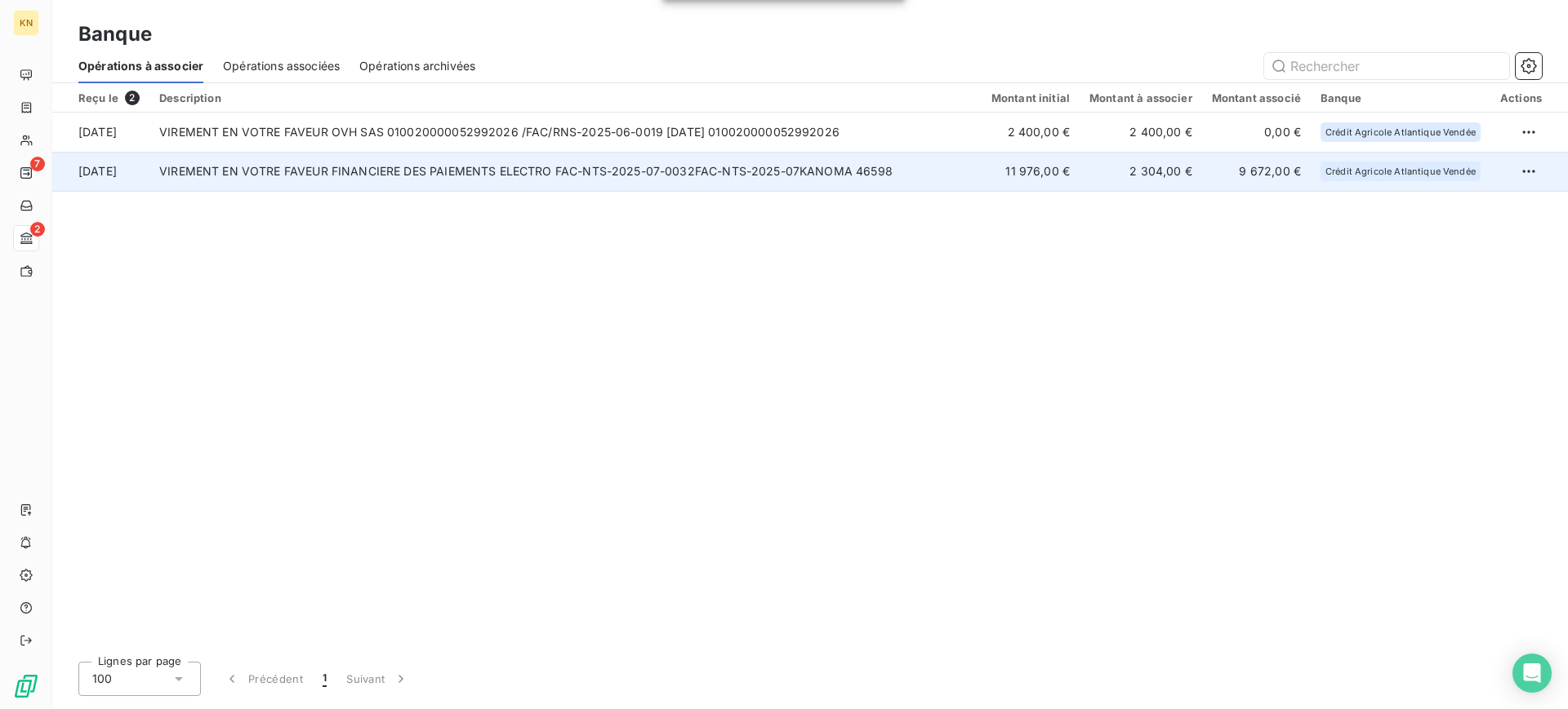
click at [643, 170] on td "VIREMENT EN VOTRE FAVEUR FINANCIERE DES PAIEMENTS ELECTRO FAC-NTS-2025-07-0032F…" at bounding box center [565, 171] width 832 height 39
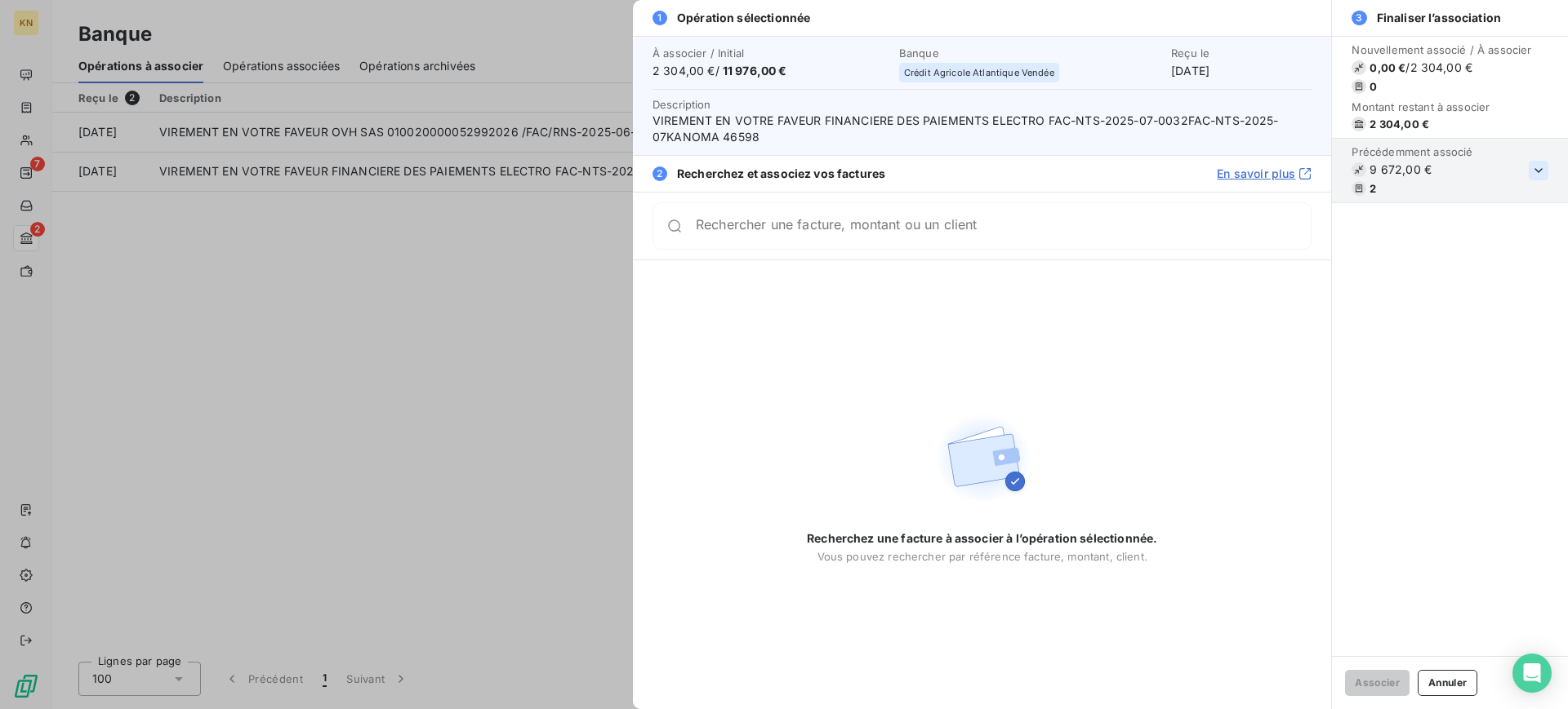
click at [1532, 163] on icon "button" at bounding box center [1538, 170] width 16 height 16
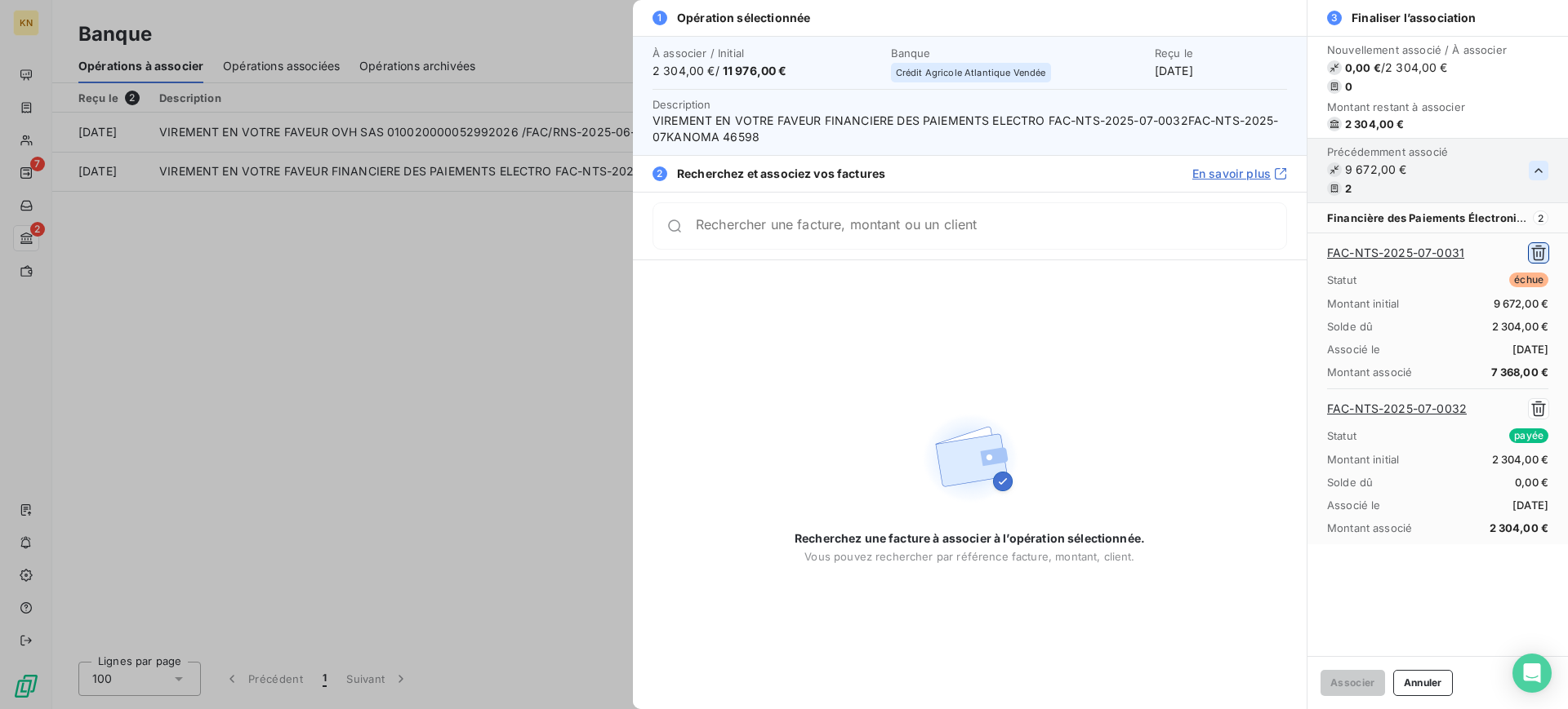
click at [1537, 248] on icon "button" at bounding box center [1538, 253] width 16 height 16
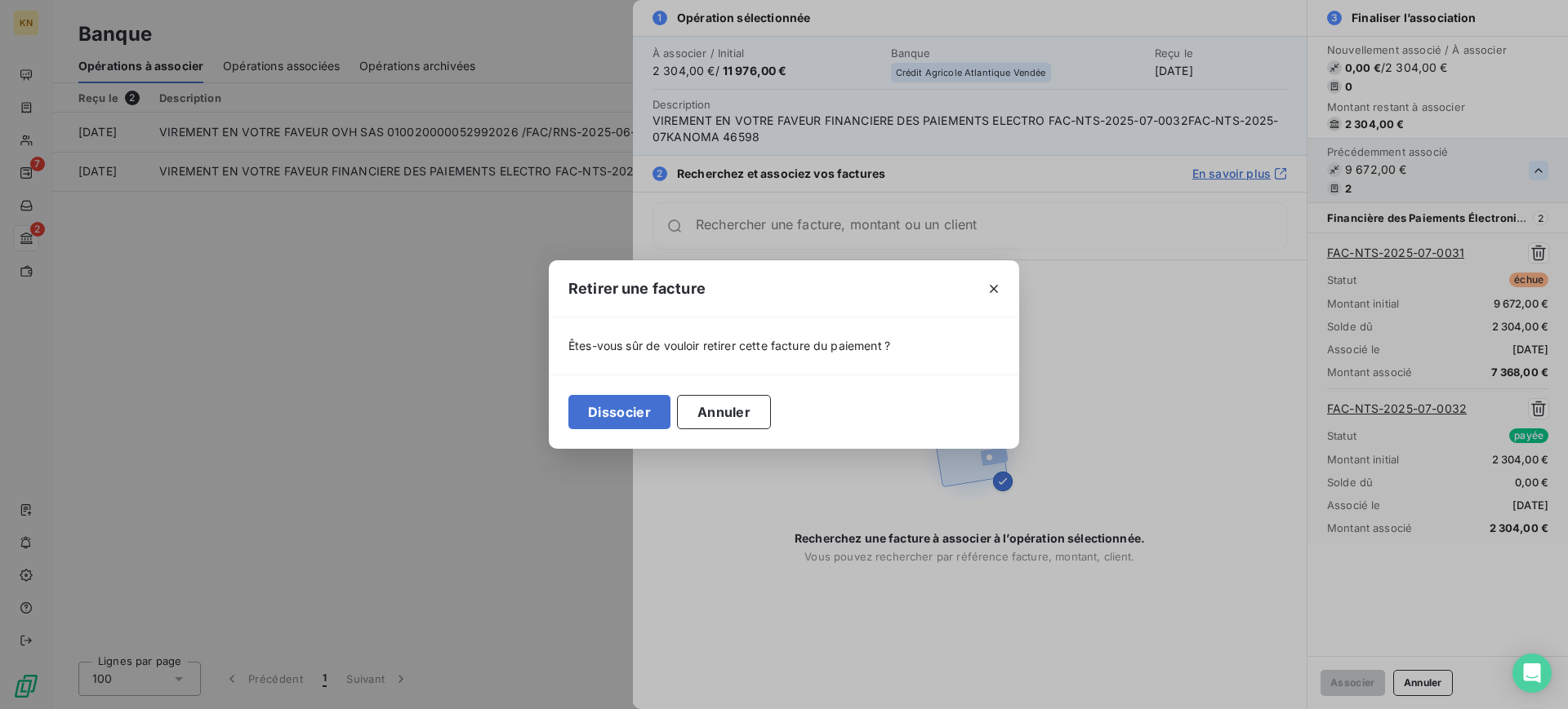
click at [636, 429] on div "Dissocier Annuler" at bounding box center [784, 412] width 471 height 75
click at [638, 412] on button "Dissocier" at bounding box center [620, 412] width 102 height 35
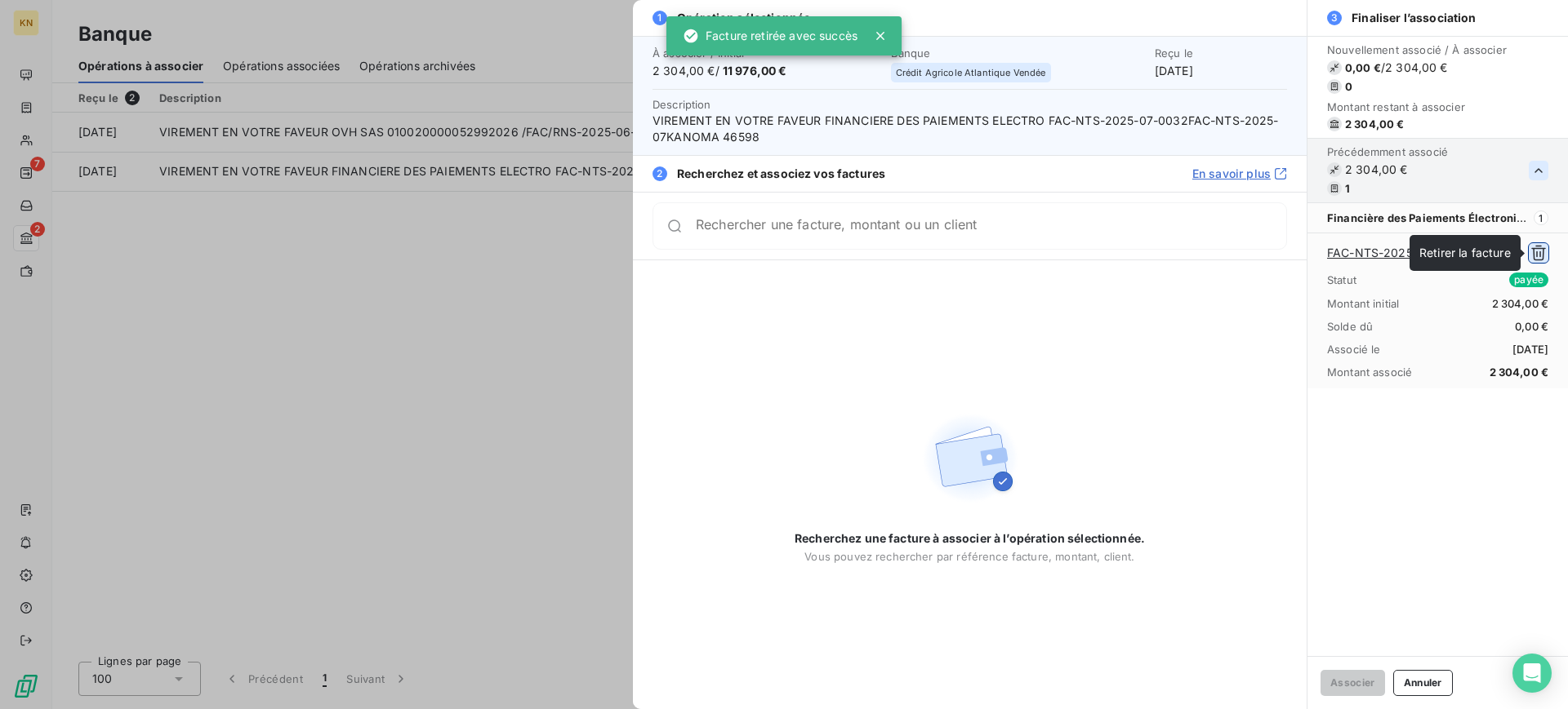
click at [1541, 255] on icon "button" at bounding box center [1538, 253] width 16 height 16
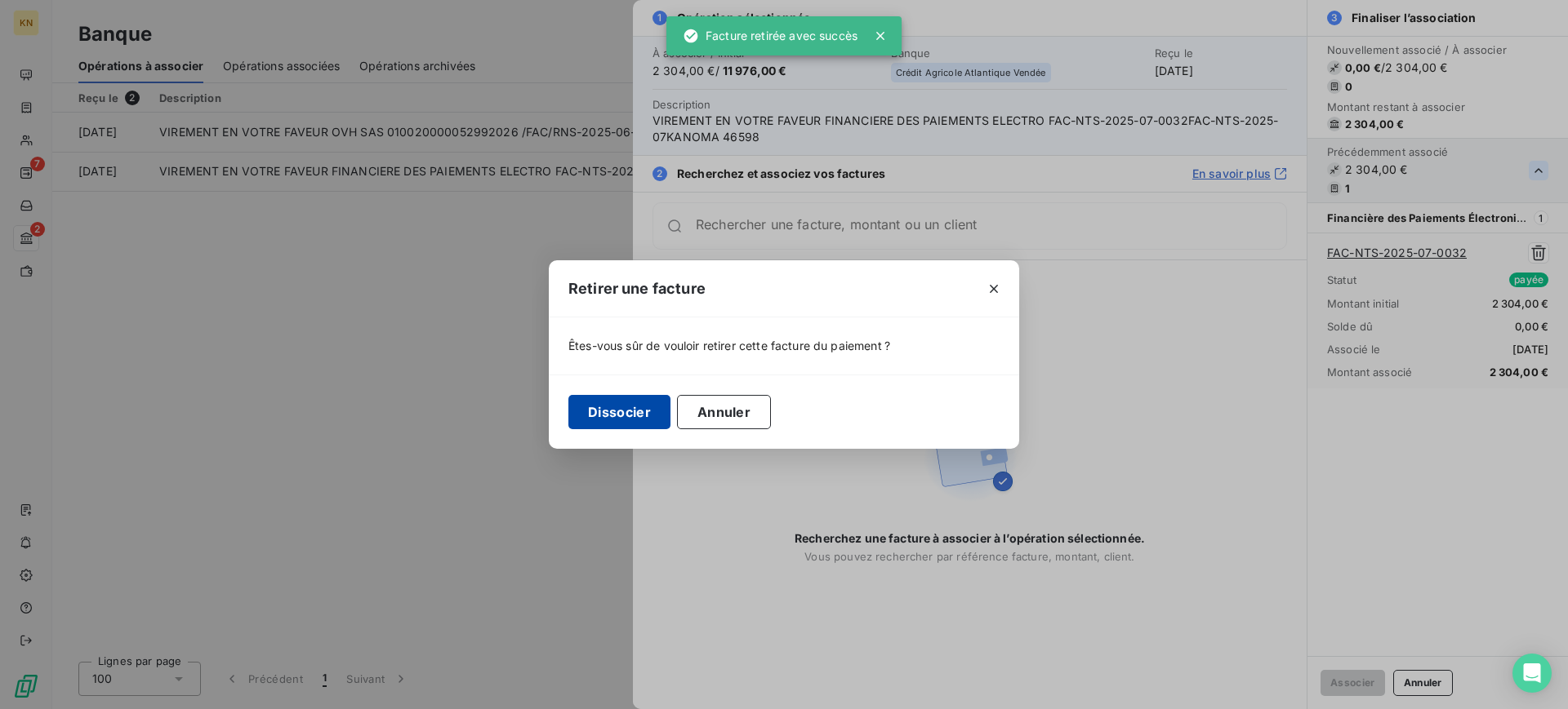
click at [666, 405] on button "Dissocier" at bounding box center [620, 412] width 102 height 35
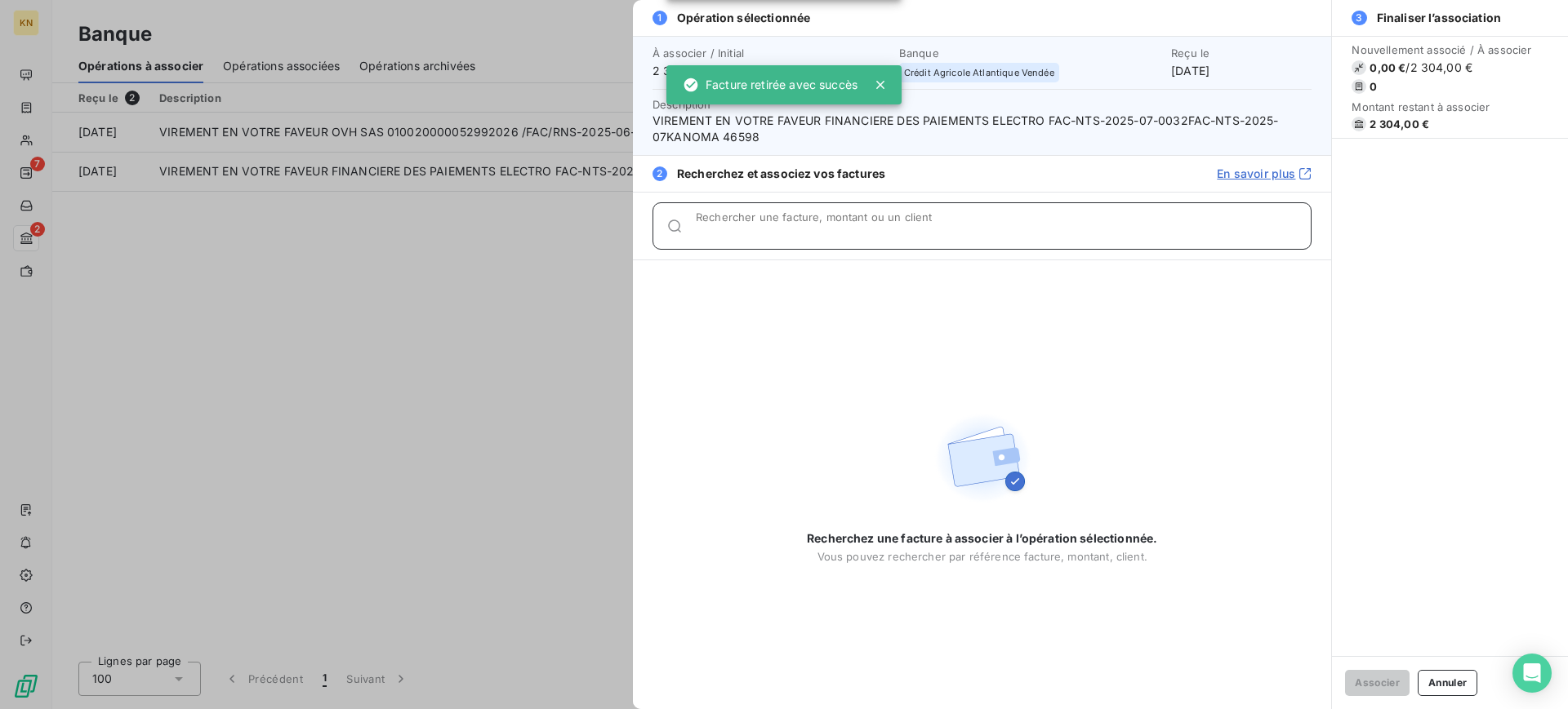
click at [819, 221] on div "Rechercher une facture, montant ou un client" at bounding box center [1003, 226] width 615 height 16
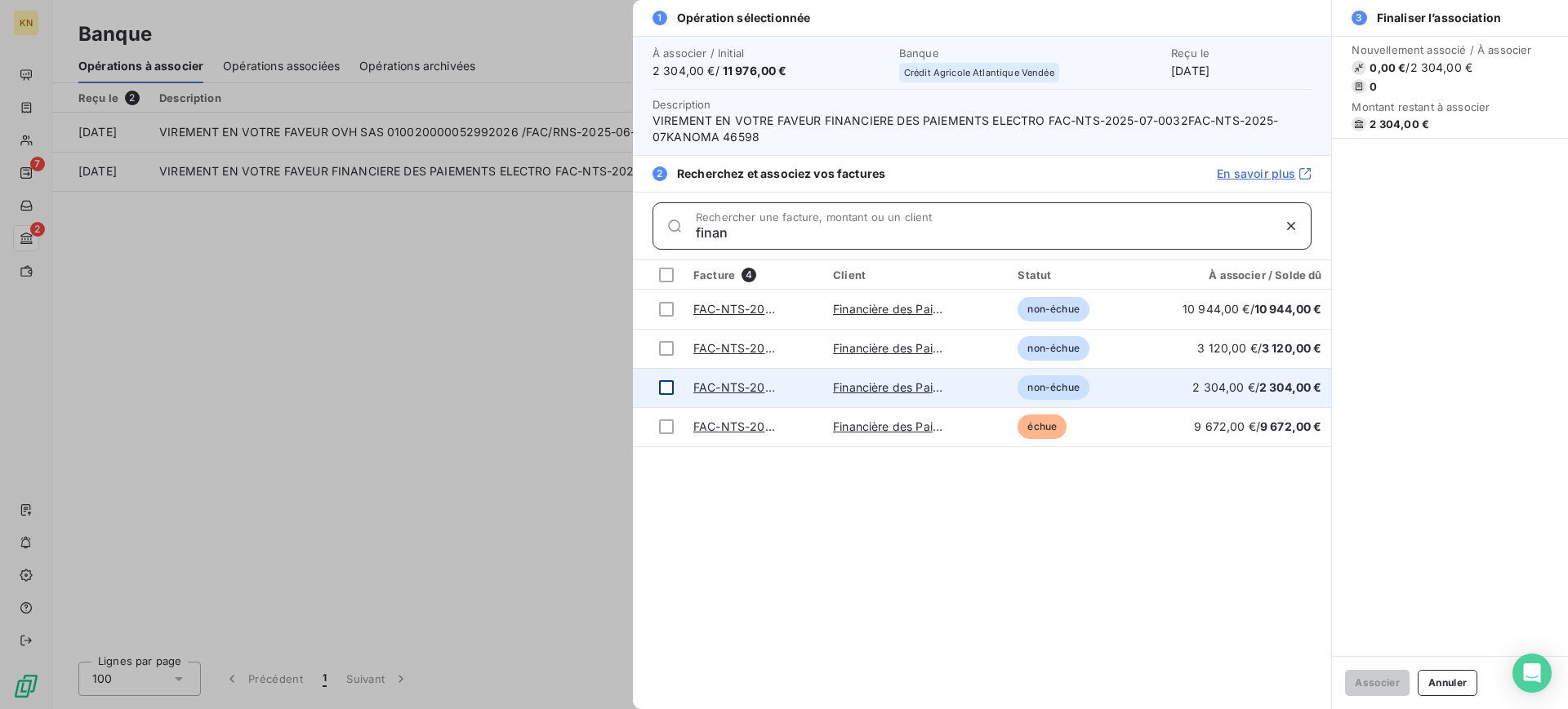
type input "finan"
click at [666, 377] on td at bounding box center [658, 387] width 50 height 39
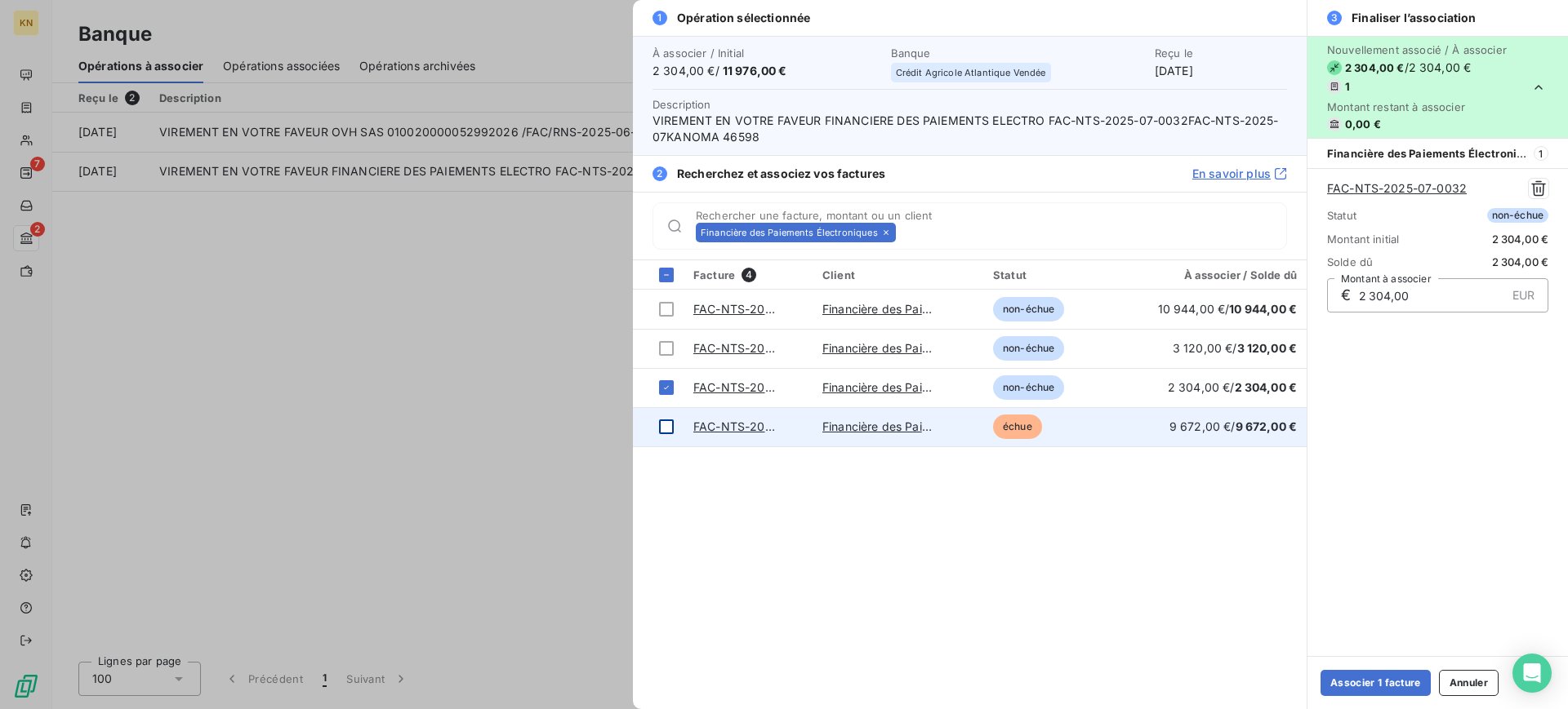
click at [661, 426] on div at bounding box center [666, 426] width 15 height 15
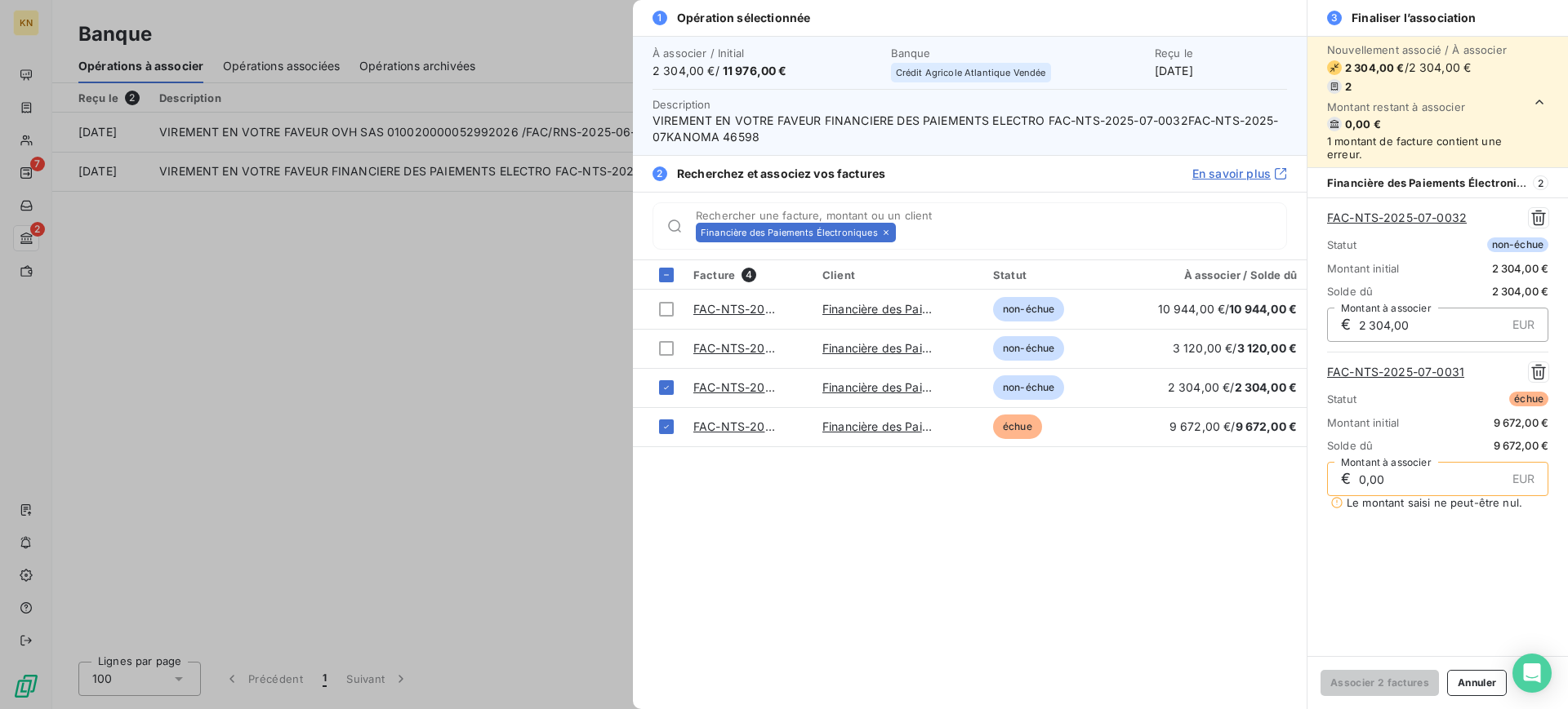
drag, startPoint x: 1400, startPoint y: 483, endPoint x: 1208, endPoint y: 500, distance: 192.8
click at [1208, 500] on div "1 Opération sélectionnée À associer / Initial 2 304,00 € / 11 976,00 € Banque C…" at bounding box center [1100, 354] width 935 height 709
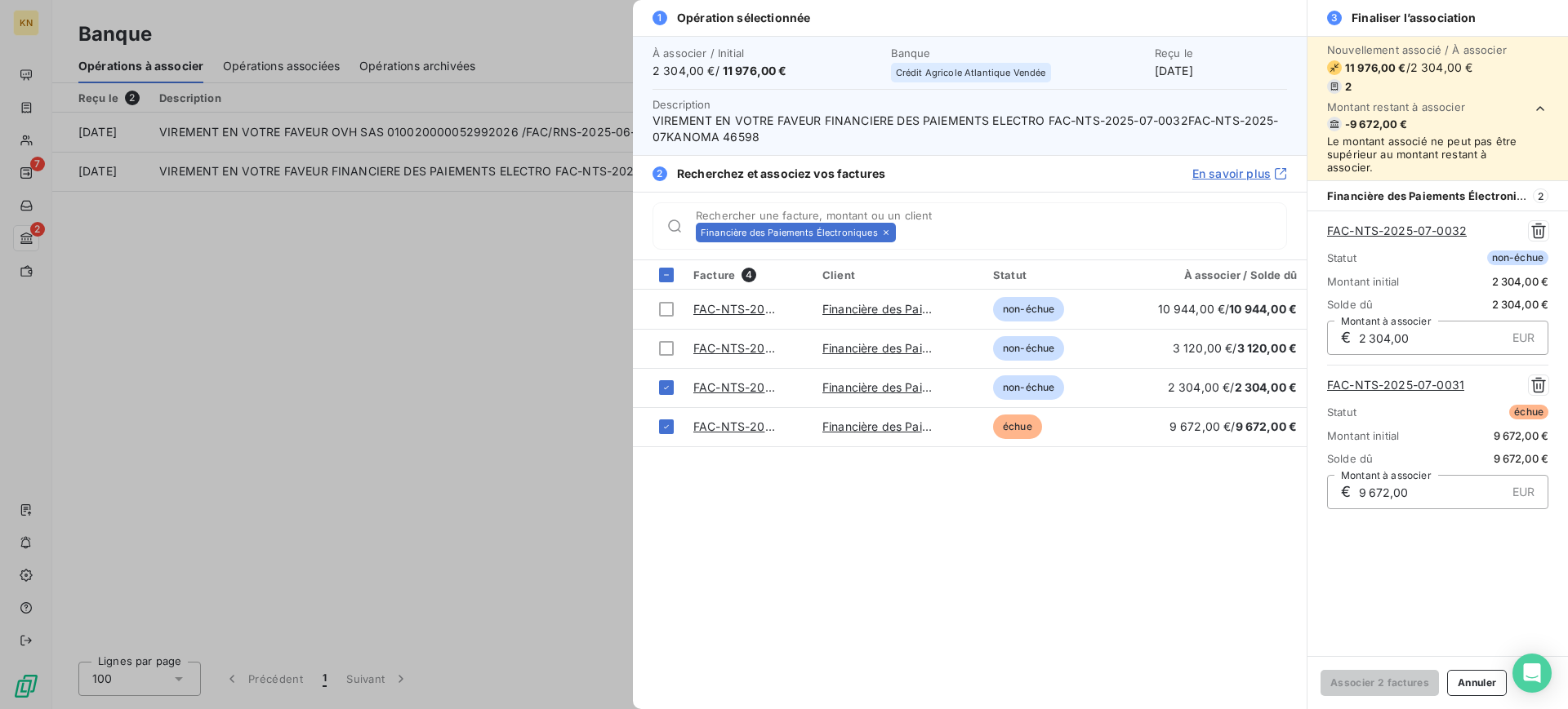
type input "9 672,00"
click at [1452, 576] on div "Nouvellement associé / À associer 11 976,00 € / 2 304,00 € 2 Montant restant à …" at bounding box center [1438, 345] width 260 height 620
click at [1426, 335] on input "2 304,00" at bounding box center [1431, 338] width 148 height 33
click at [1438, 486] on input "9 672,00" at bounding box center [1431, 492] width 148 height 33
click at [1538, 232] on icon "button" at bounding box center [1538, 231] width 16 height 16
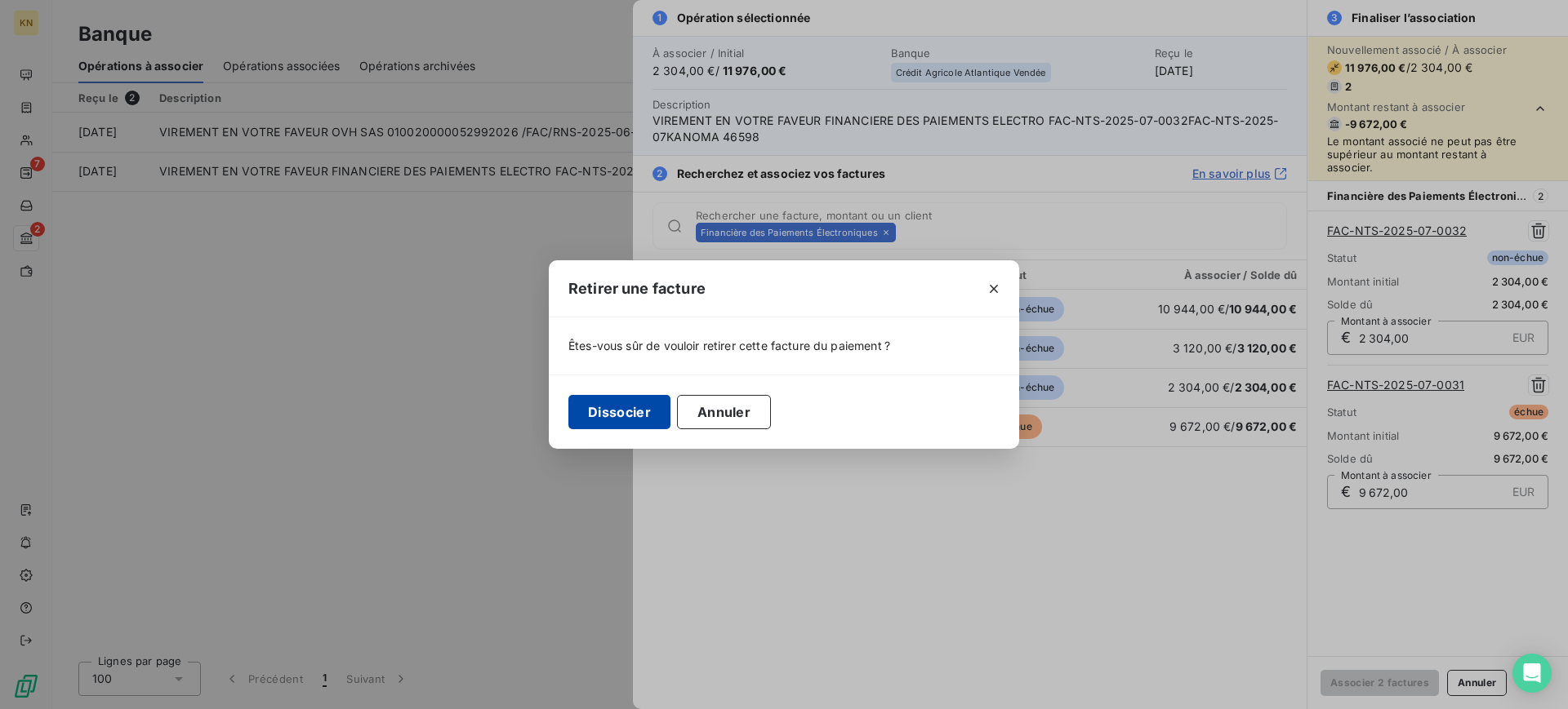
click at [582, 404] on button "Dissocier" at bounding box center [620, 412] width 102 height 35
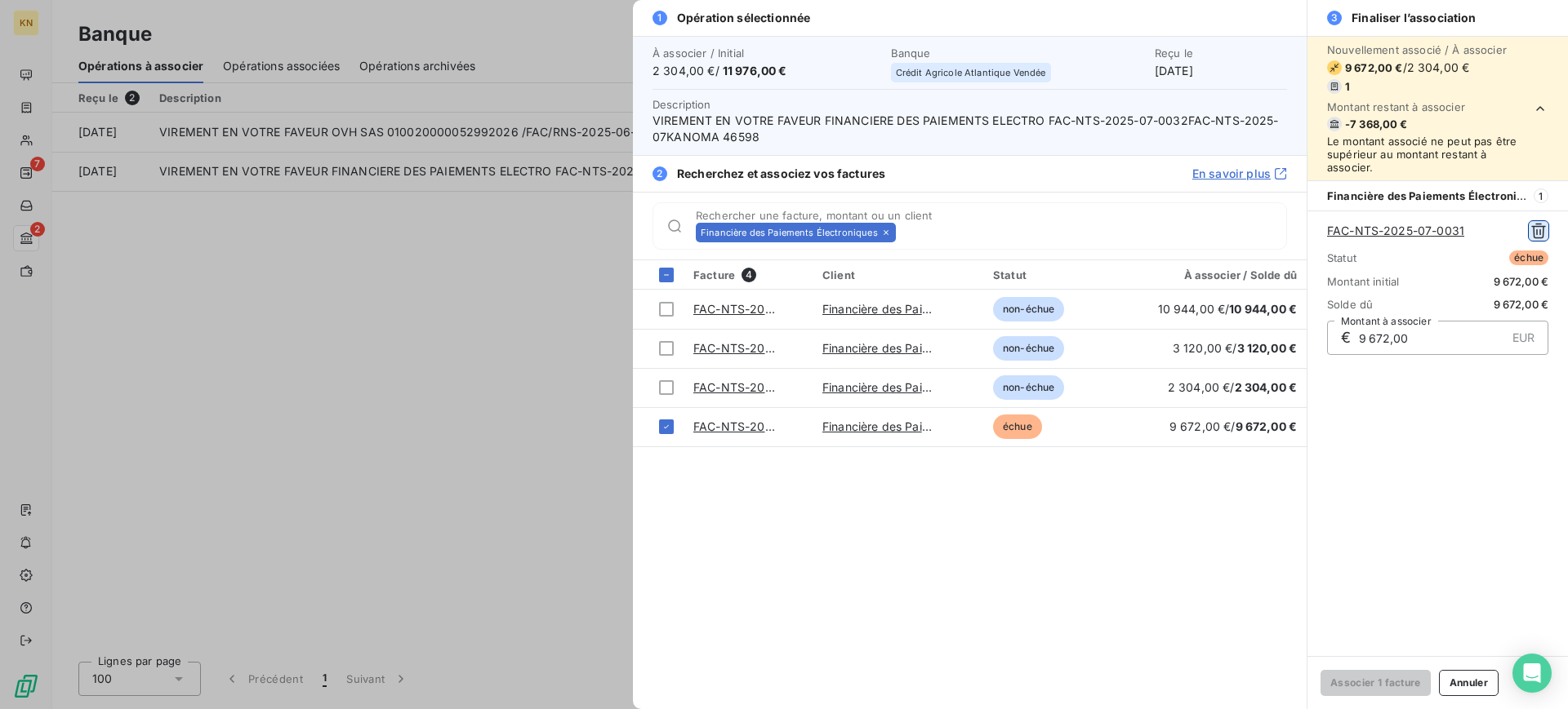
click at [1537, 231] on icon "button" at bounding box center [1538, 232] width 15 height 16
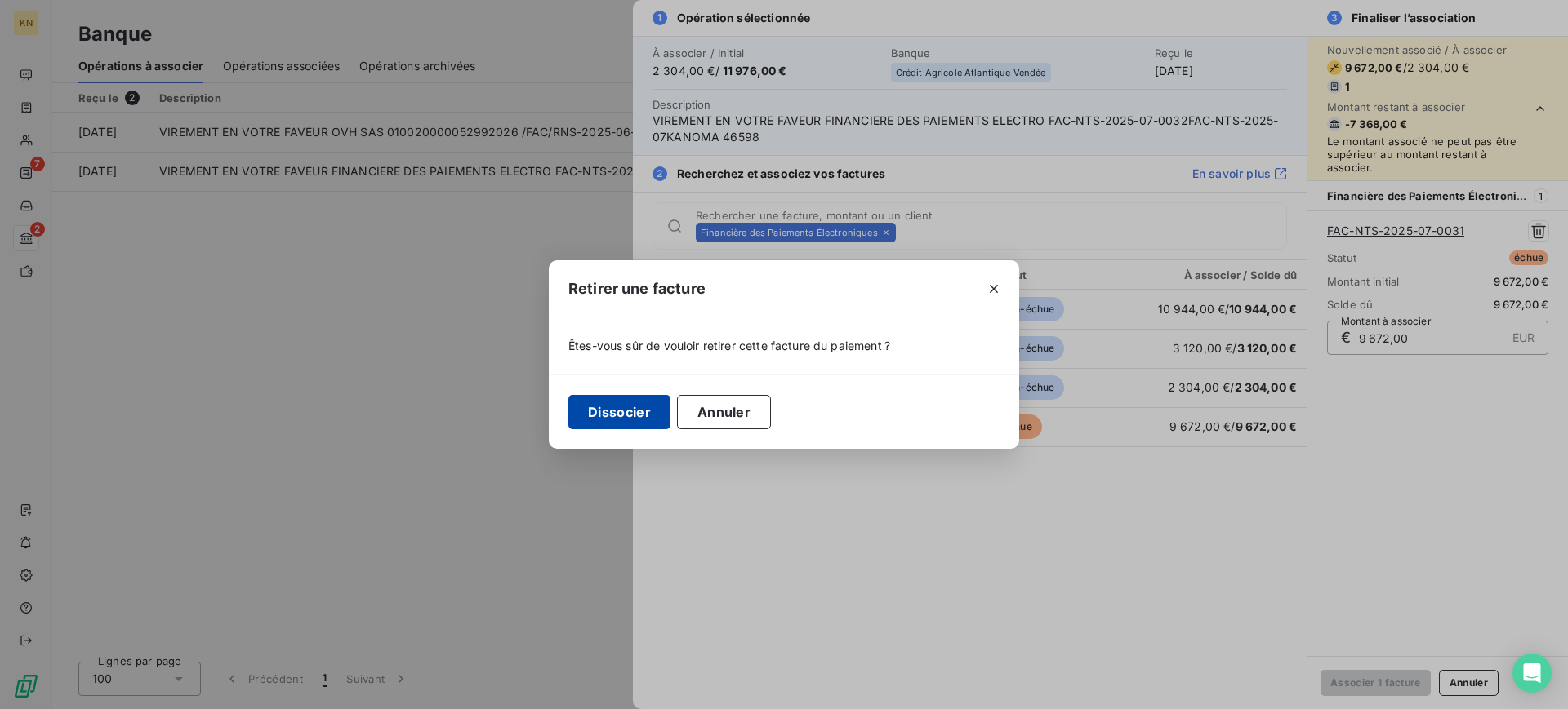
click at [588, 419] on button "Dissocier" at bounding box center [620, 412] width 102 height 35
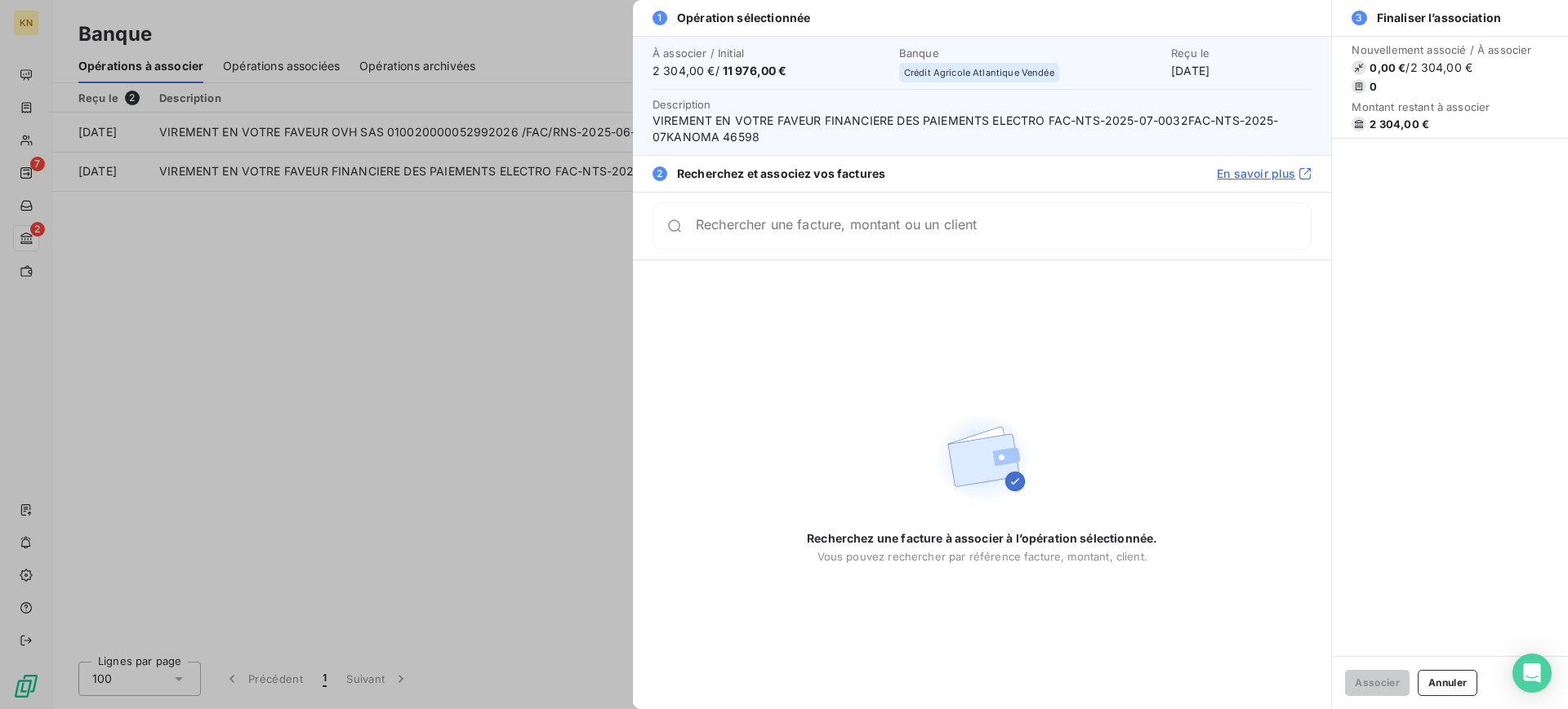
click at [541, 396] on div at bounding box center [784, 354] width 1568 height 709
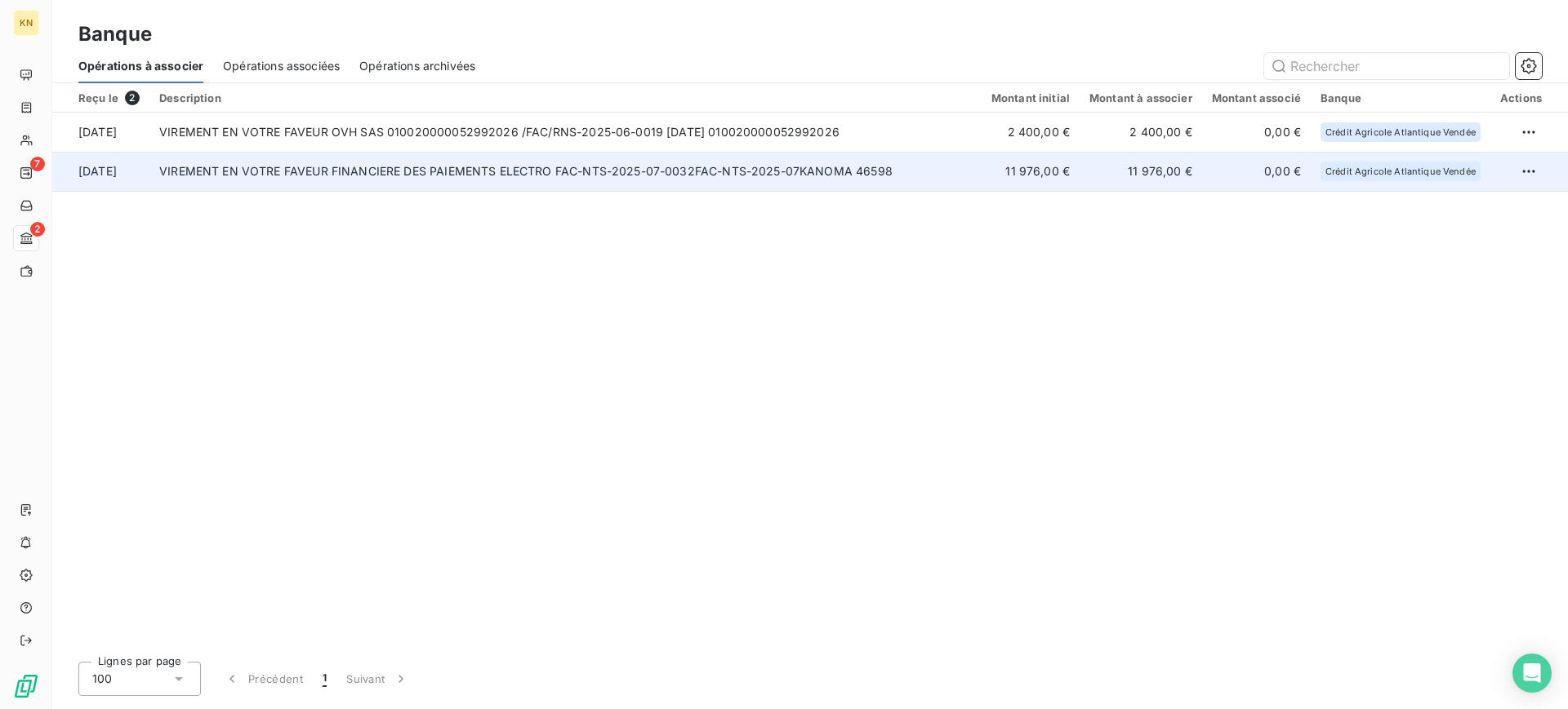
click at [849, 183] on td "VIREMENT EN VOTRE FAVEUR FINANCIERE DES PAIEMENTS ELECTRO FAC-NTS-2025-07-0032F…" at bounding box center [565, 171] width 832 height 39
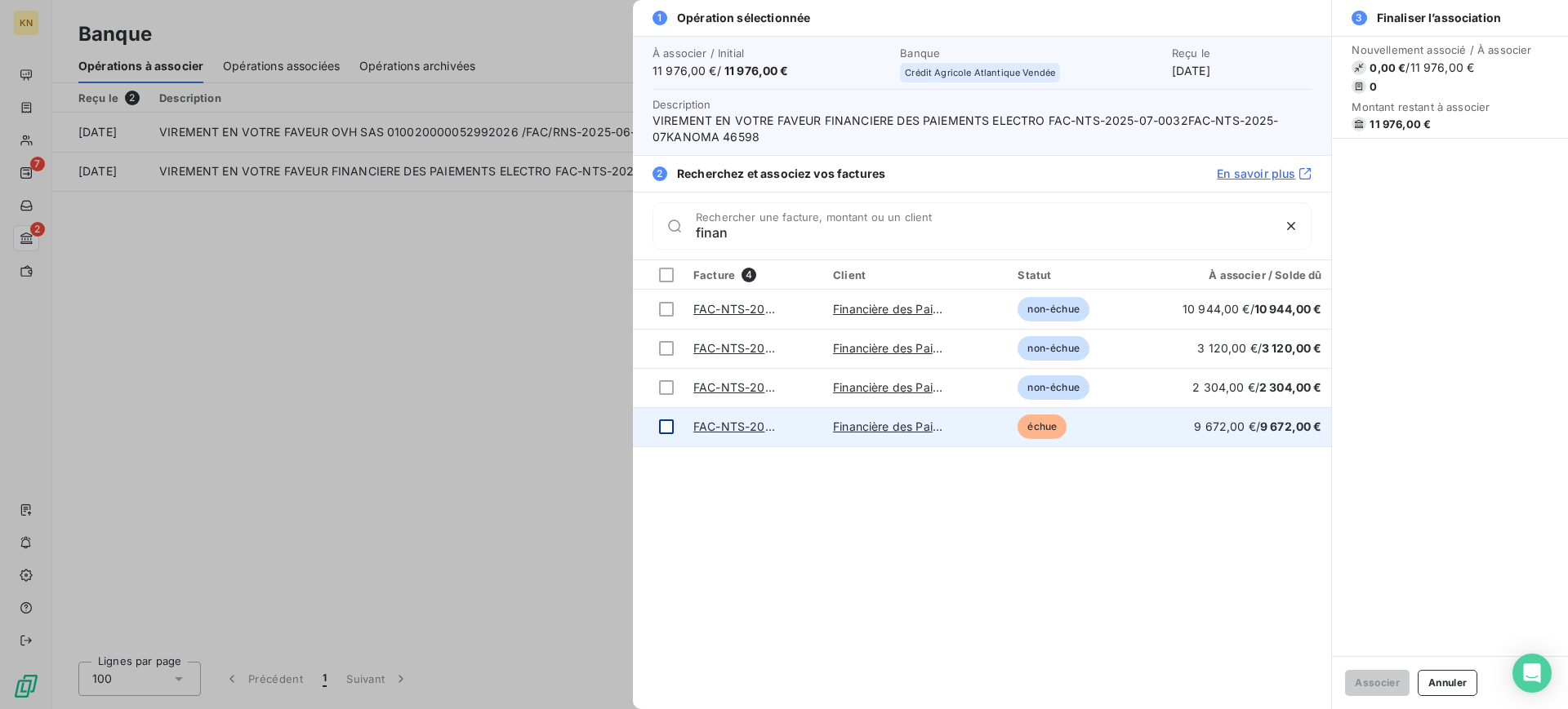
type input "finan"
click at [669, 425] on div at bounding box center [666, 426] width 15 height 15
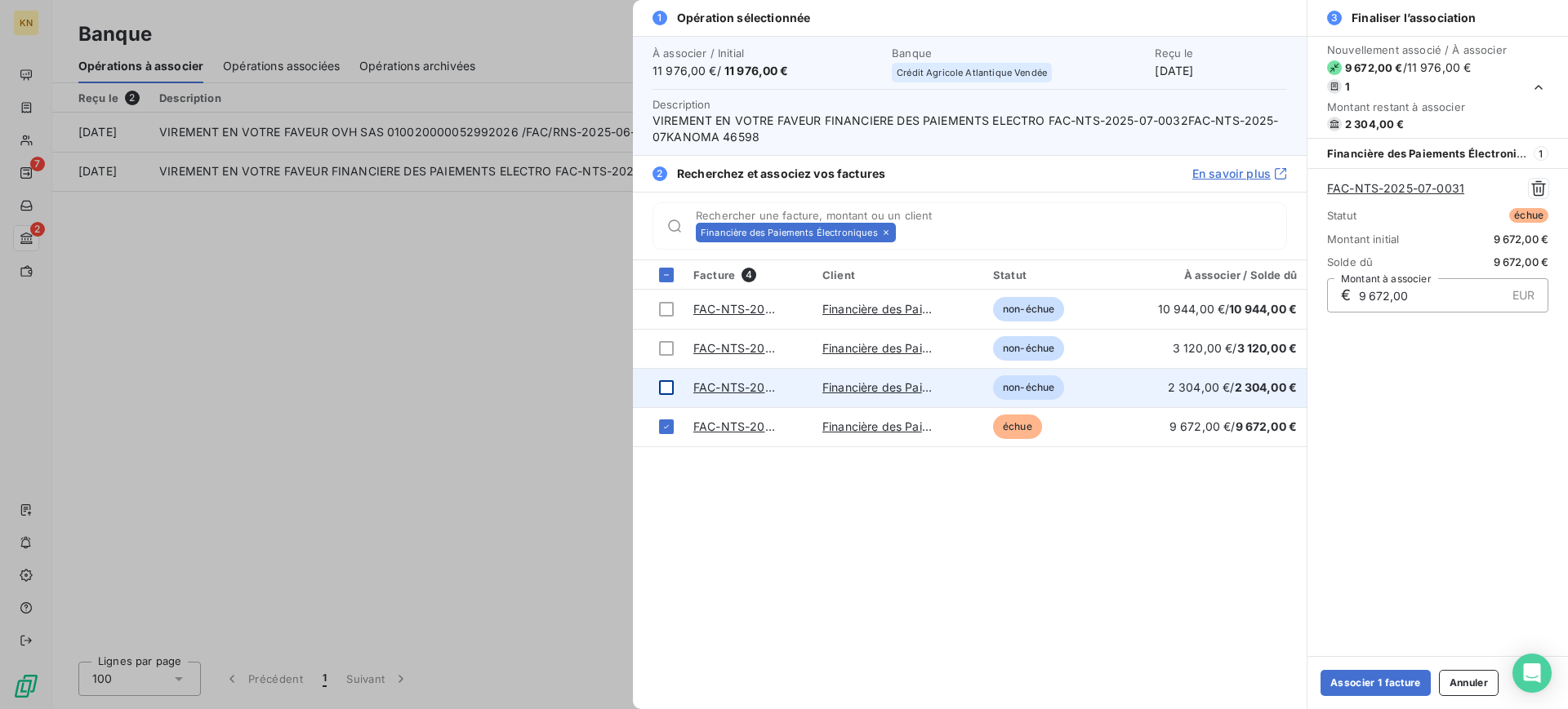
click at [671, 388] on div at bounding box center [666, 387] width 15 height 15
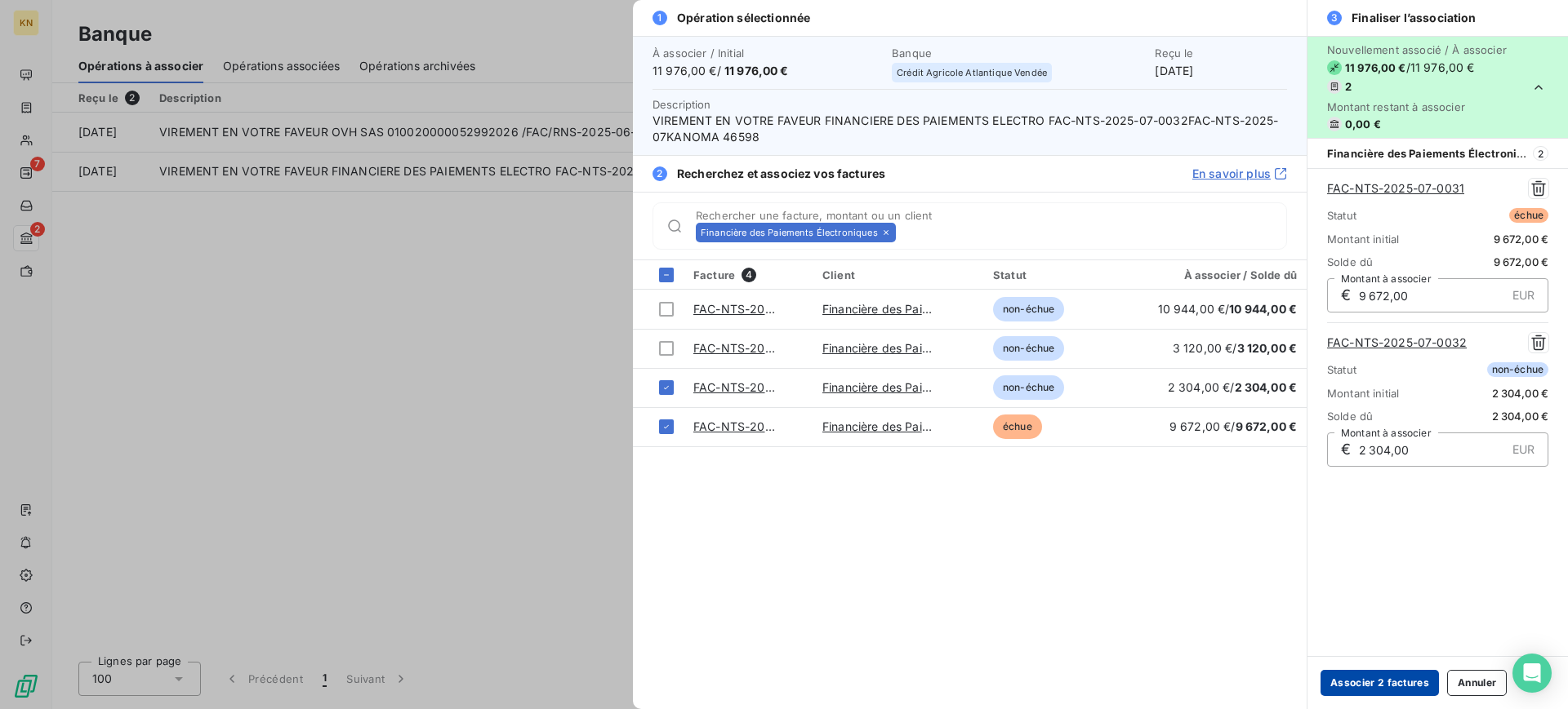
click at [1367, 679] on button "Associer 2 factures" at bounding box center [1380, 683] width 118 height 26
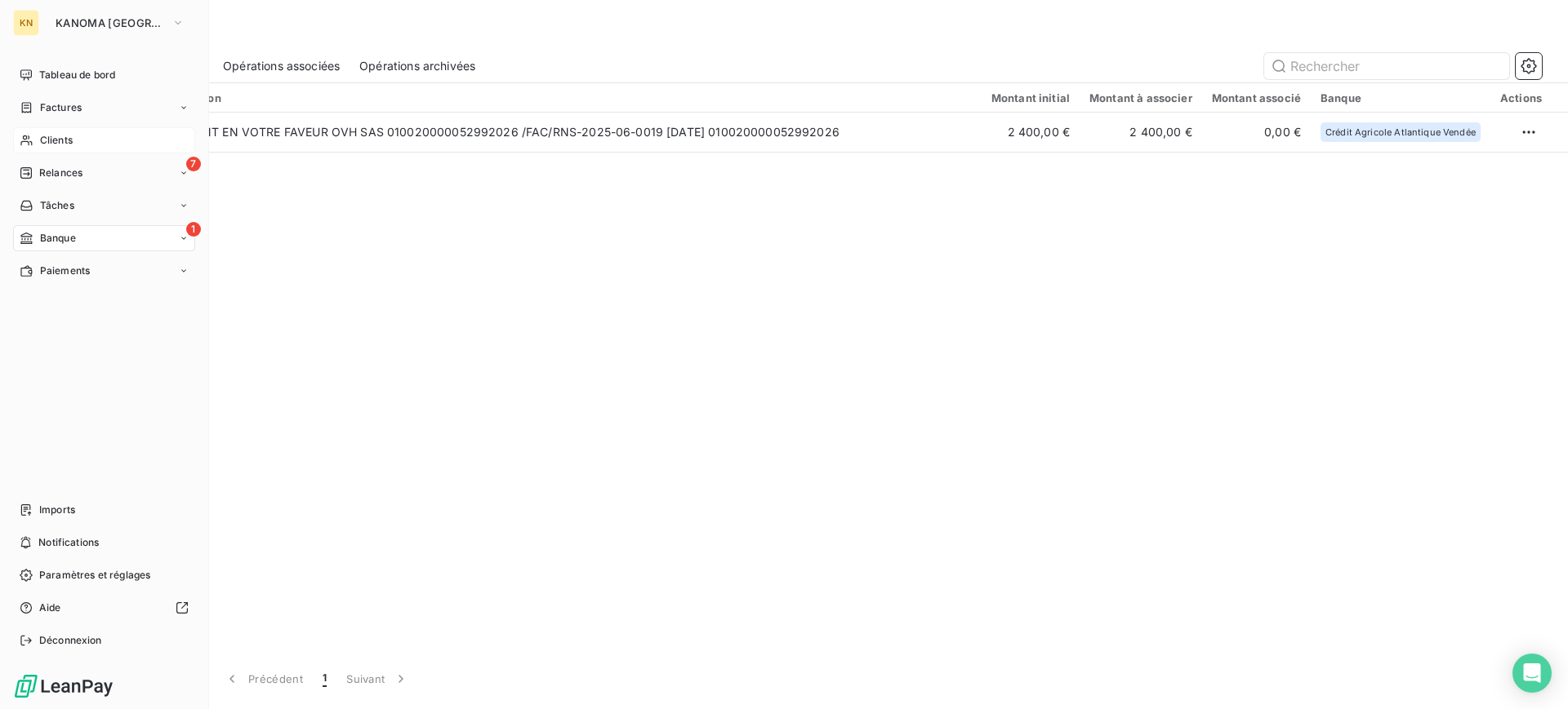
click at [66, 137] on span "Clients" at bounding box center [56, 140] width 33 height 15
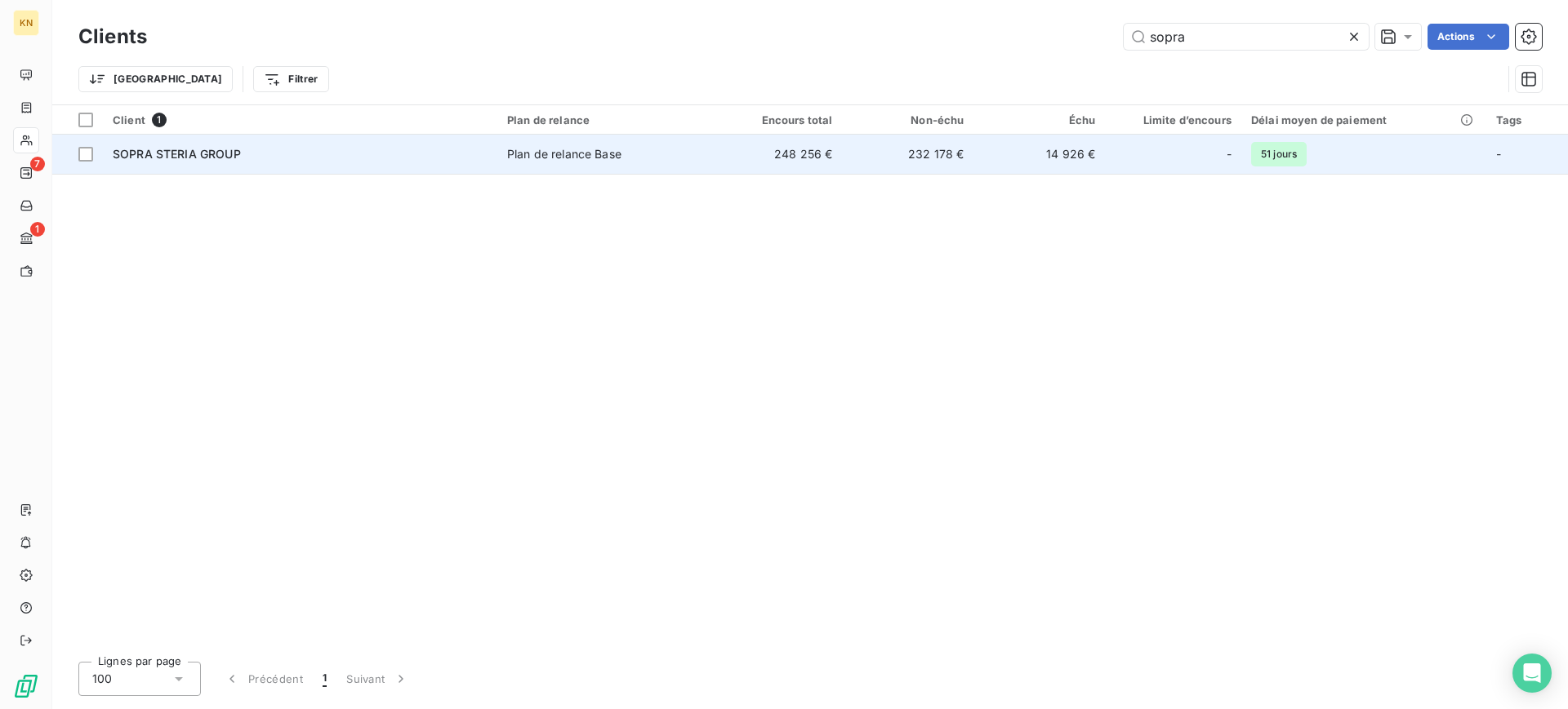
type input "sopra"
click at [356, 151] on div "SOPRA STERIA GROUP" at bounding box center [300, 154] width 375 height 16
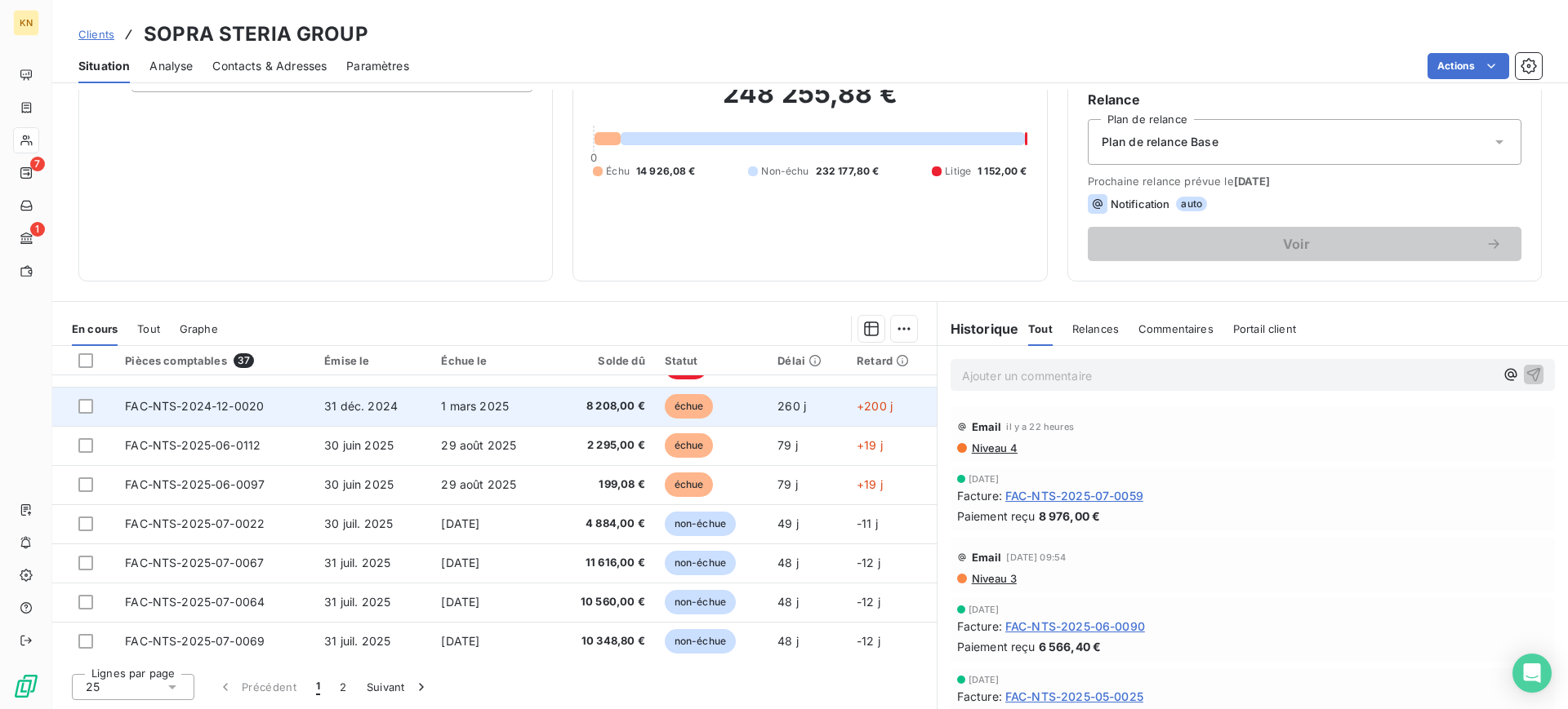
scroll to position [102, 0]
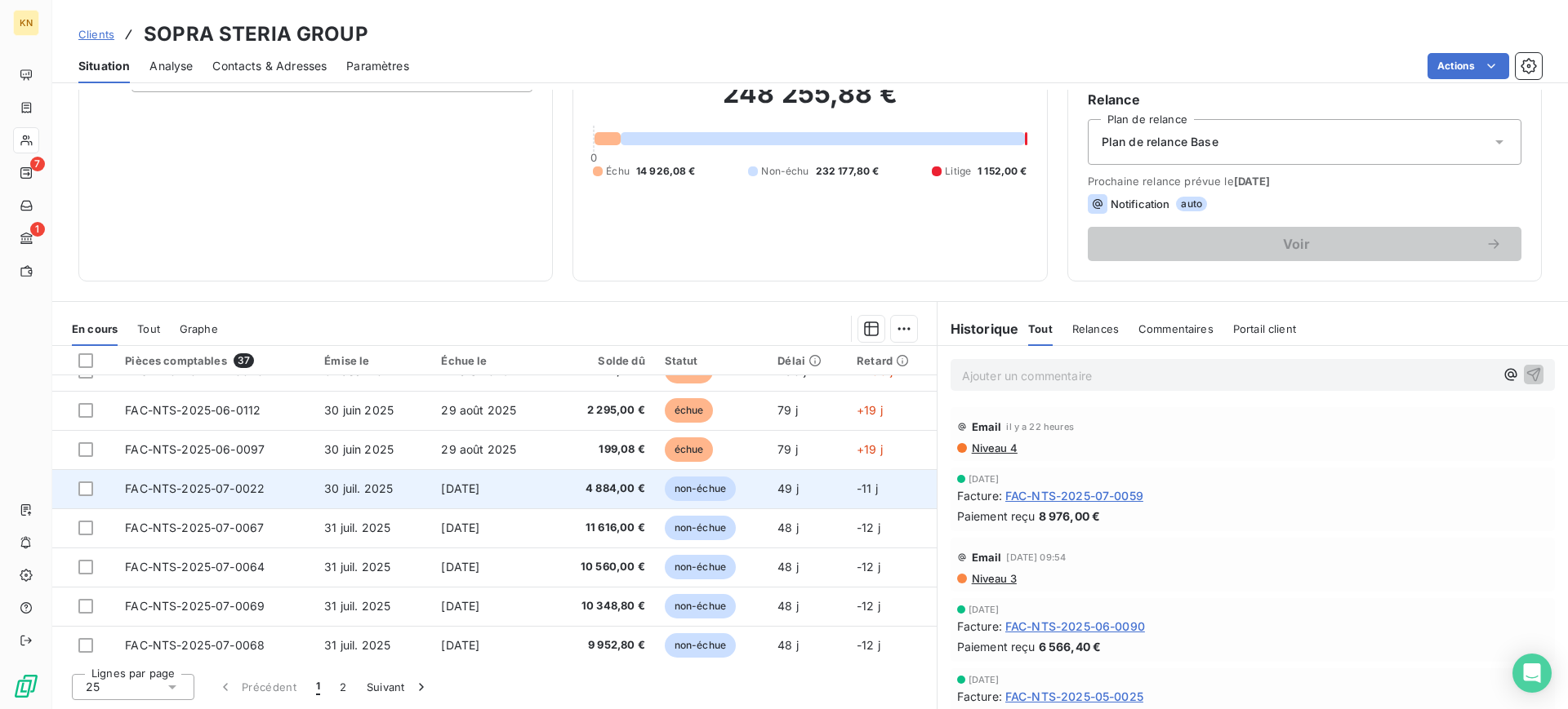
click at [161, 496] on td "FAC-NTS-2025-07-0022" at bounding box center [214, 489] width 199 height 39
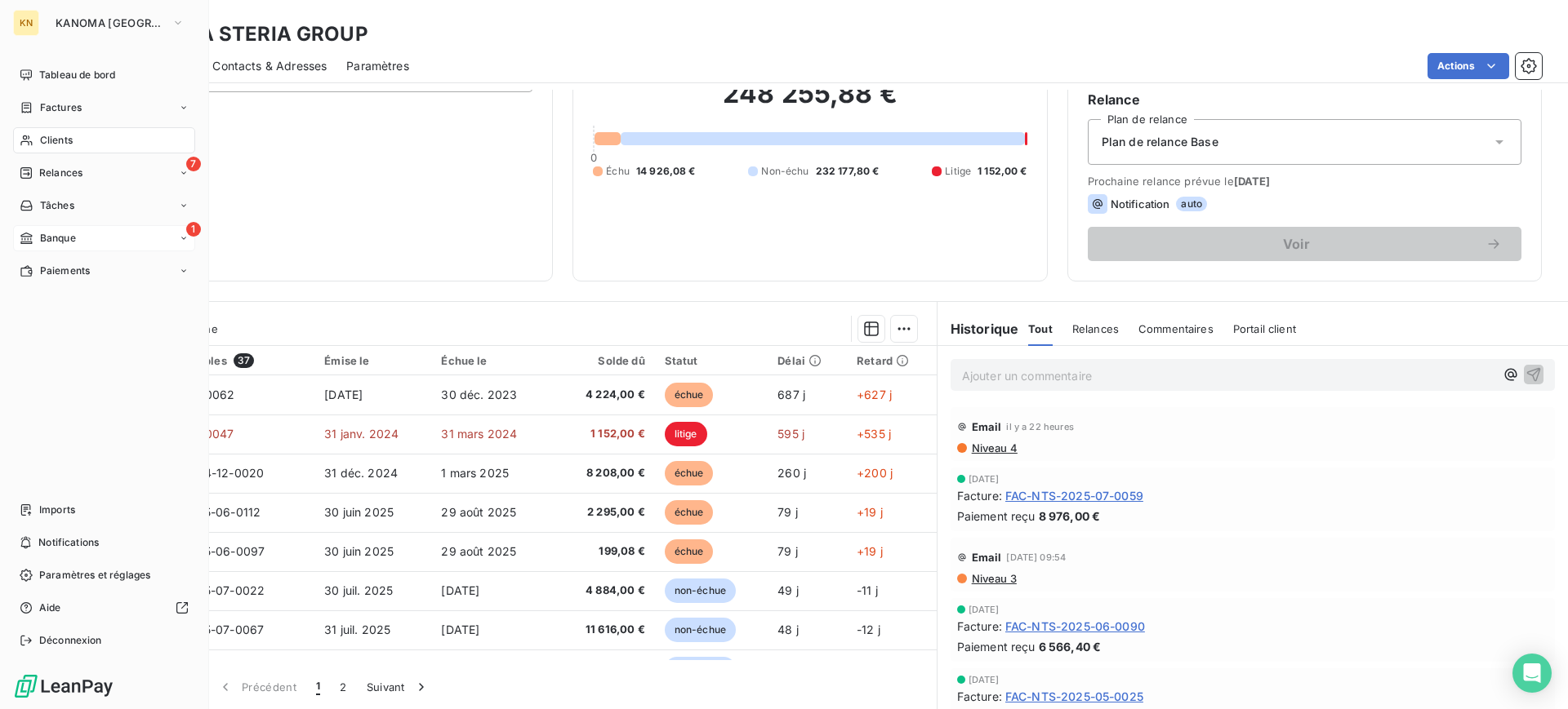
click at [45, 232] on span "Banque" at bounding box center [57, 238] width 36 height 15
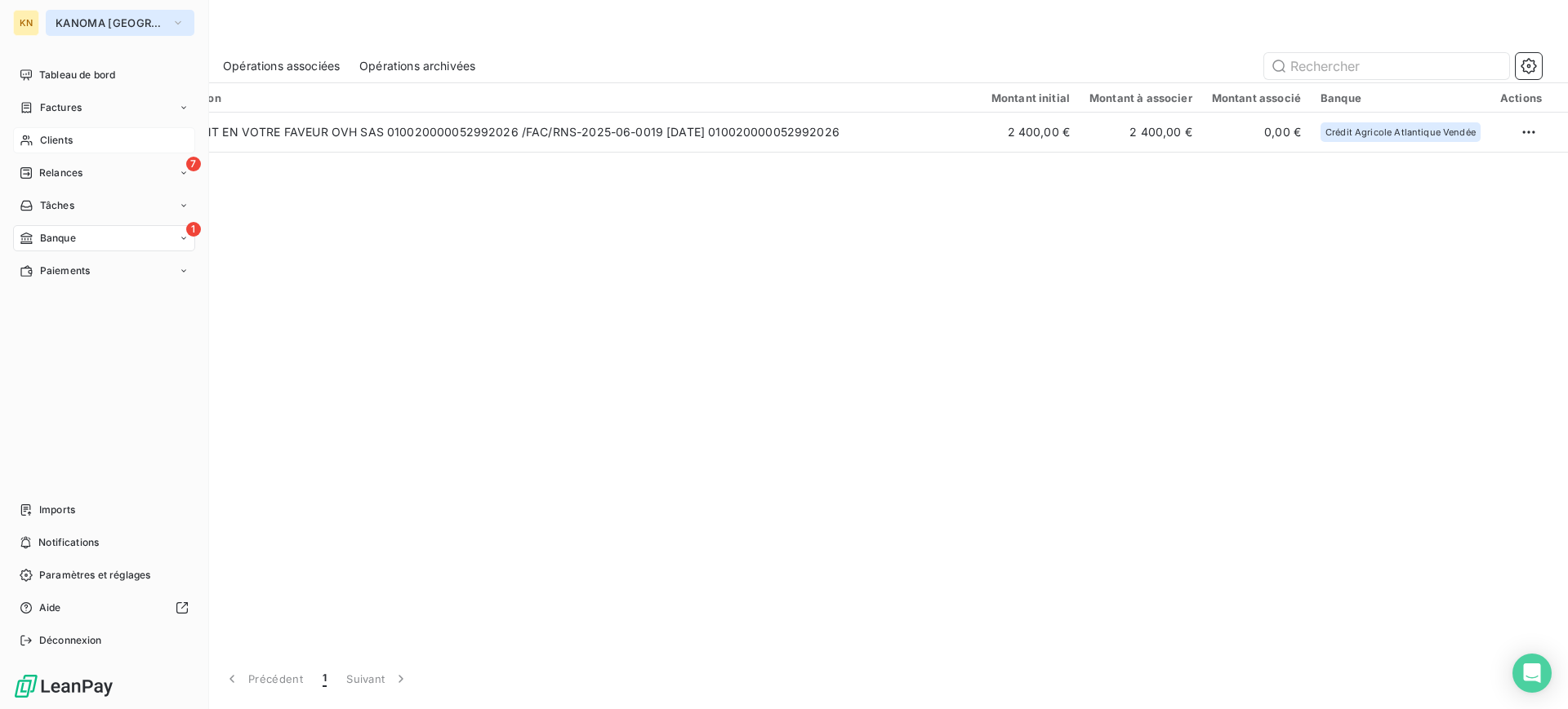
click at [66, 17] on span "KANOMA [GEOGRAPHIC_DATA]" at bounding box center [110, 23] width 109 height 13
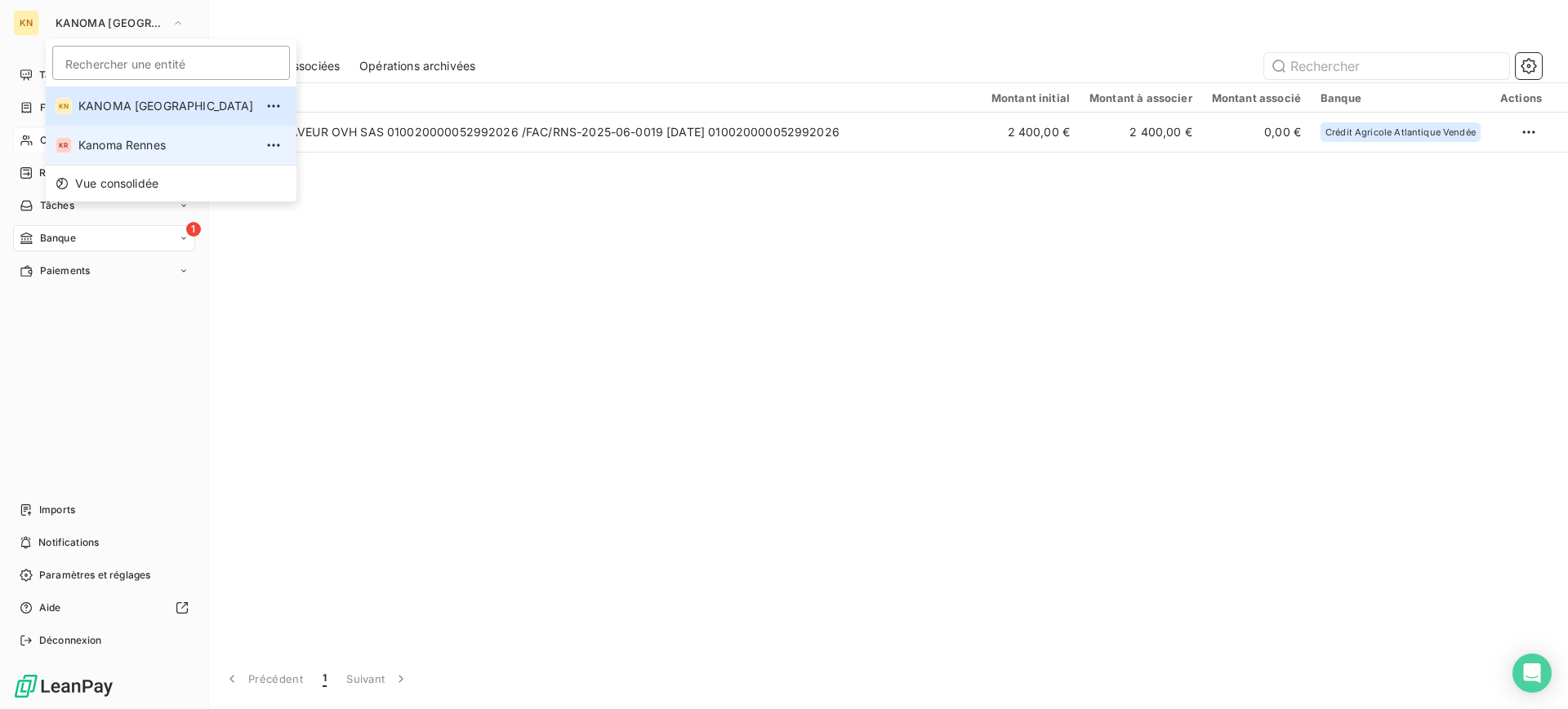
click at [126, 152] on span "Kanoma Rennes" at bounding box center [166, 145] width 175 height 16
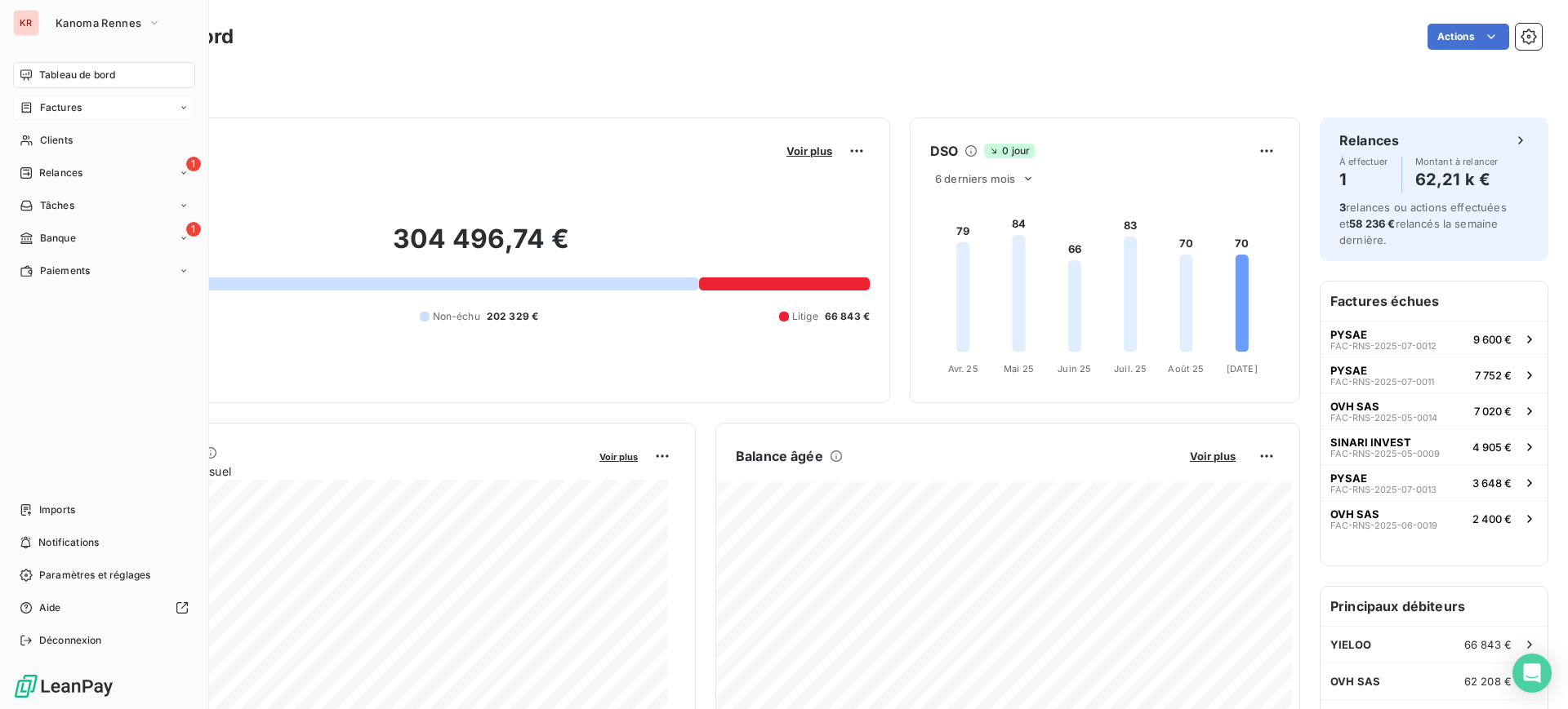
click at [76, 105] on span "Factures" at bounding box center [61, 108] width 42 height 15
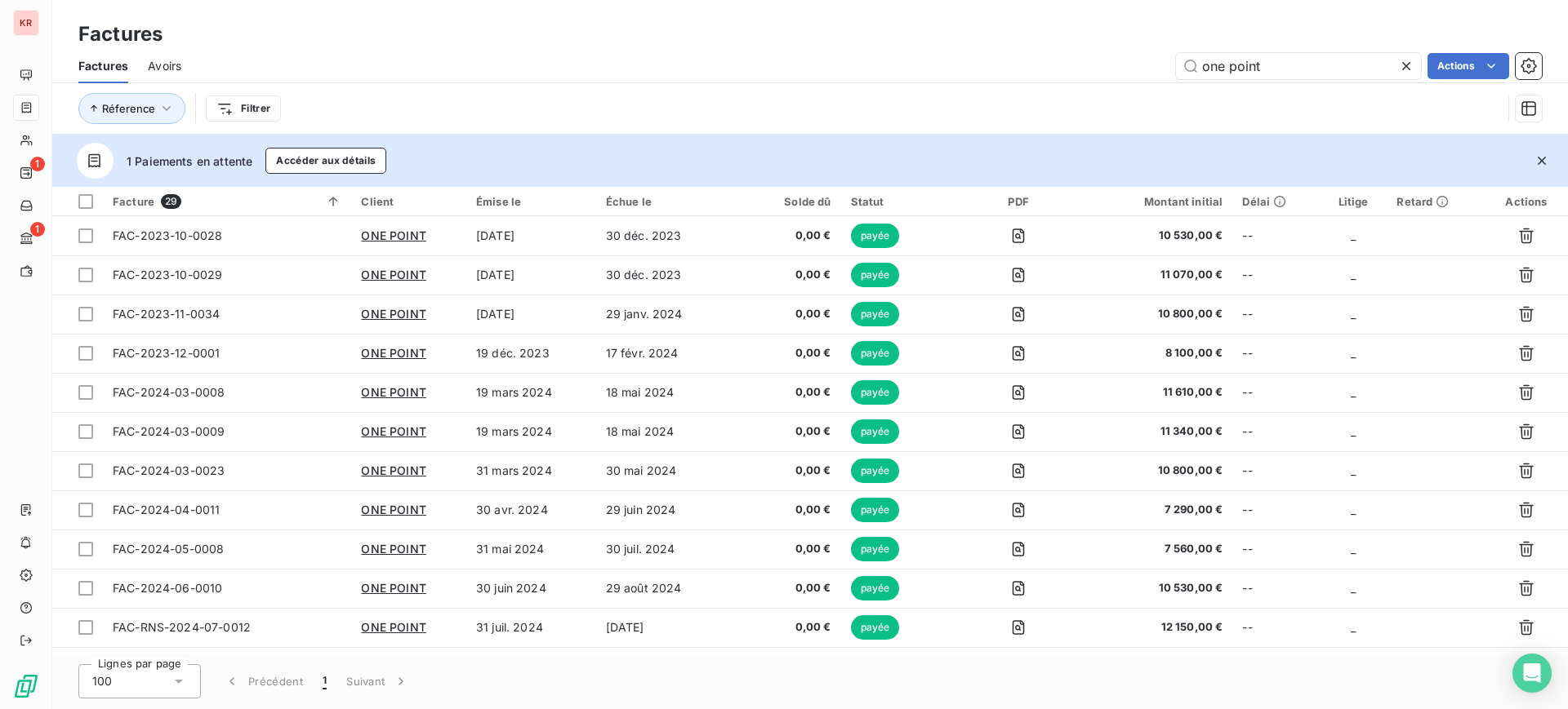
drag, startPoint x: 1273, startPoint y: 70, endPoint x: 1057, endPoint y: 49, distance: 217.0
click at [1057, 49] on div "Factures Avoirs one point Actions" at bounding box center [810, 66] width 1516 height 35
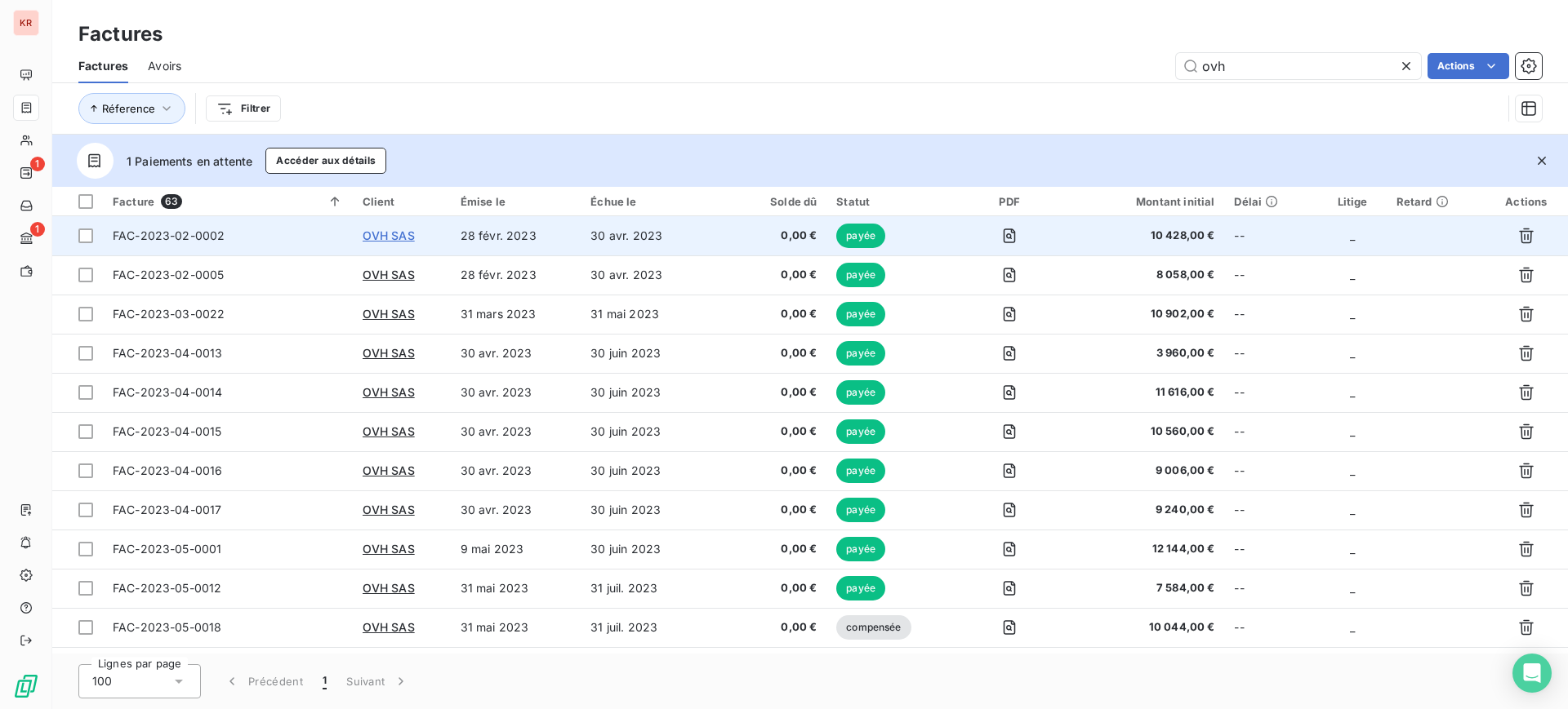
type input "ovh"
click at [399, 233] on span "OVH SAS" at bounding box center [389, 235] width 52 height 14
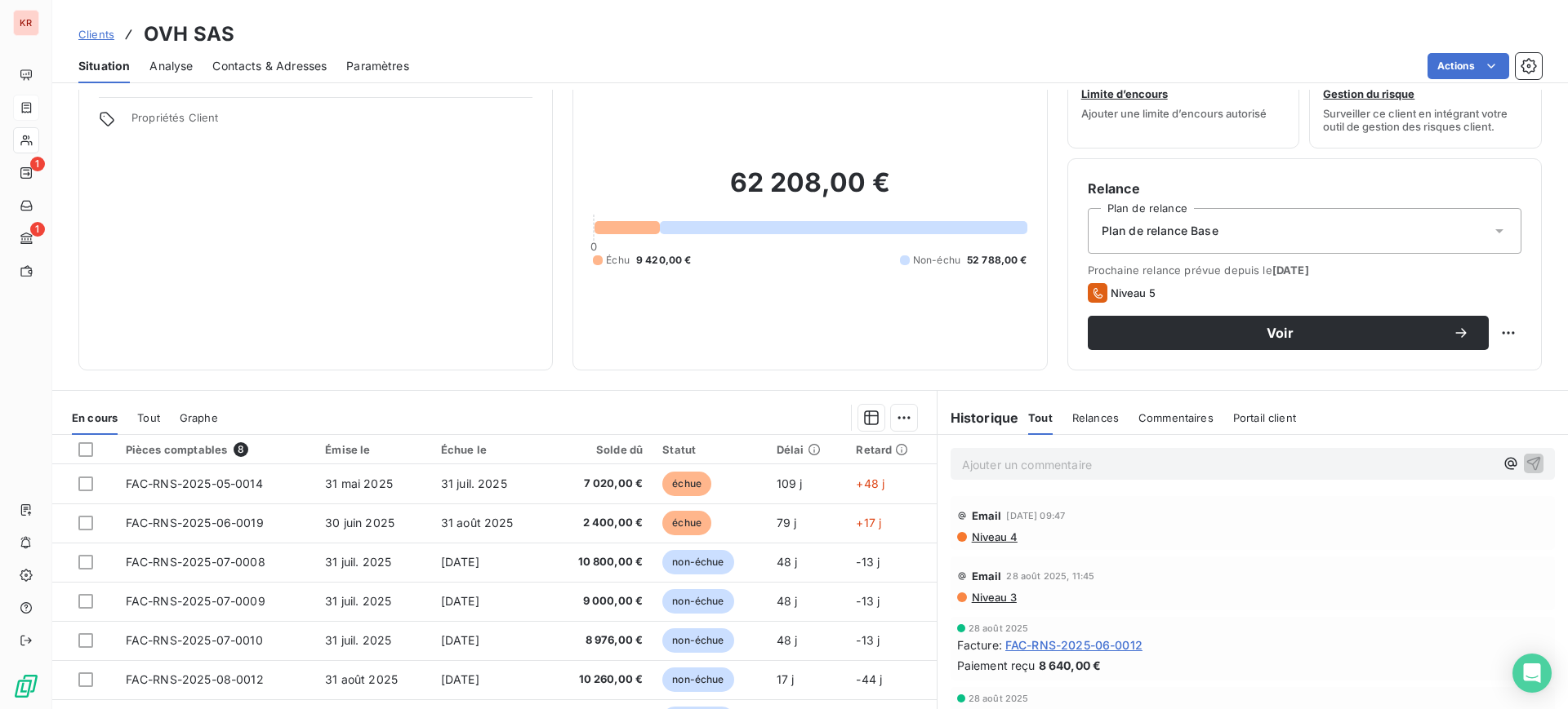
scroll to position [102, 0]
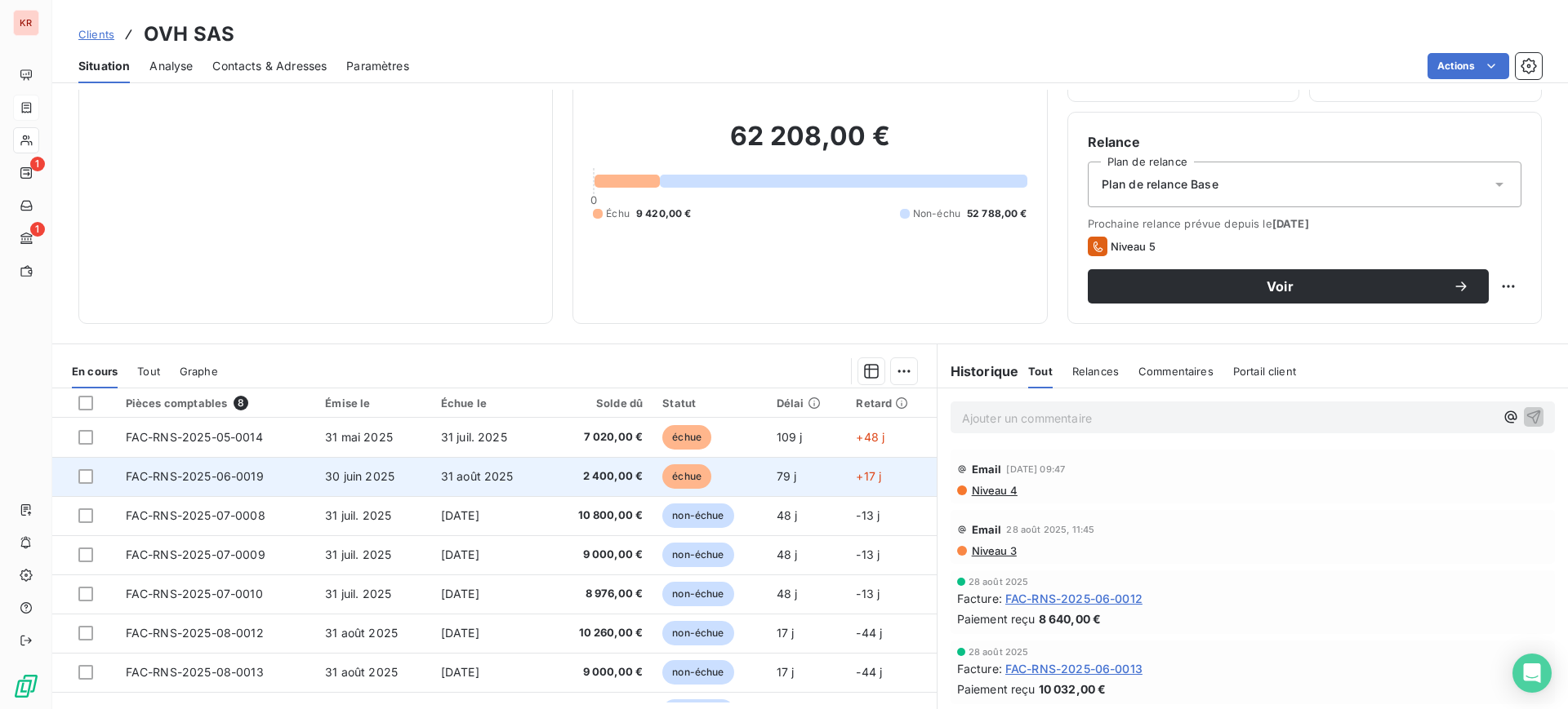
click at [191, 476] on span "FAC-RNS-2025-06-0019" at bounding box center [194, 476] width 138 height 14
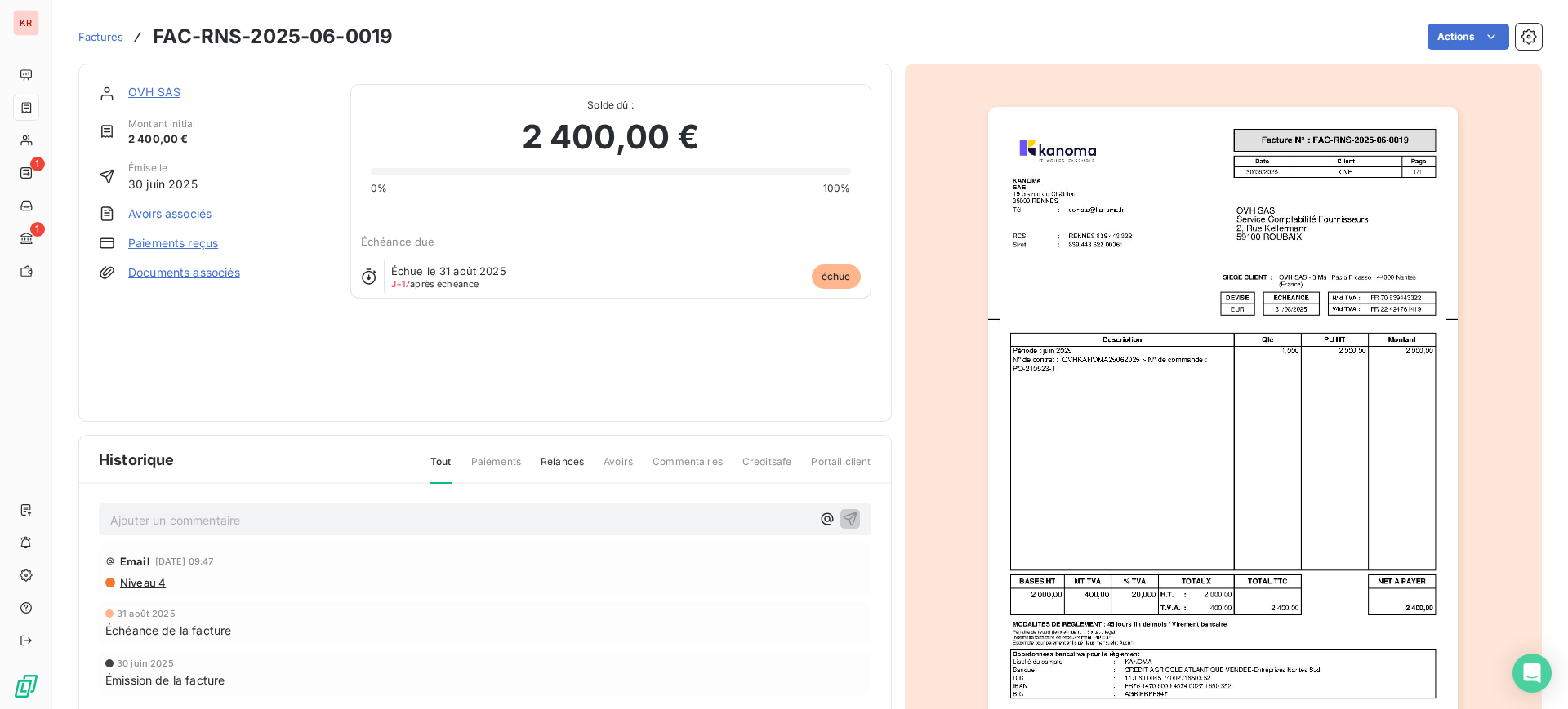
click at [150, 240] on link "Paiements reçus" at bounding box center [173, 243] width 89 height 16
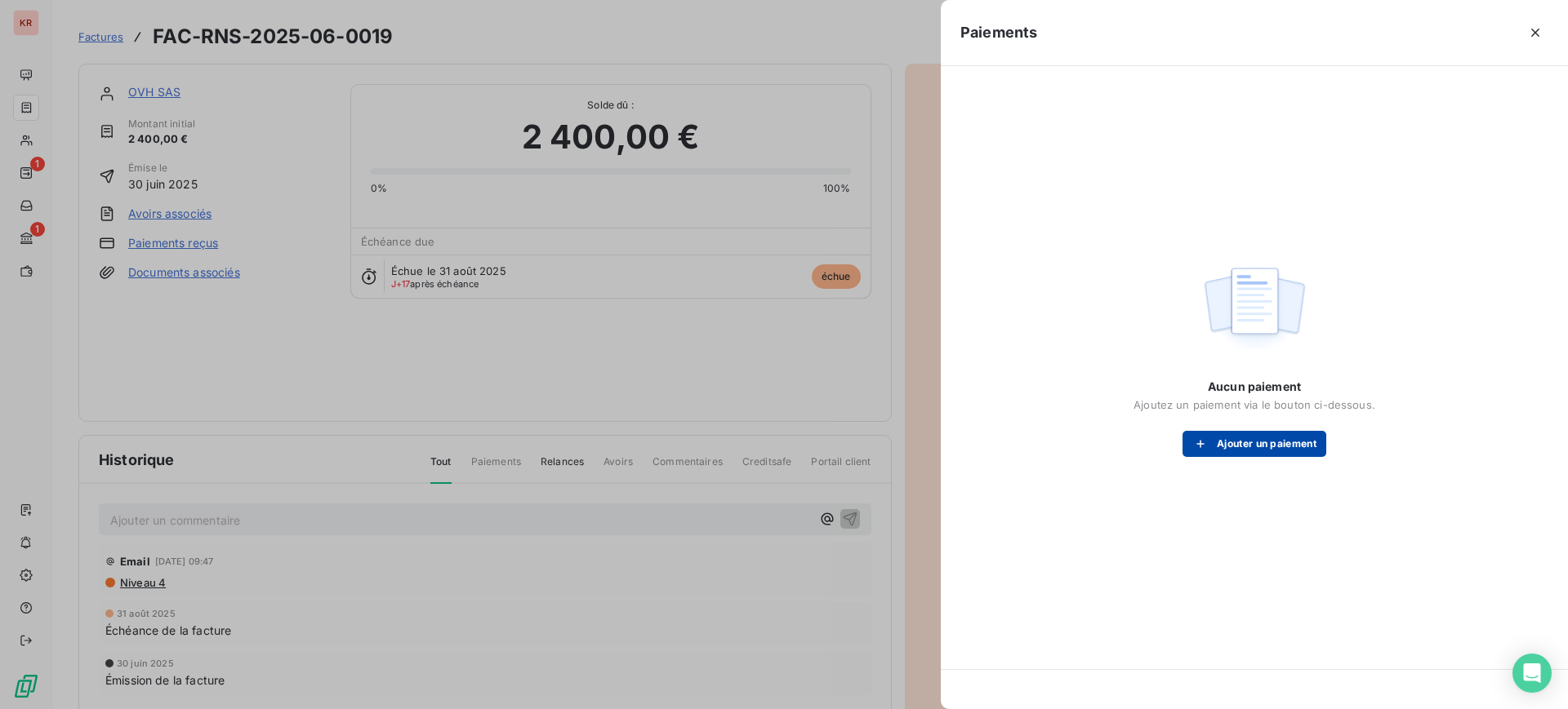
click at [1235, 455] on button "Ajouter un paiement" at bounding box center [1255, 444] width 144 height 26
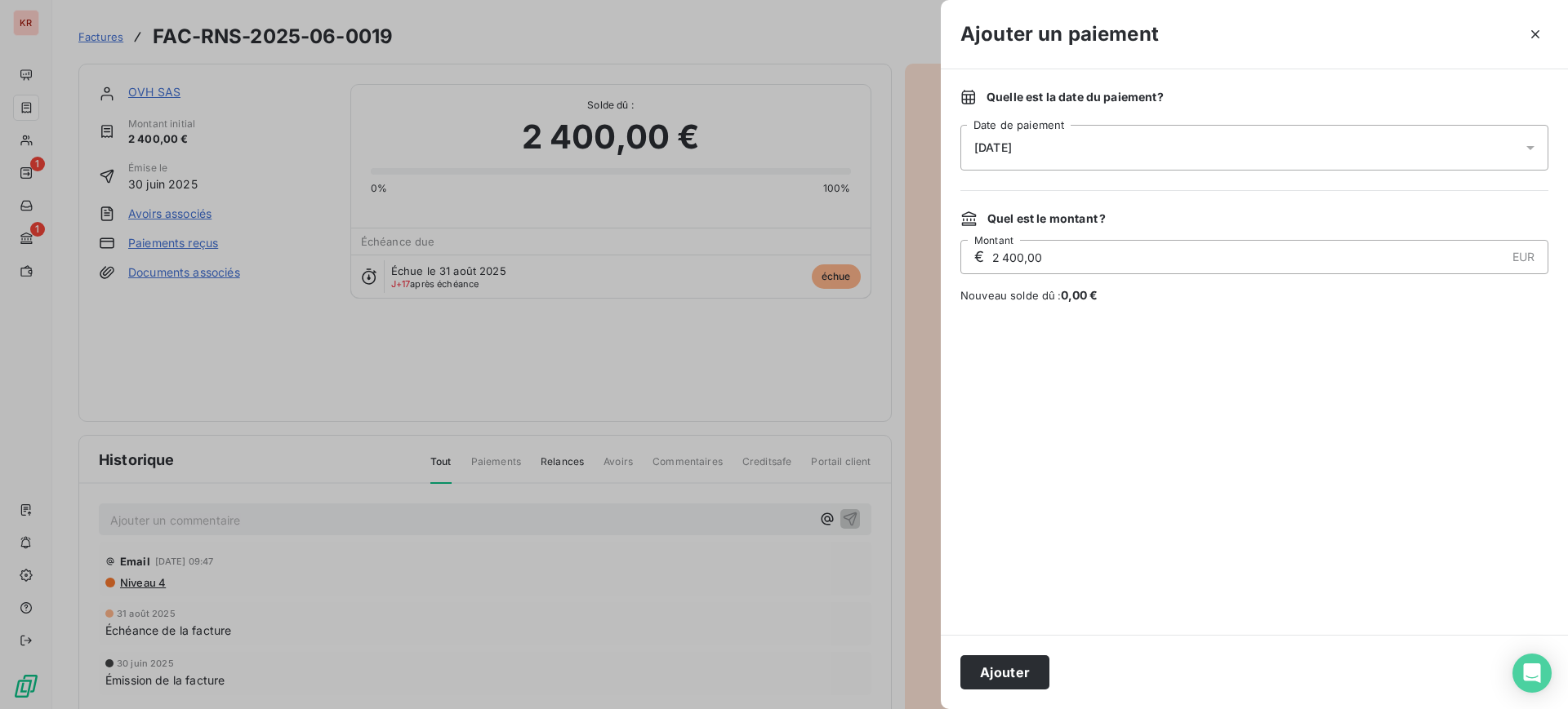
click at [1056, 153] on div "17/09/2025" at bounding box center [1254, 148] width 588 height 46
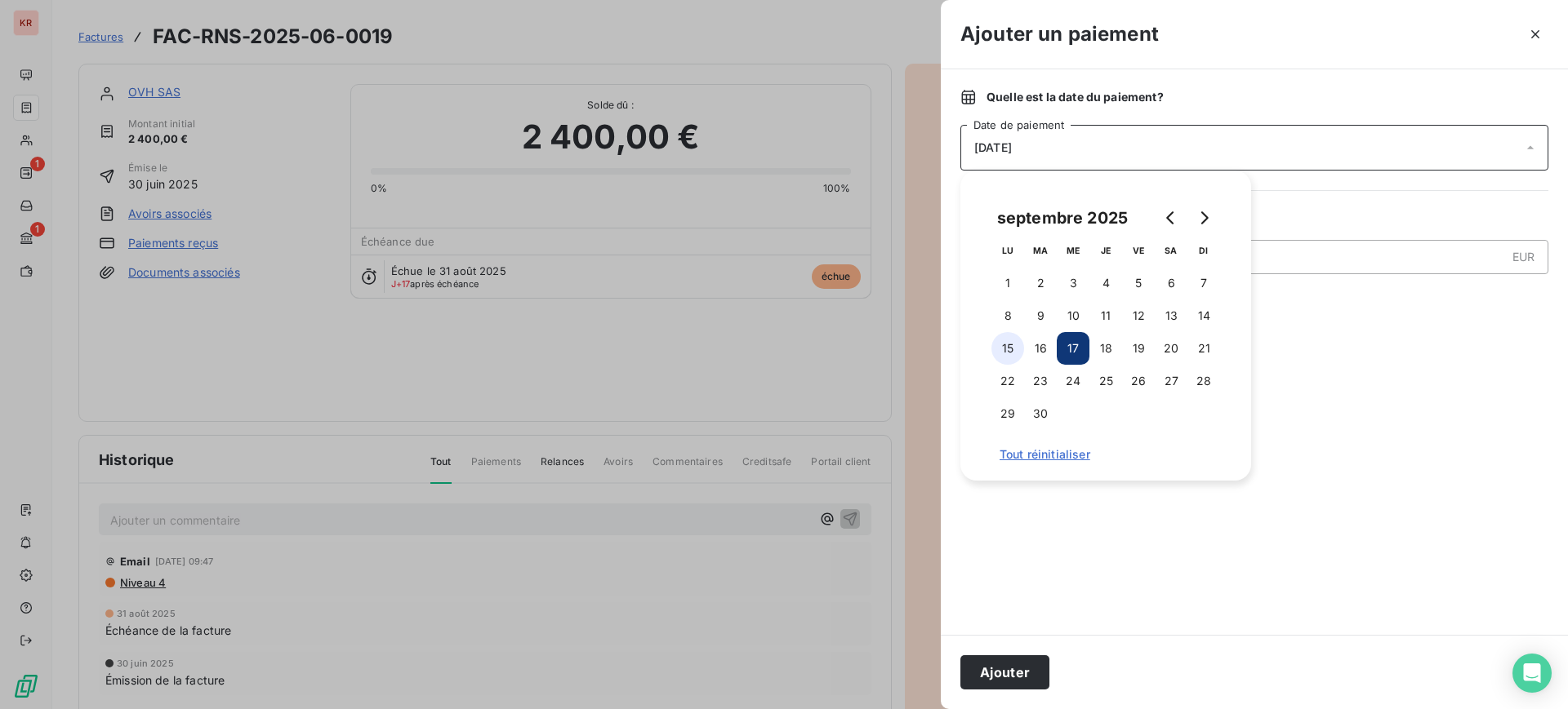
click at [1011, 337] on button "15" at bounding box center [1008, 349] width 33 height 33
click at [1424, 401] on div at bounding box center [1254, 469] width 588 height 292
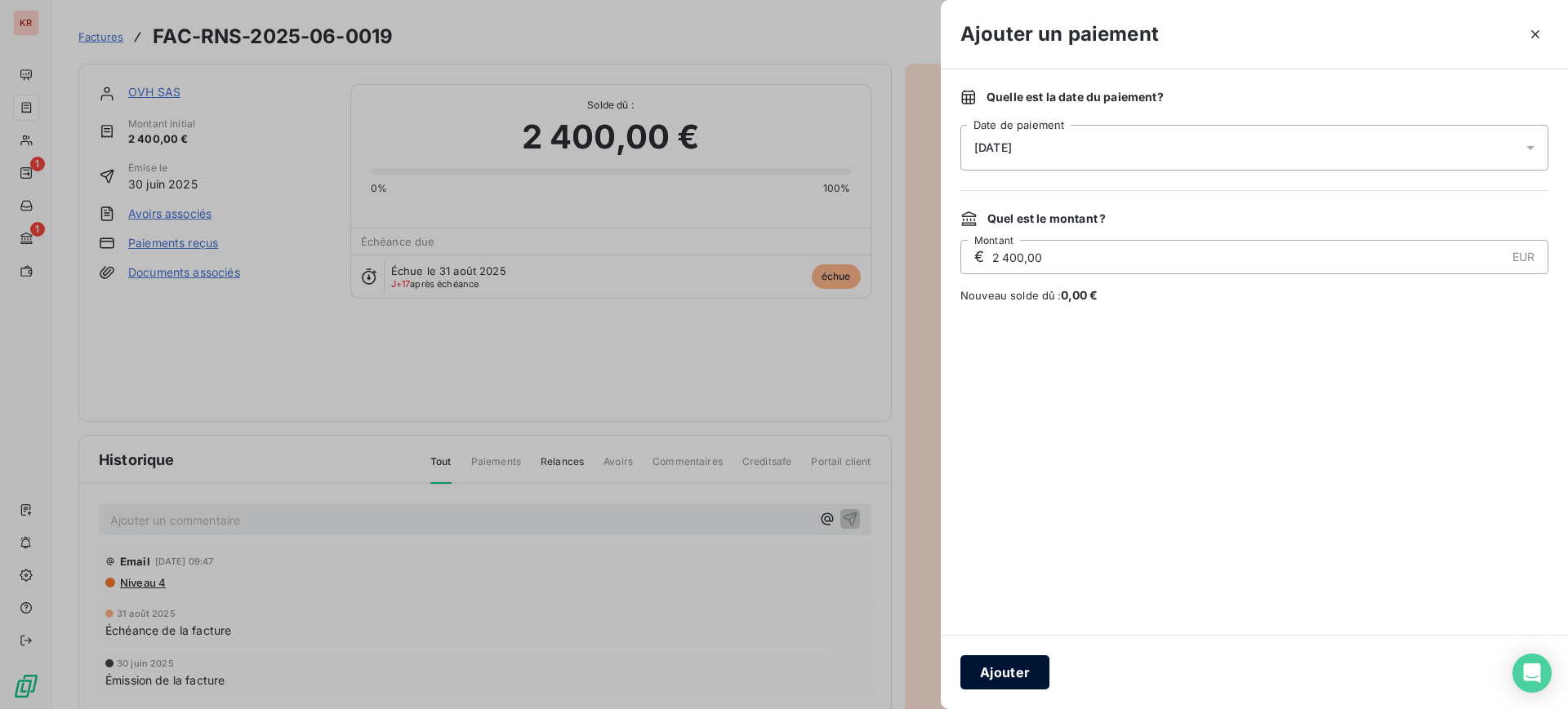
click at [1024, 665] on button "Ajouter" at bounding box center [1005, 673] width 89 height 35
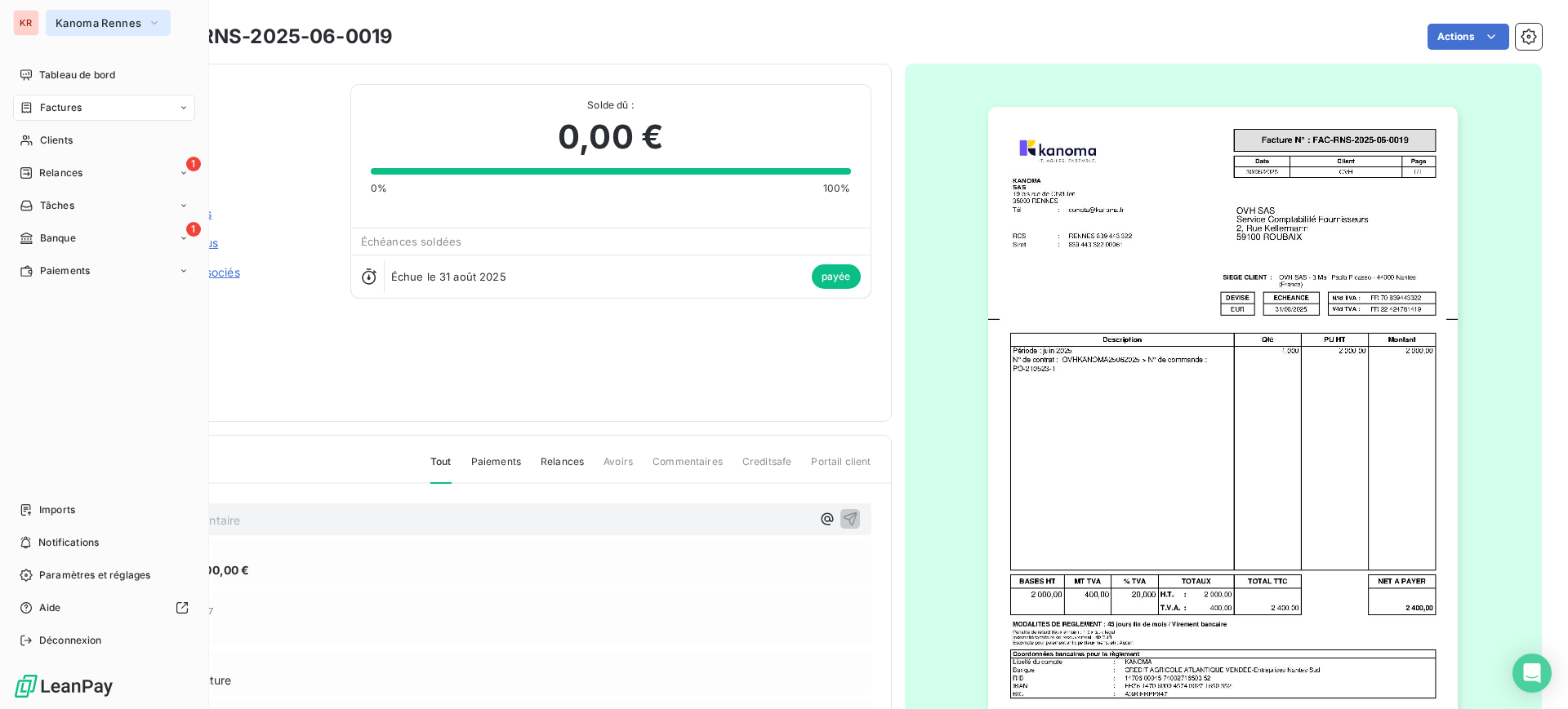
click at [81, 30] on button "Kanoma Rennes" at bounding box center [109, 23] width 125 height 26
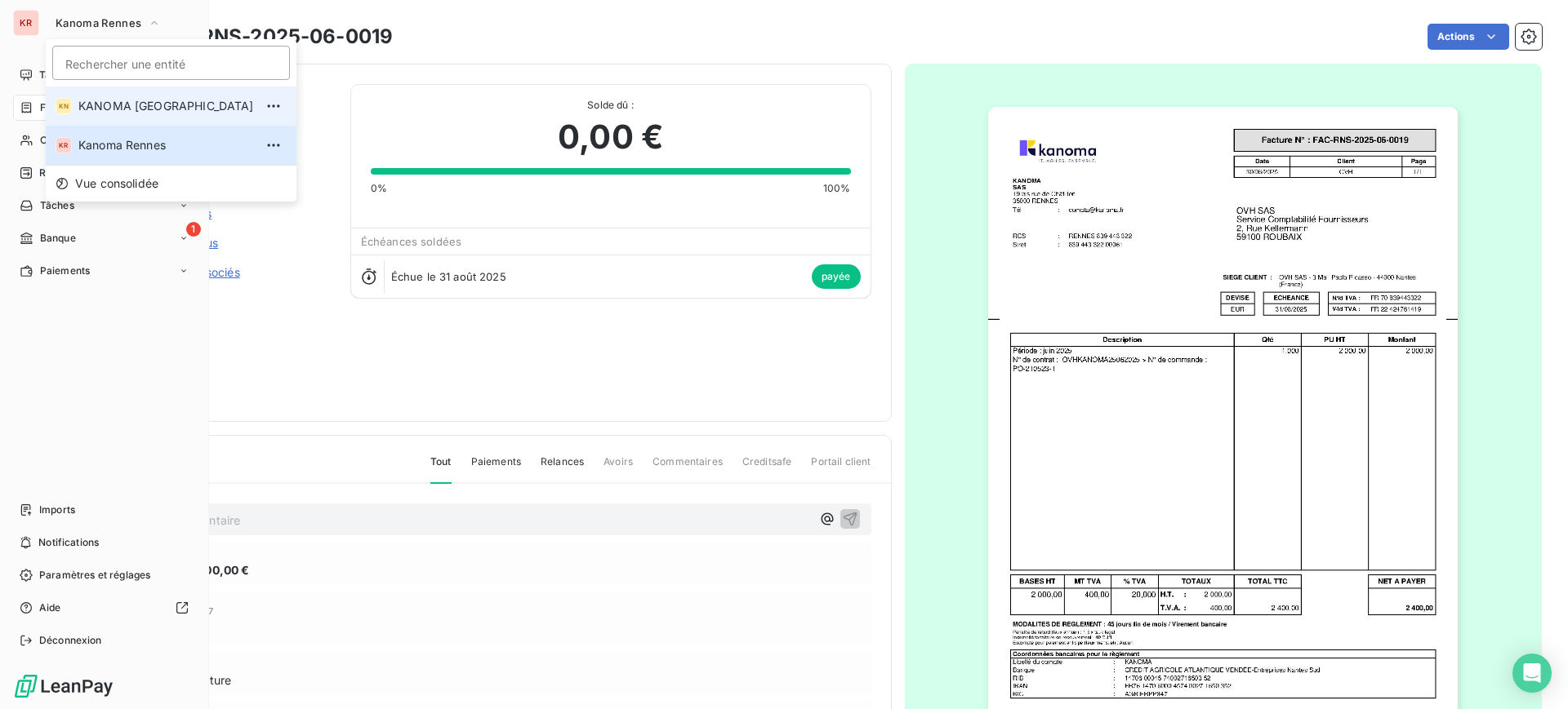
click at [115, 103] on span "KANOMA [GEOGRAPHIC_DATA]" at bounding box center [166, 106] width 175 height 16
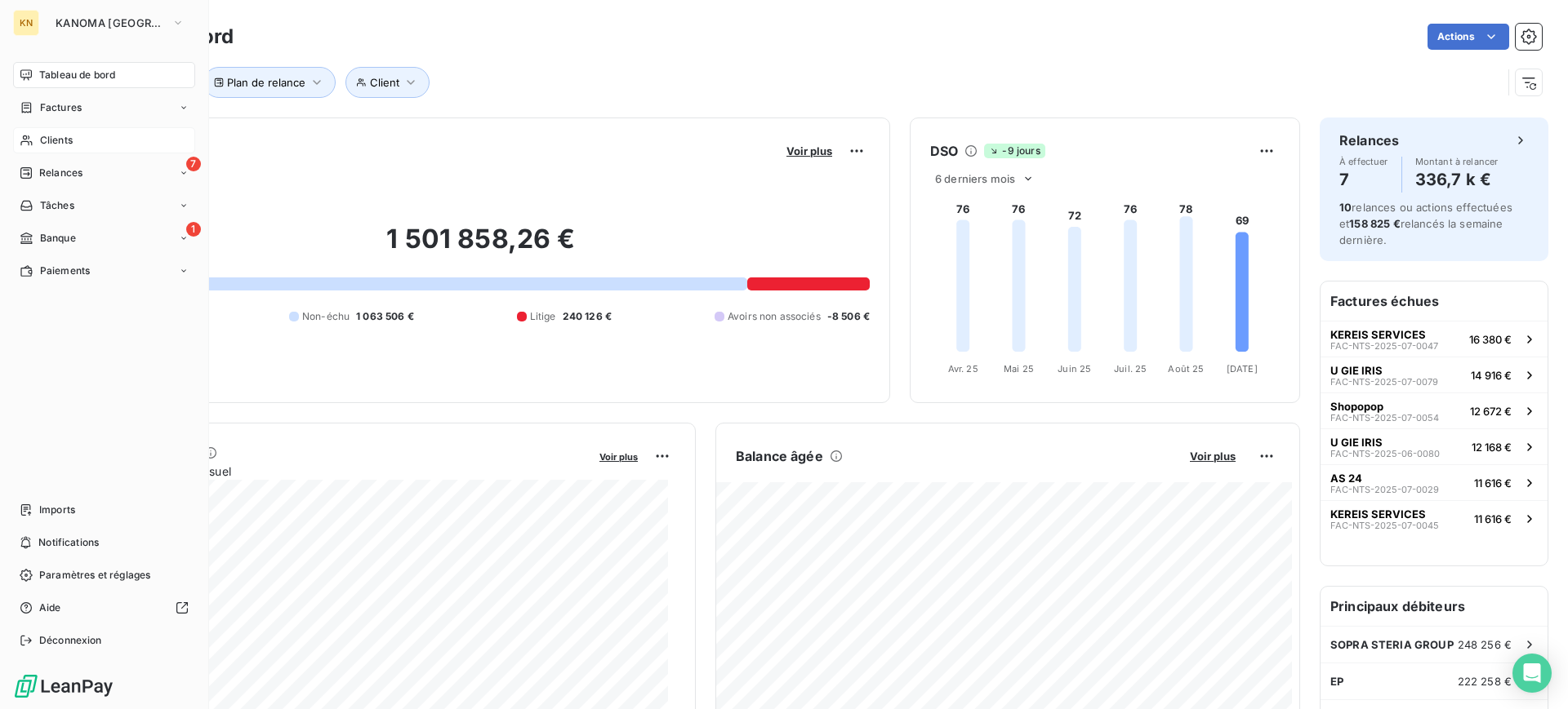
click at [56, 131] on div "Clients" at bounding box center [104, 141] width 182 height 26
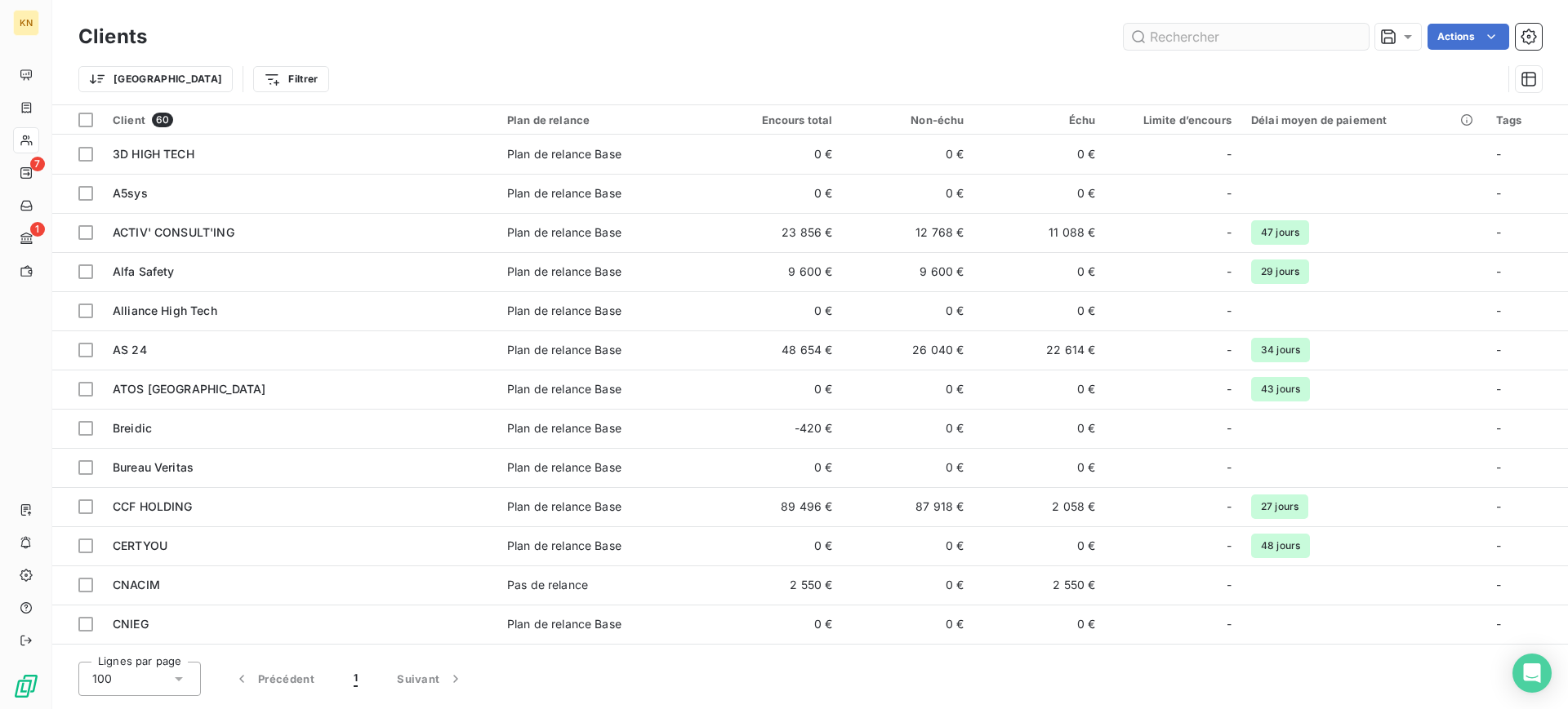
click at [1137, 38] on input "text" at bounding box center [1246, 36] width 245 height 26
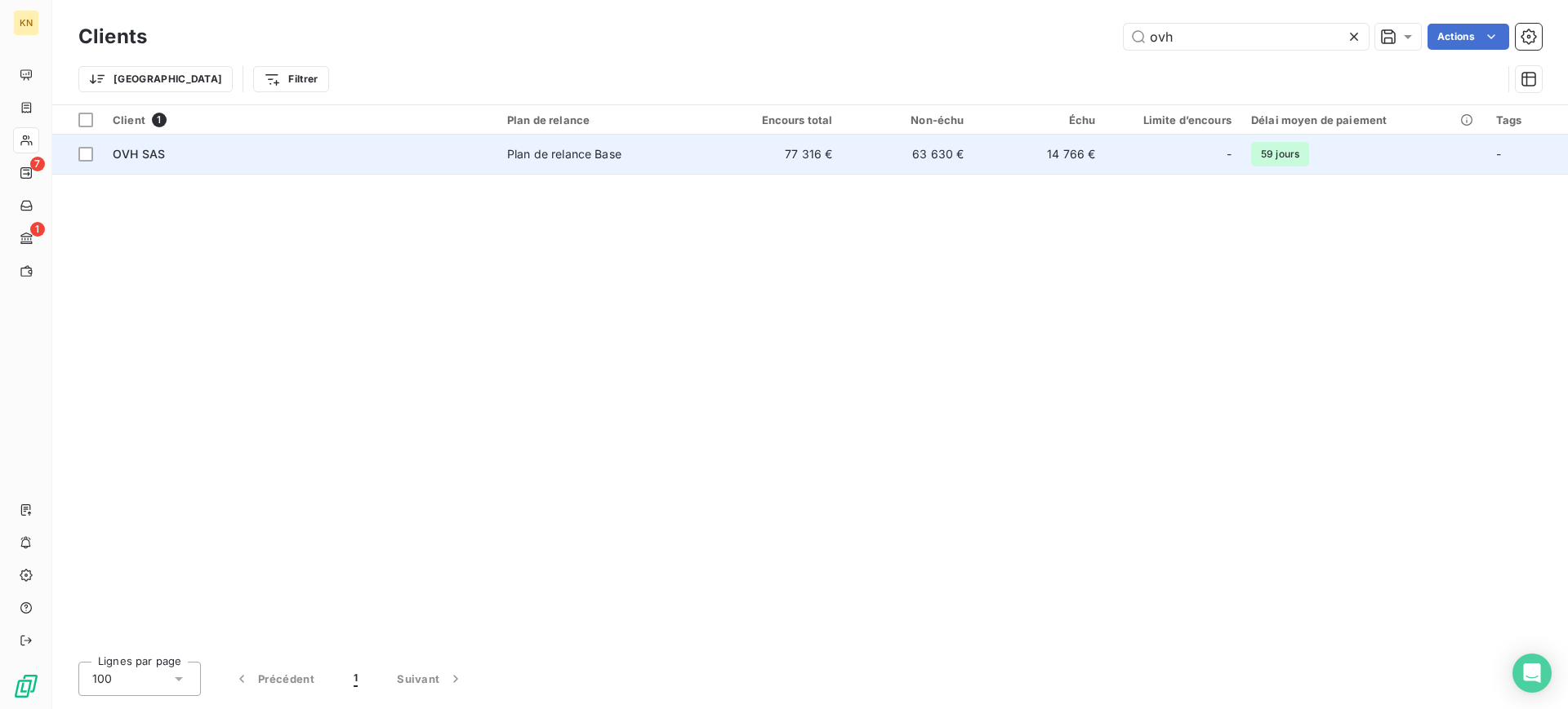
type input "ovh"
click at [413, 157] on div "OVH SAS" at bounding box center [300, 154] width 375 height 16
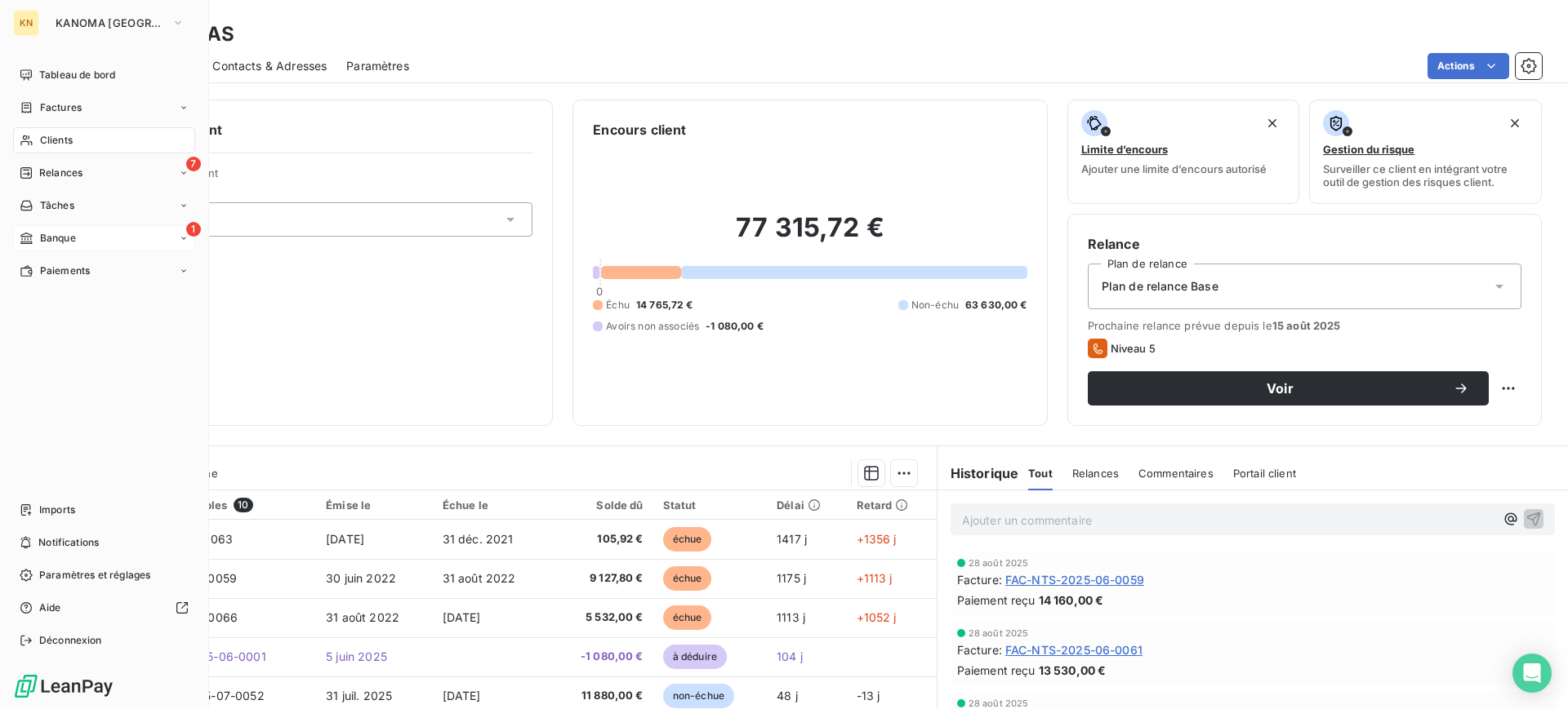
click at [33, 235] on icon at bounding box center [27, 238] width 14 height 13
click at [76, 234] on div "1 Banque" at bounding box center [104, 239] width 182 height 26
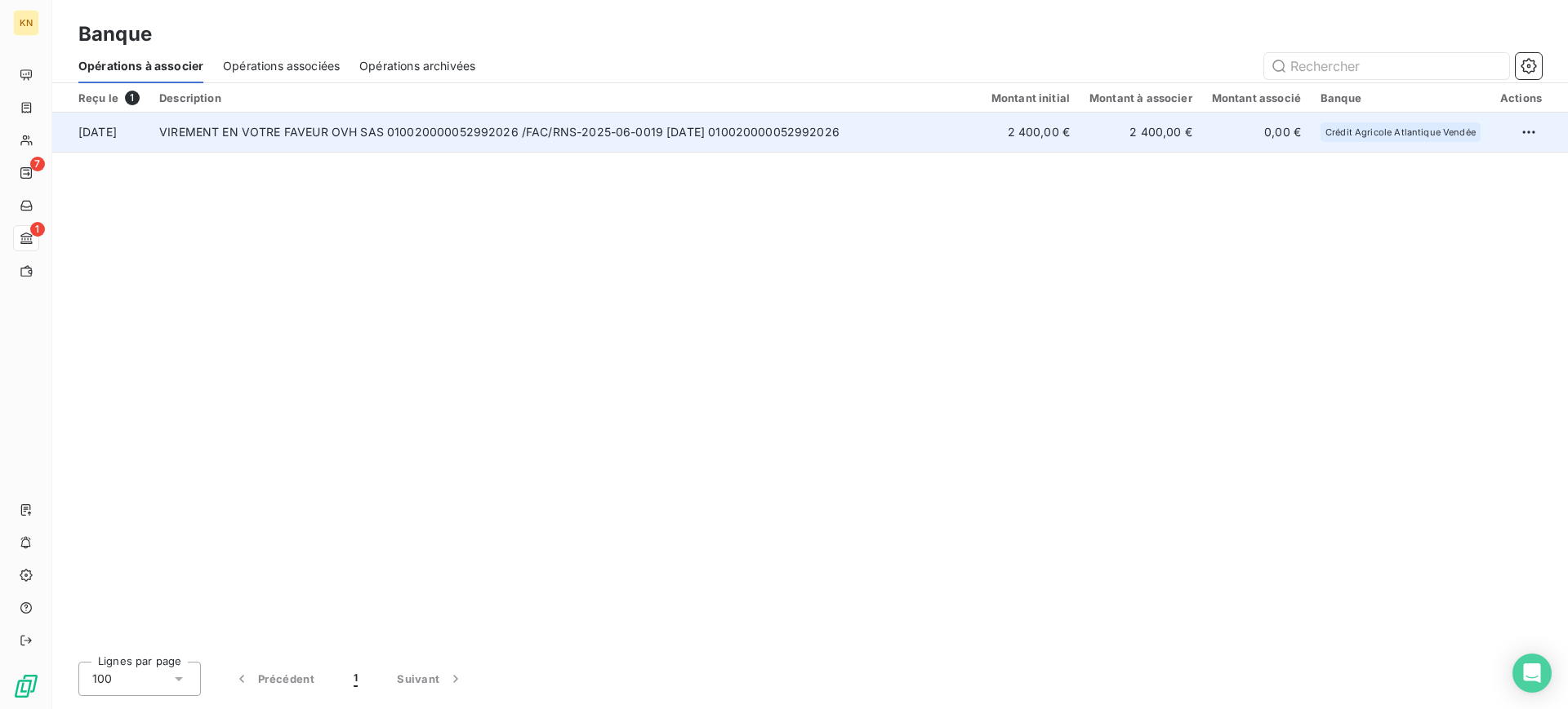
click at [1513, 130] on td at bounding box center [1529, 132] width 77 height 39
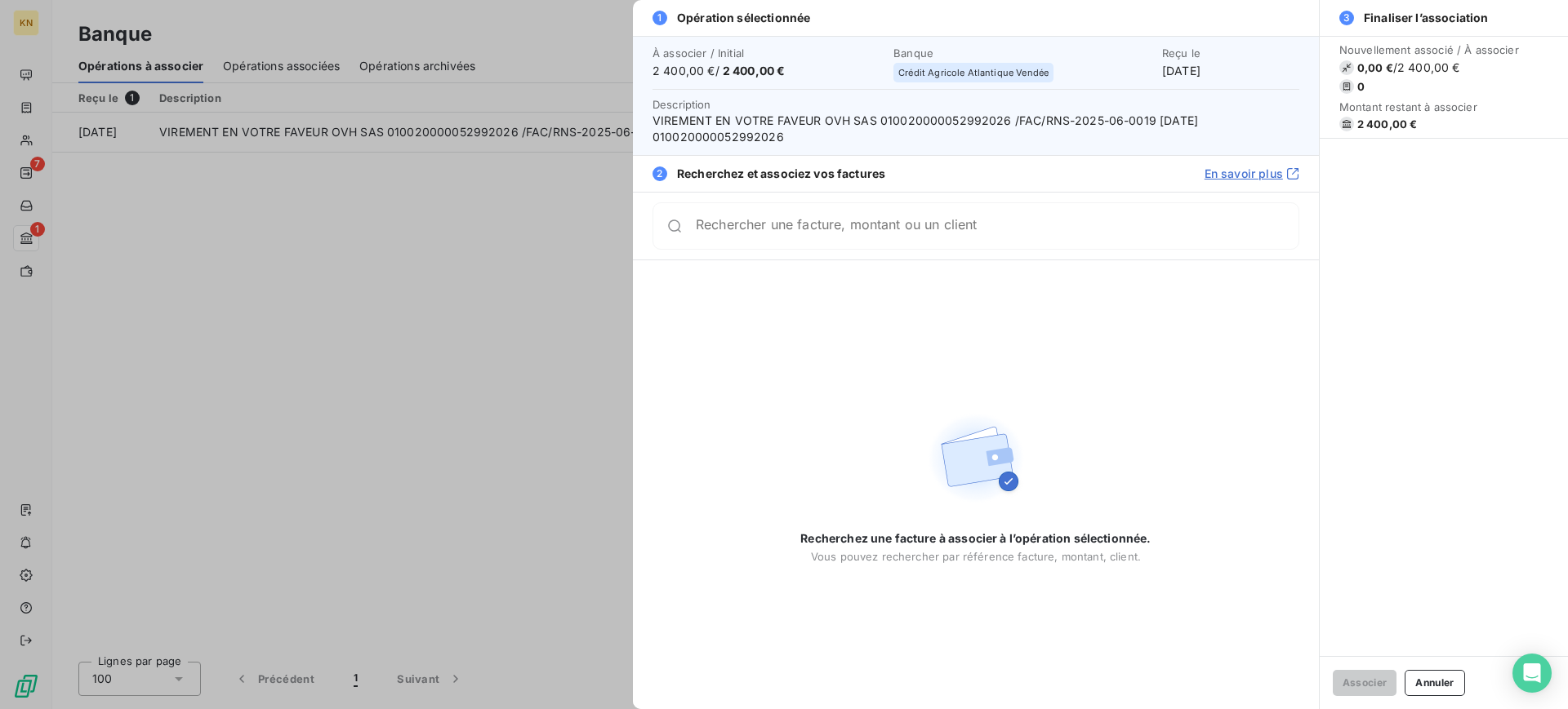
drag, startPoint x: 544, startPoint y: 226, endPoint x: 575, endPoint y: 209, distance: 35.4
click at [543, 226] on div at bounding box center [784, 354] width 1568 height 709
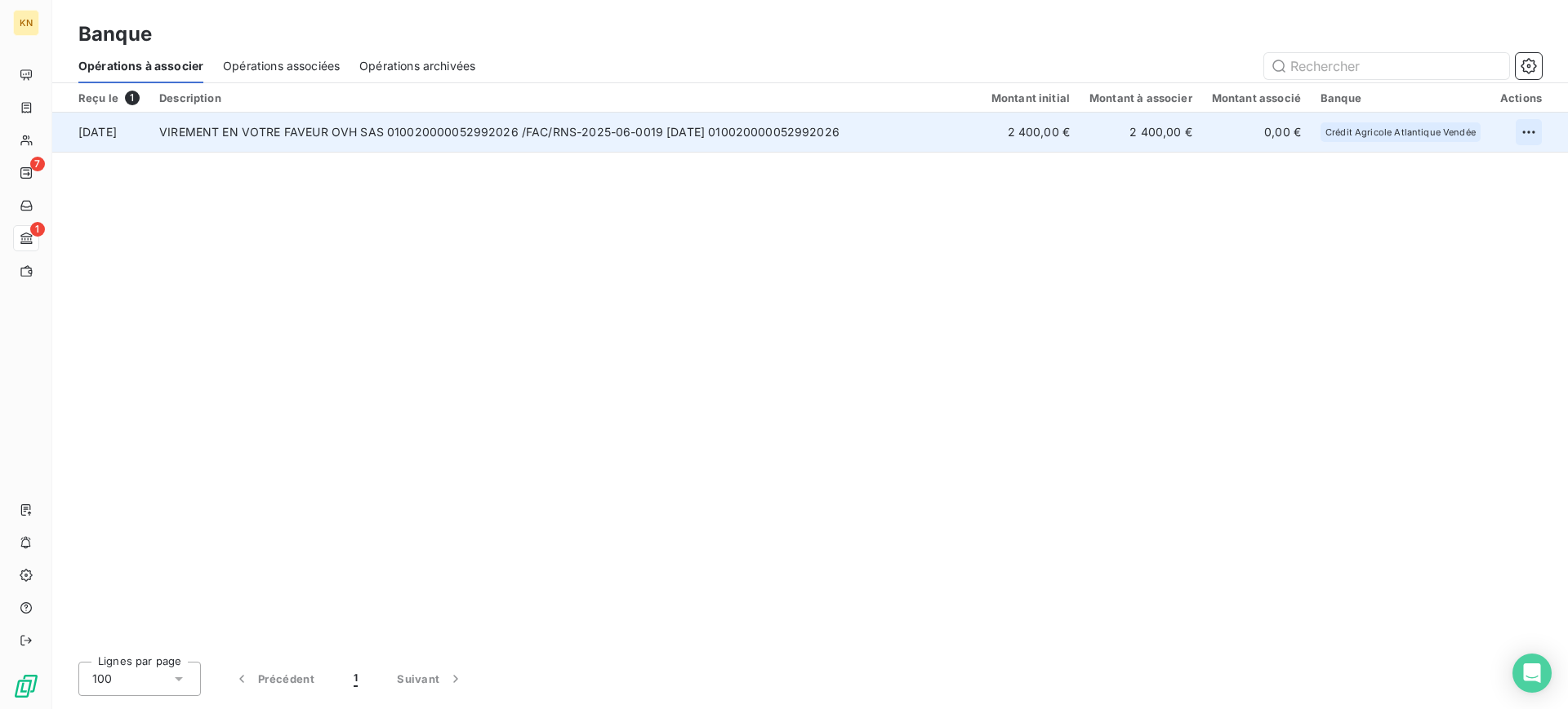
click at [1537, 128] on html "KN 7 1 Banque Opérations à associer Opérations associées Opérations archivées R…" at bounding box center [784, 354] width 1568 height 709
click at [1463, 161] on div "Archiver l’opération" at bounding box center [1471, 168] width 126 height 26
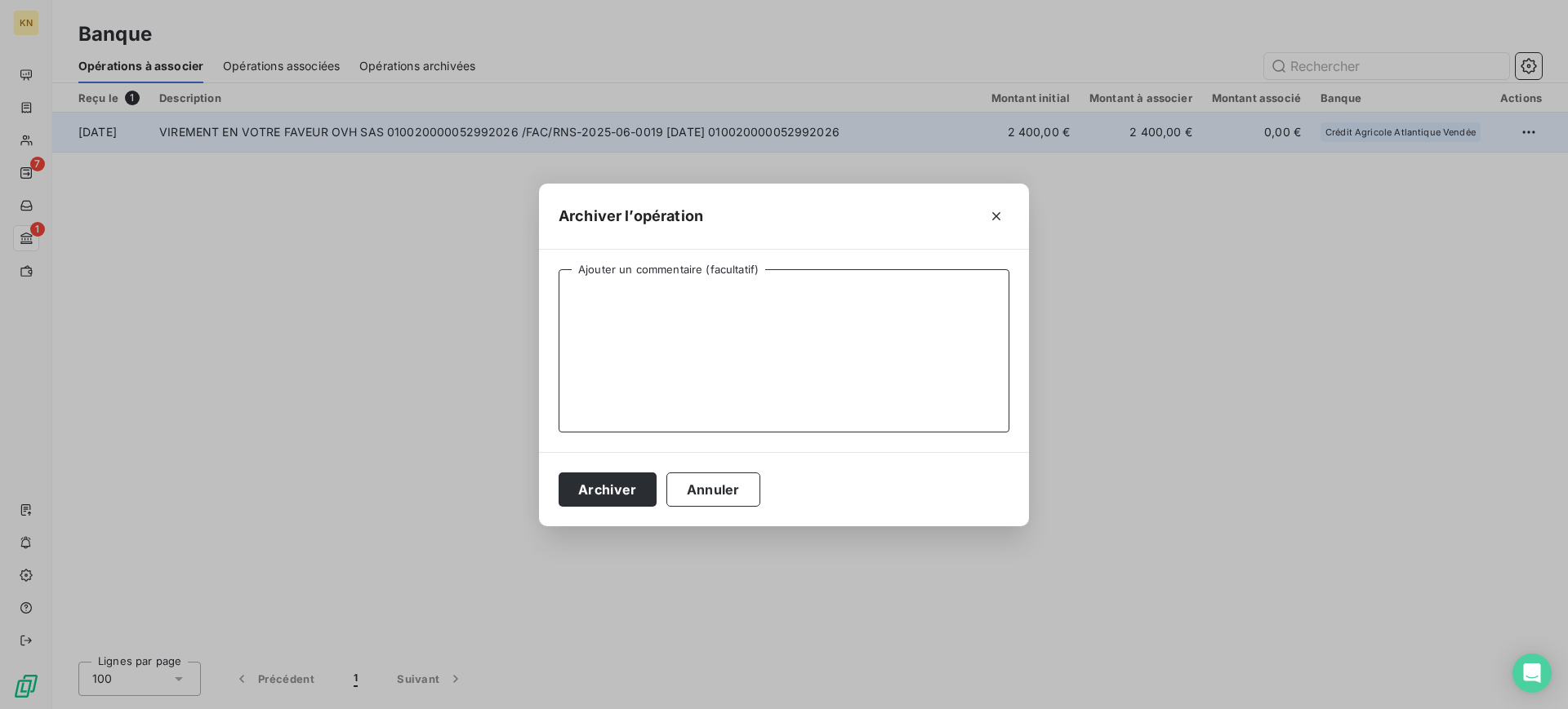
click at [938, 288] on textarea "Ajouter un commentaire (facultatif)" at bounding box center [783, 351] width 451 height 163
type textarea "FACTURE [GEOGRAPHIC_DATA]"
click at [584, 494] on button "Archiver" at bounding box center [607, 490] width 98 height 35
